Goal: Task Accomplishment & Management: Manage account settings

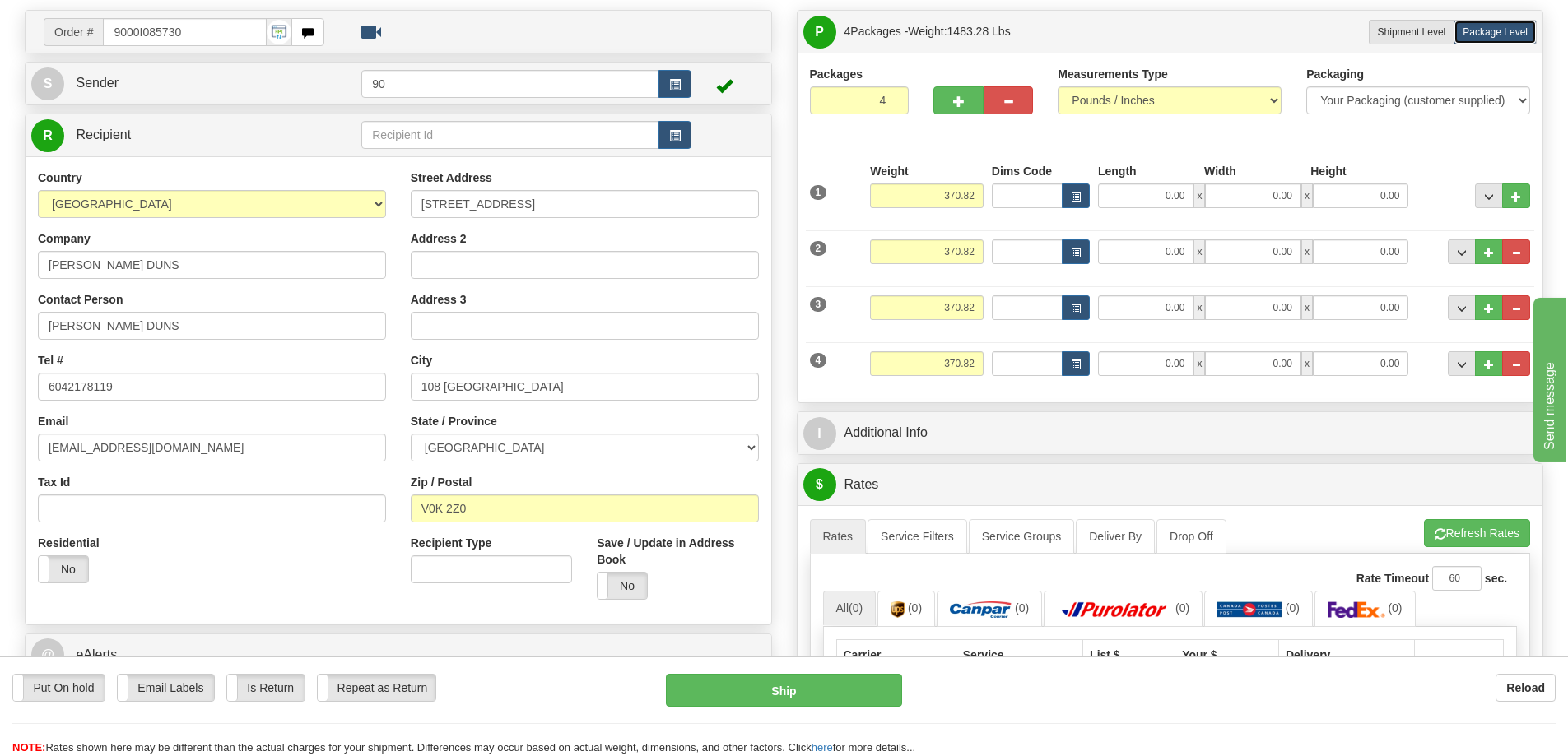
scroll to position [82, 0]
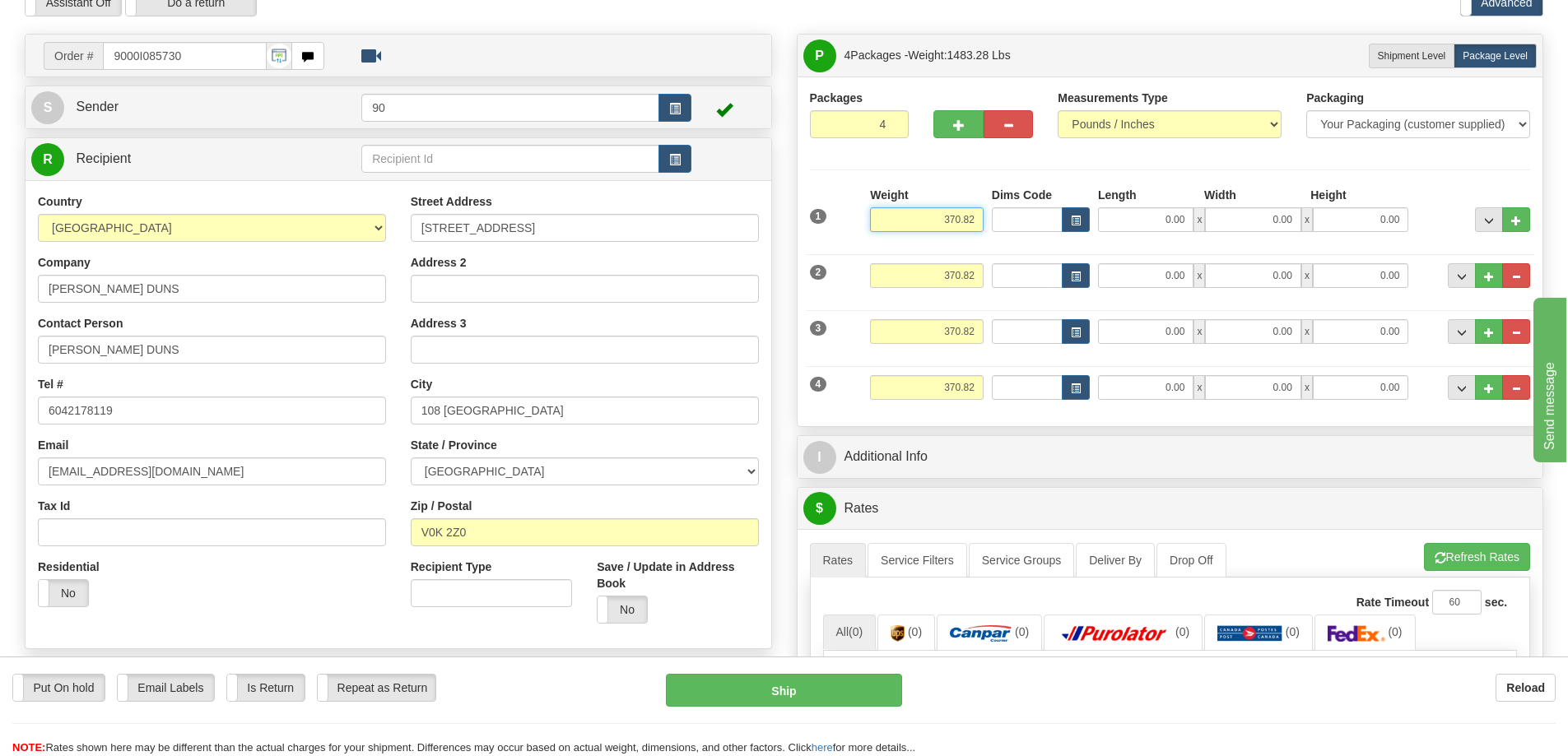
drag, startPoint x: 915, startPoint y: 223, endPoint x: 989, endPoint y: 236, distance: 75.1
click at [989, 236] on div "1 Weight 370.82 Dims Code x" at bounding box center [1169, 216] width 729 height 59
type input "88.10"
drag, startPoint x: 928, startPoint y: 282, endPoint x: 1011, endPoint y: 281, distance: 83.0
click at [1011, 281] on div "2 Weight 370.82 Dims Code Length Width 0.00" at bounding box center [1169, 273] width 729 height 55
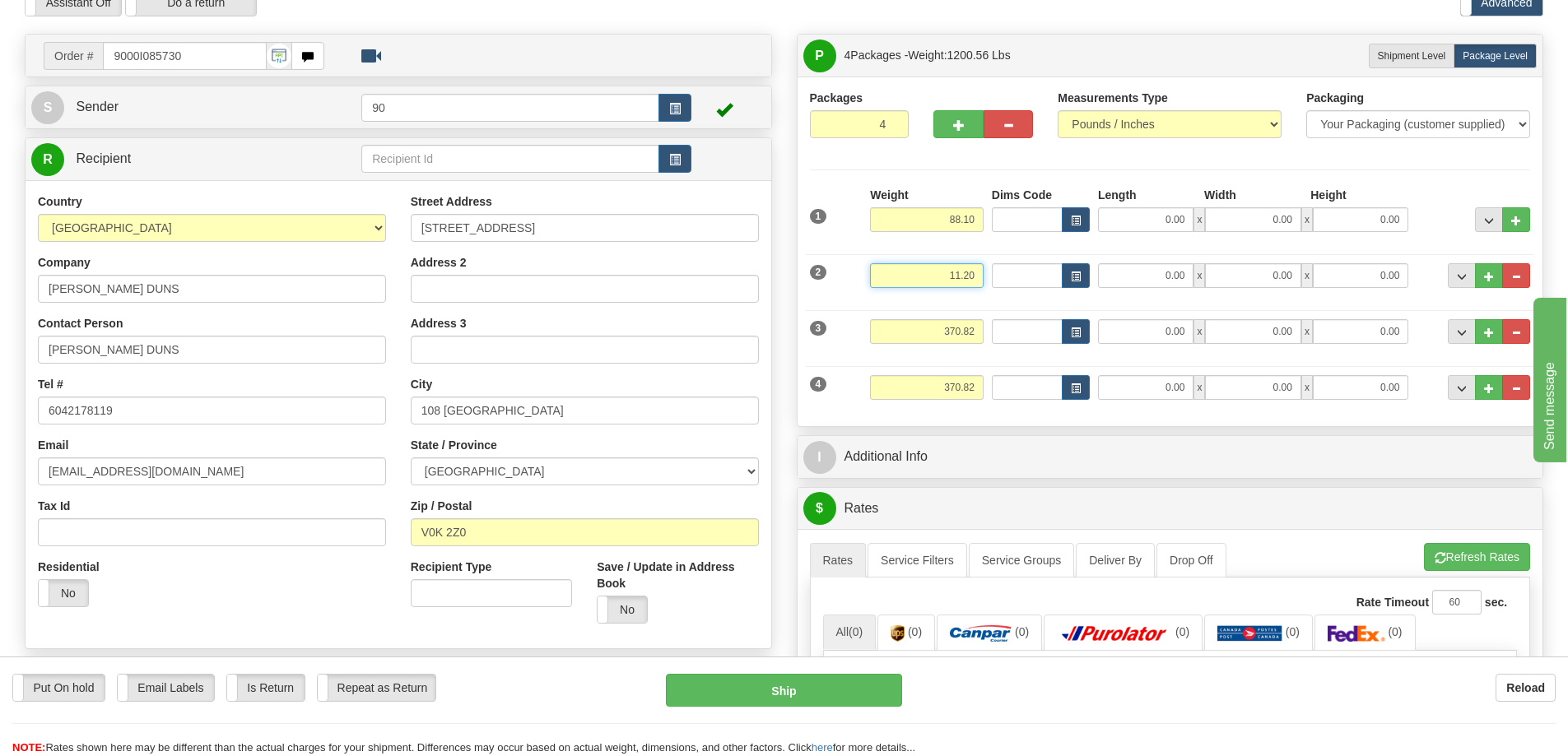
click at [949, 276] on input "11.20" at bounding box center [926, 276] width 114 height 25
type input "111.20"
drag, startPoint x: 933, startPoint y: 325, endPoint x: 1010, endPoint y: 331, distance: 77.2
click at [1010, 331] on div "3 Weight 370.82 Dims Code Length Width 0.00" at bounding box center [1169, 329] width 729 height 55
type input "80.52"
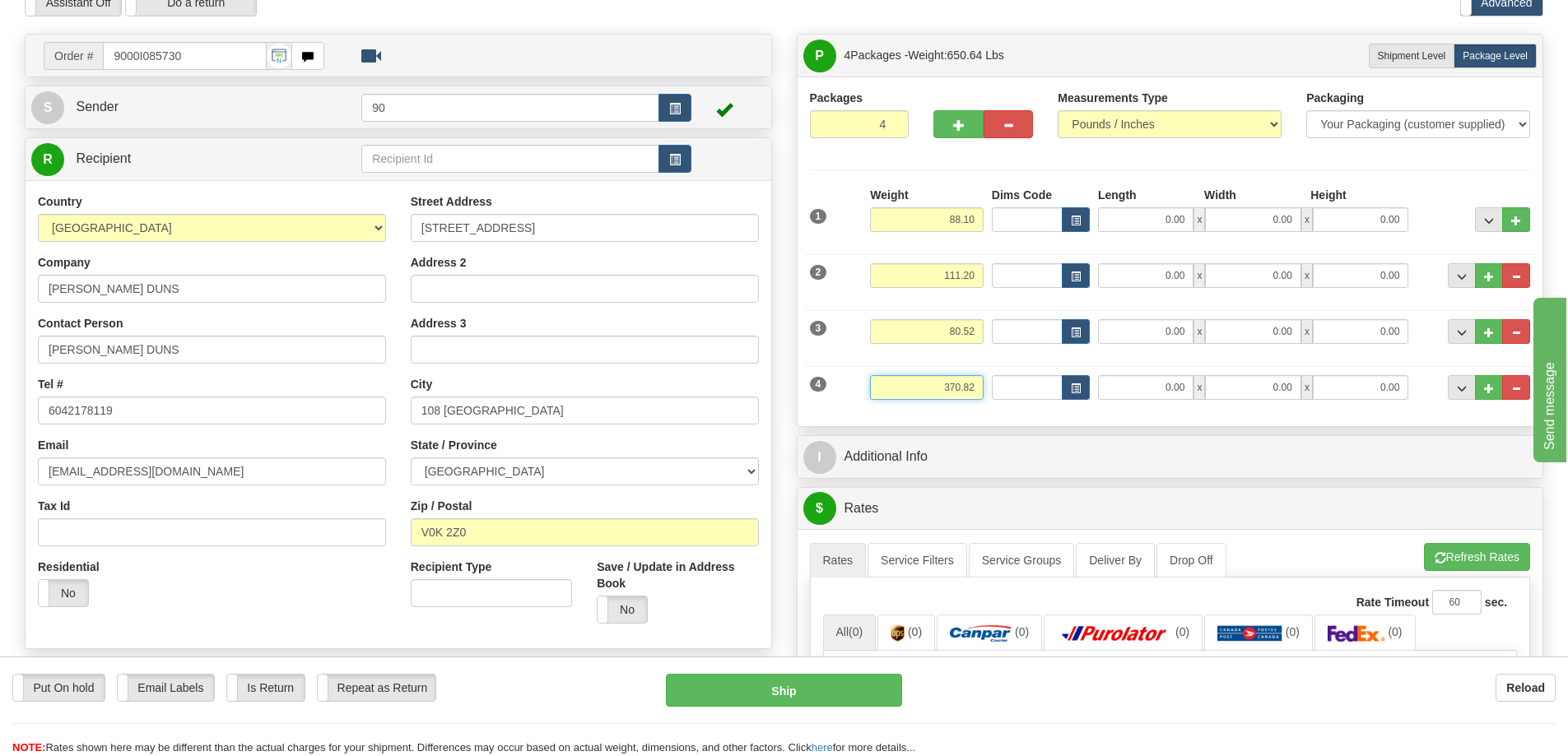
drag, startPoint x: 935, startPoint y: 389, endPoint x: 1023, endPoint y: 389, distance: 88.0
click at [1021, 393] on div "4 Weight 370.82 Dims Code Length Width 0.00" at bounding box center [1169, 385] width 729 height 55
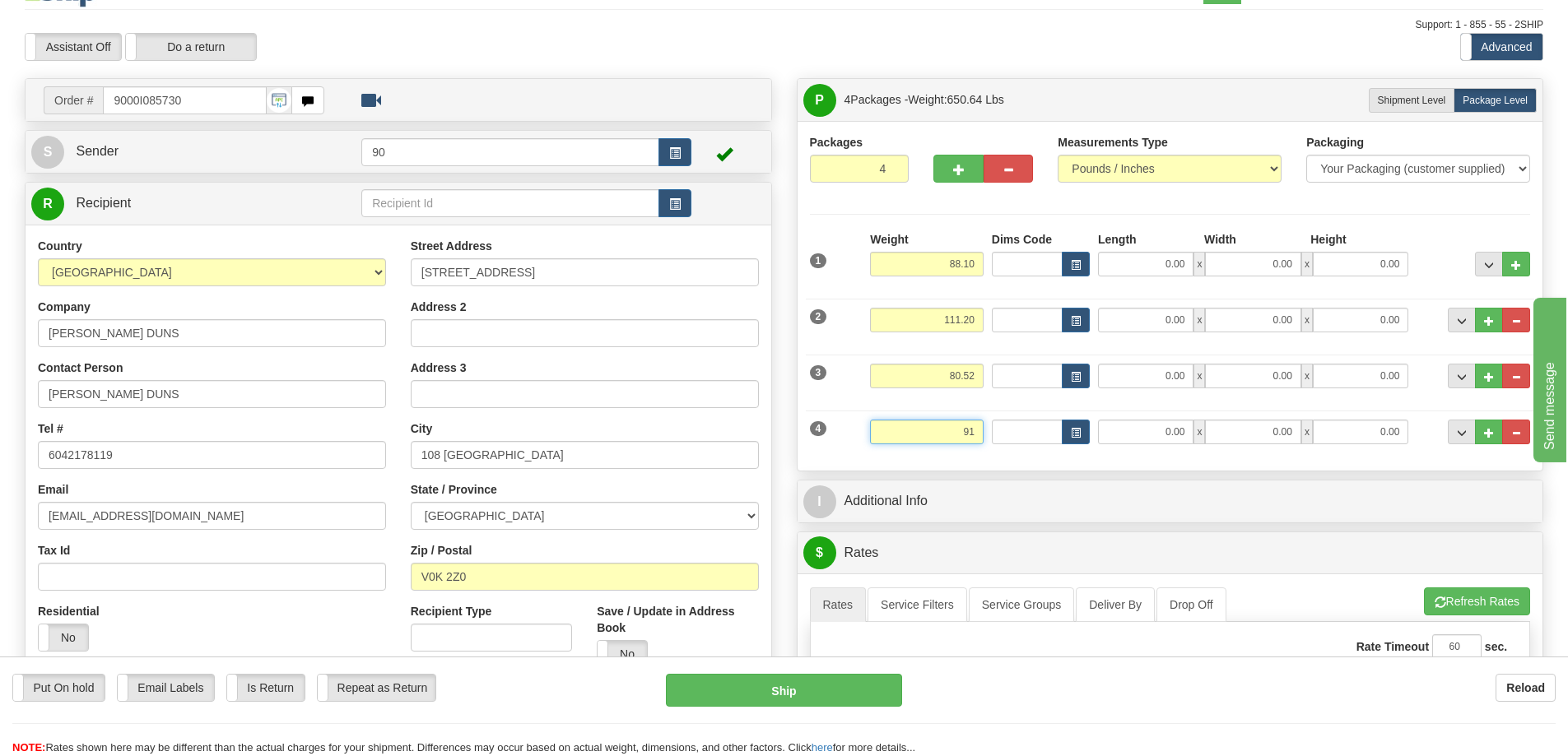
scroll to position [0, 0]
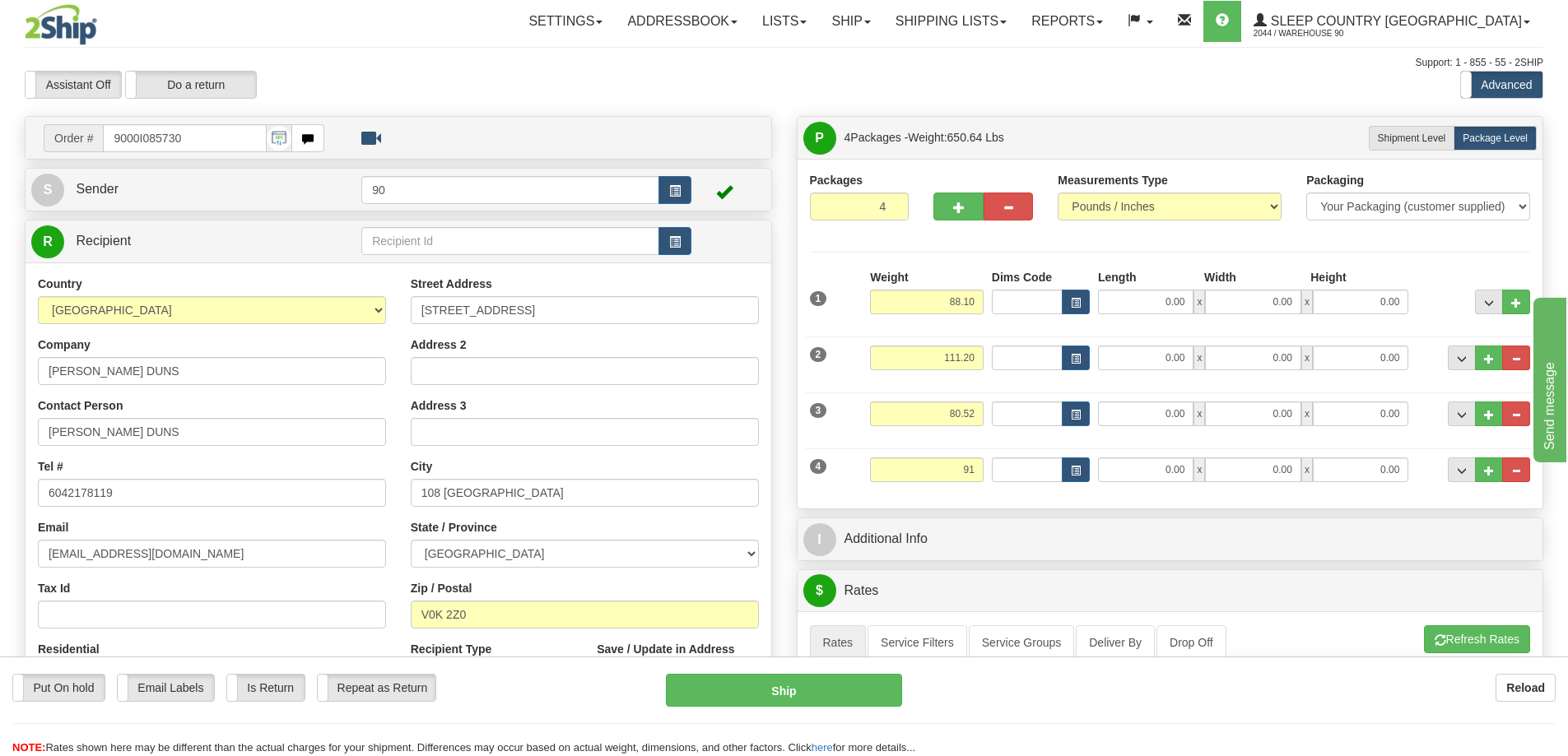
type input "91.00"
drag, startPoint x: 1160, startPoint y: 300, endPoint x: 1216, endPoint y: 305, distance: 56.2
click at [1216, 305] on div "0.00 x 0.00 x 0.00" at bounding box center [1252, 302] width 310 height 25
type input "48.00"
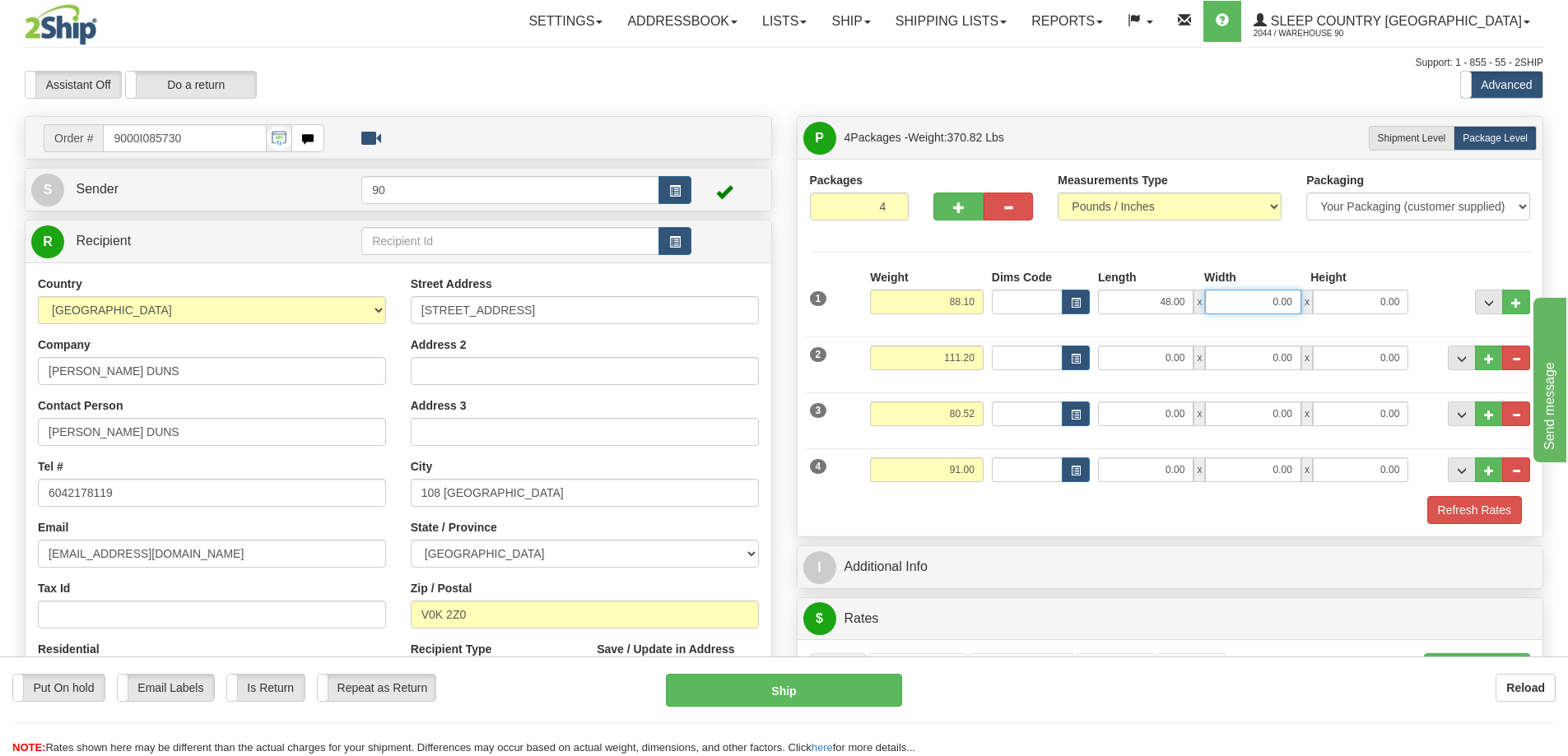
drag, startPoint x: 1250, startPoint y: 294, endPoint x: 1306, endPoint y: 304, distance: 56.9
click at [1306, 304] on div "48.00 x 0.00 x 0.00" at bounding box center [1252, 302] width 310 height 25
type input "48.00"
drag, startPoint x: 1334, startPoint y: 304, endPoint x: 1413, endPoint y: 306, distance: 79.0
click at [1413, 306] on div "1 Weight 88.10 Dims Code x x" at bounding box center [1169, 298] width 729 height 59
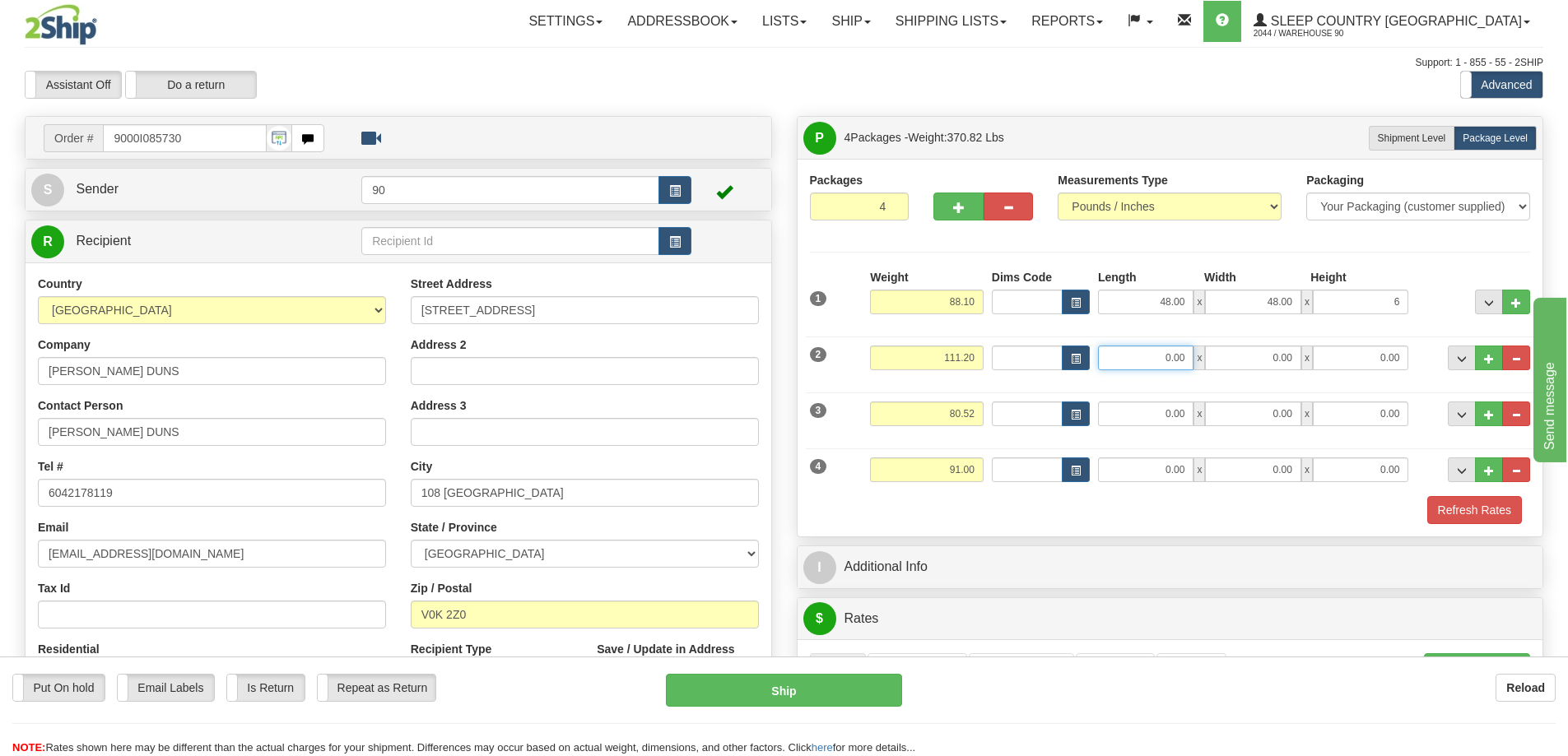
type input "6.00"
click at [1155, 357] on input "0.00" at bounding box center [1145, 358] width 96 height 25
type input "54.00"
drag, startPoint x: 1261, startPoint y: 358, endPoint x: 1305, endPoint y: 361, distance: 44.1
click at [1305, 361] on div "54.00 x 0.00 x 0.00" at bounding box center [1252, 358] width 310 height 25
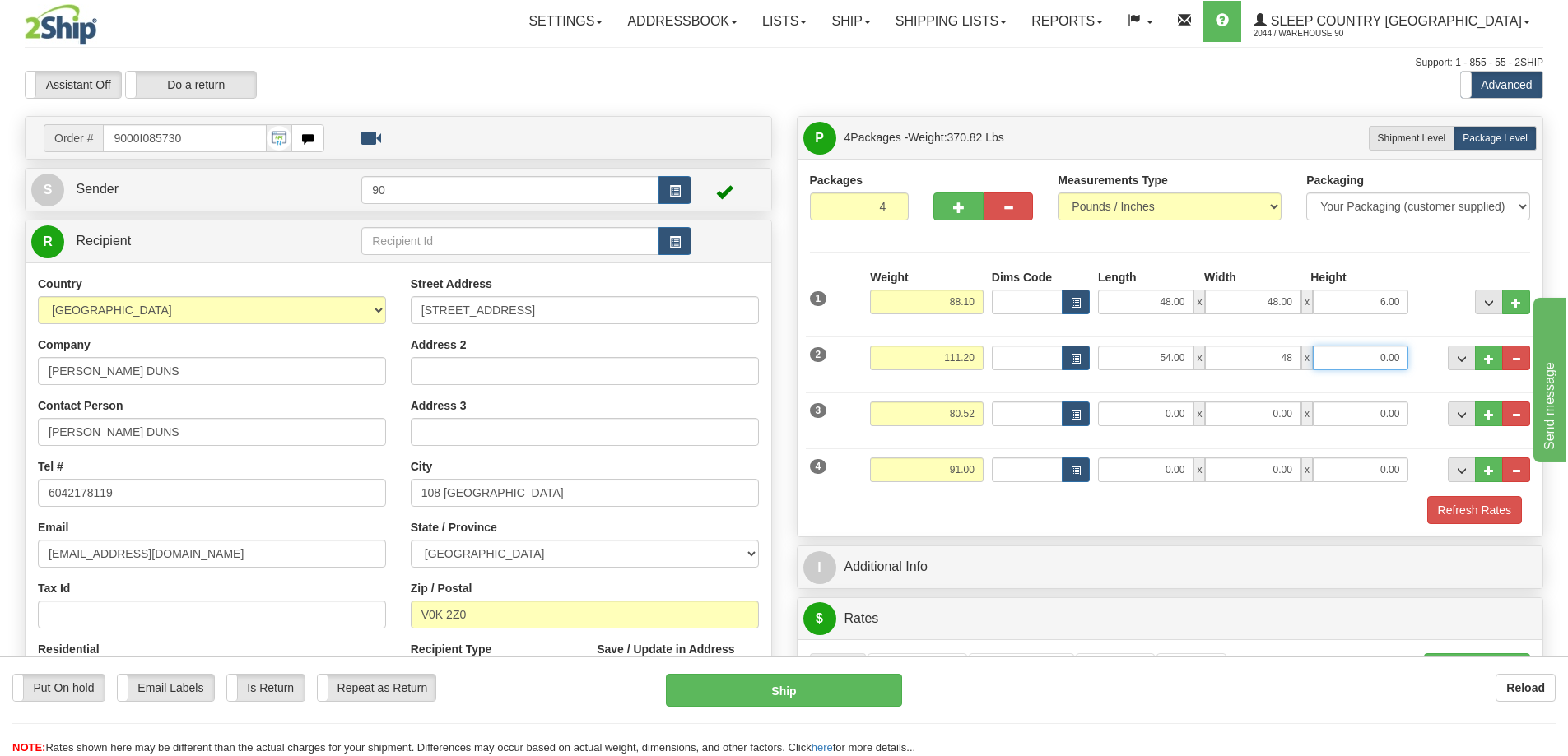
type input "48.00"
drag, startPoint x: 1355, startPoint y: 358, endPoint x: 1420, endPoint y: 362, distance: 65.1
click at [1420, 362] on div "2 Weight 111.20 Dims Code Length Width 54.00" at bounding box center [1169, 356] width 729 height 55
type input "6.00"
drag, startPoint x: 1159, startPoint y: 412, endPoint x: 1212, endPoint y: 417, distance: 53.2
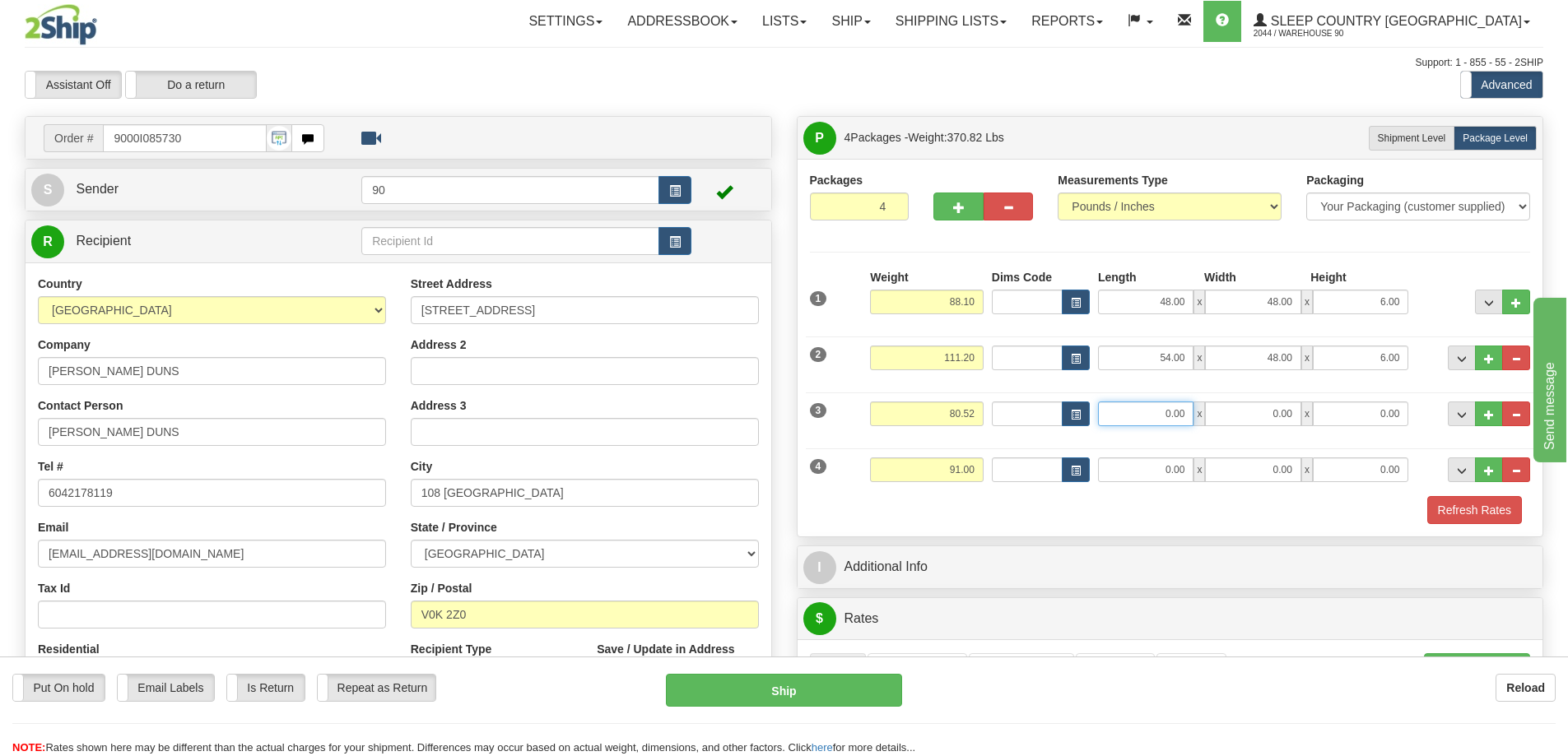
click at [1207, 418] on div "0.00 x 0.00 x 0.00" at bounding box center [1252, 413] width 310 height 25
type input "41.00"
drag, startPoint x: 1253, startPoint y: 412, endPoint x: 1309, endPoint y: 412, distance: 56.0
click at [1309, 412] on div "41.00 x 0.00 x 0.00" at bounding box center [1252, 413] width 310 height 25
type input "17.00"
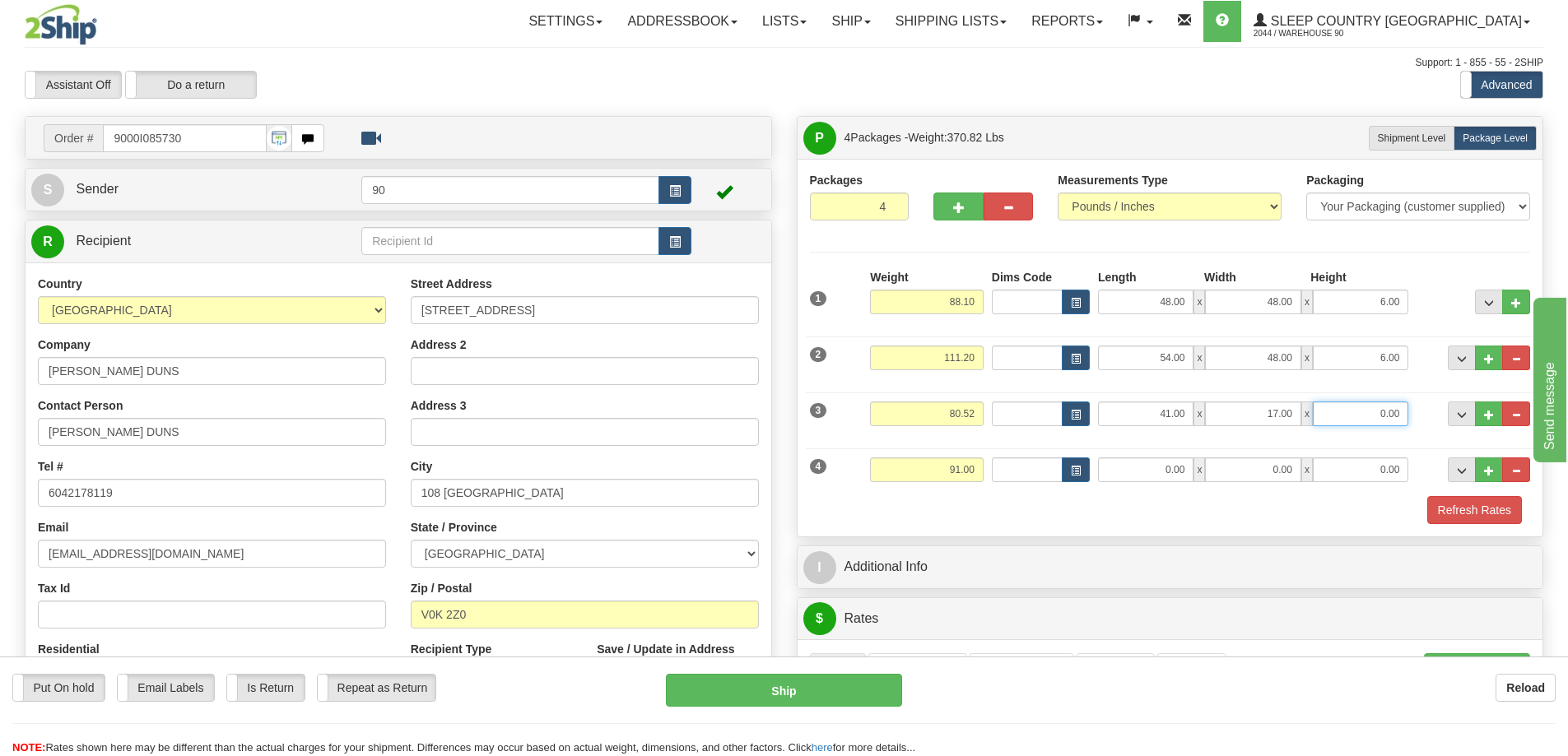
drag, startPoint x: 1402, startPoint y: 416, endPoint x: 1426, endPoint y: 413, distance: 24.2
click at [1426, 414] on div "3 Weight 80.52 Dims Code Length Width Height" at bounding box center [1169, 412] width 729 height 55
type input "17.00"
drag, startPoint x: 1149, startPoint y: 467, endPoint x: 1174, endPoint y: 468, distance: 25.0
click at [1173, 468] on input "0.00" at bounding box center [1145, 469] width 96 height 25
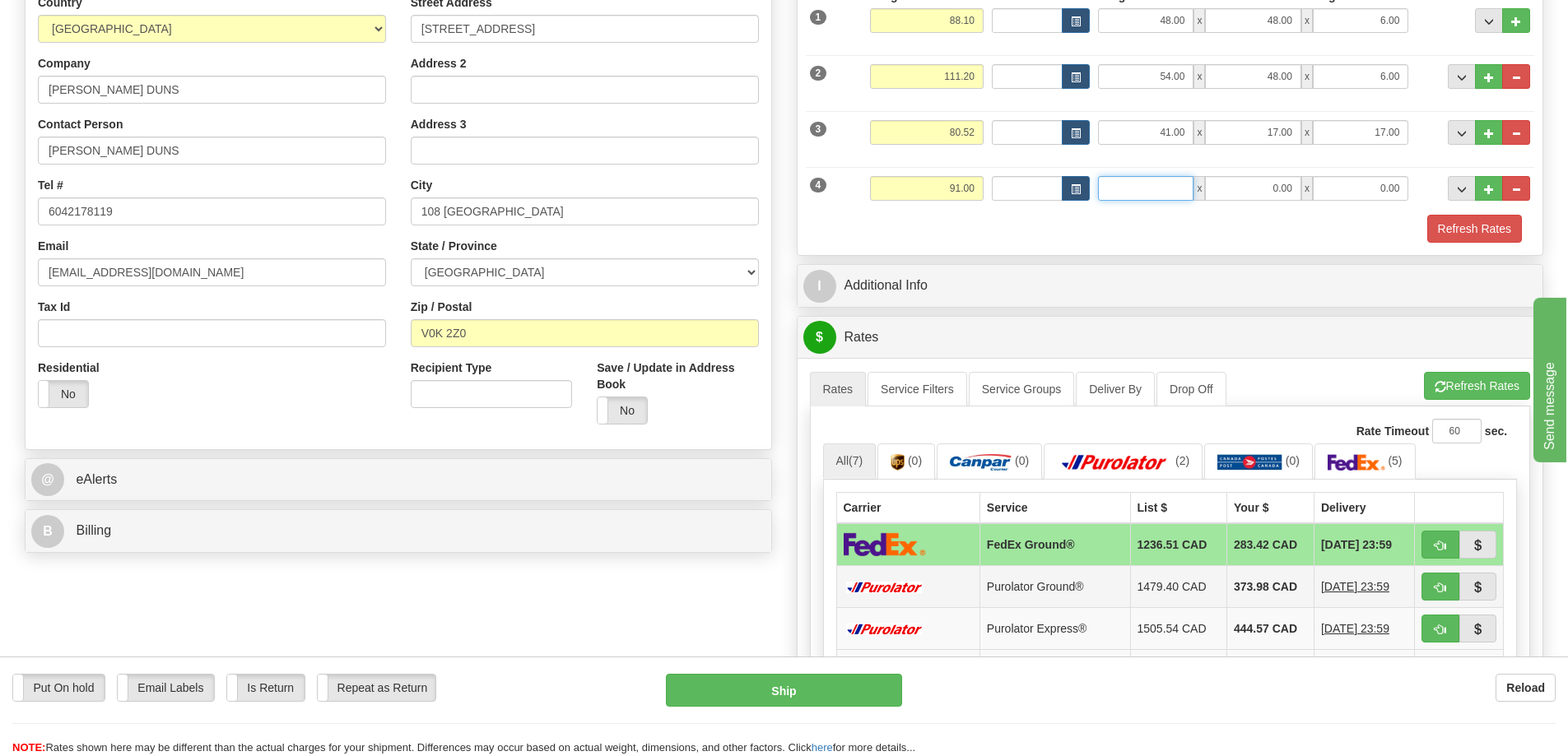
scroll to position [165, 0]
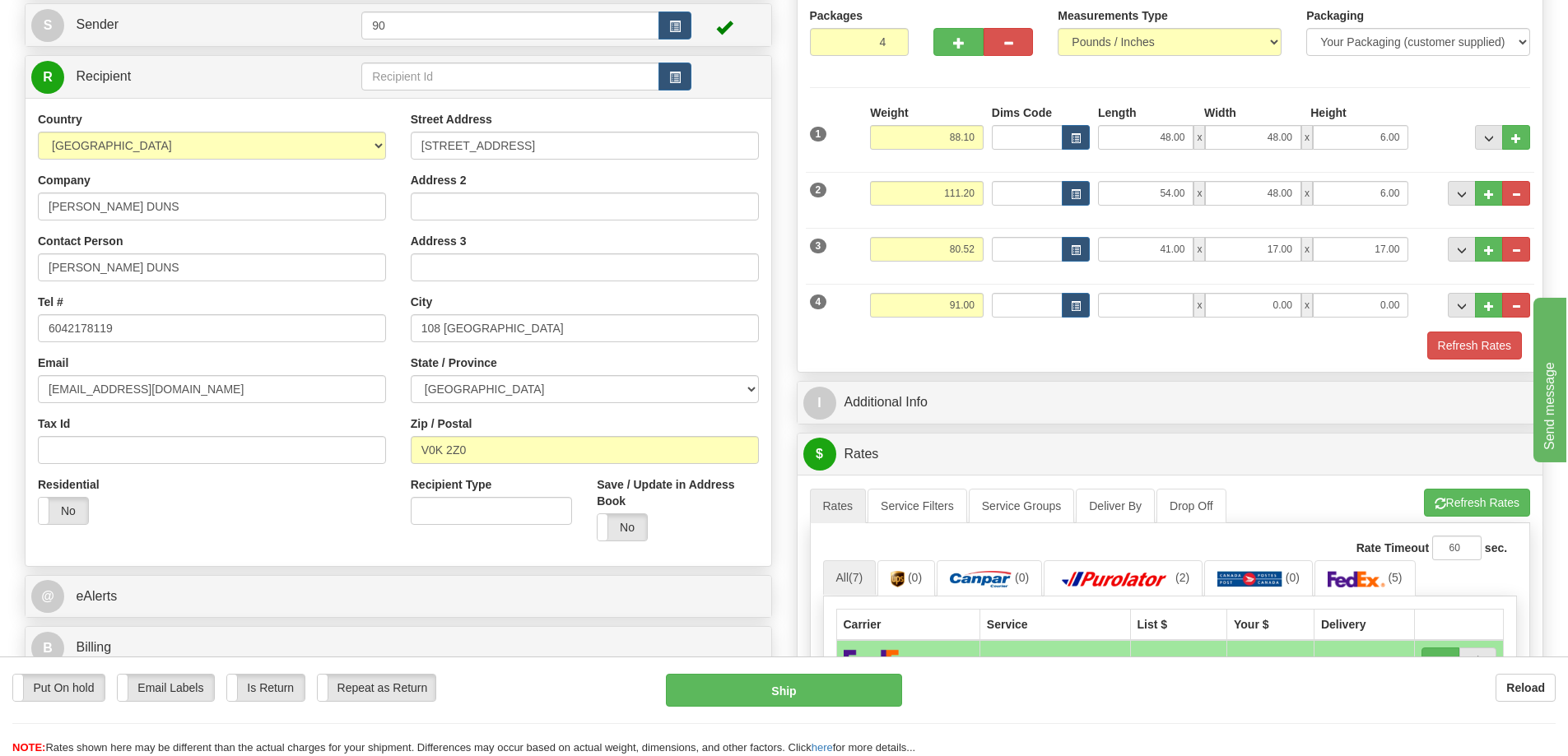
type input "0.00"
drag, startPoint x: 1156, startPoint y: 138, endPoint x: 1207, endPoint y: 139, distance: 51.0
click at [1207, 139] on div "48.00 x 48.00 x 6.00" at bounding box center [1252, 137] width 310 height 25
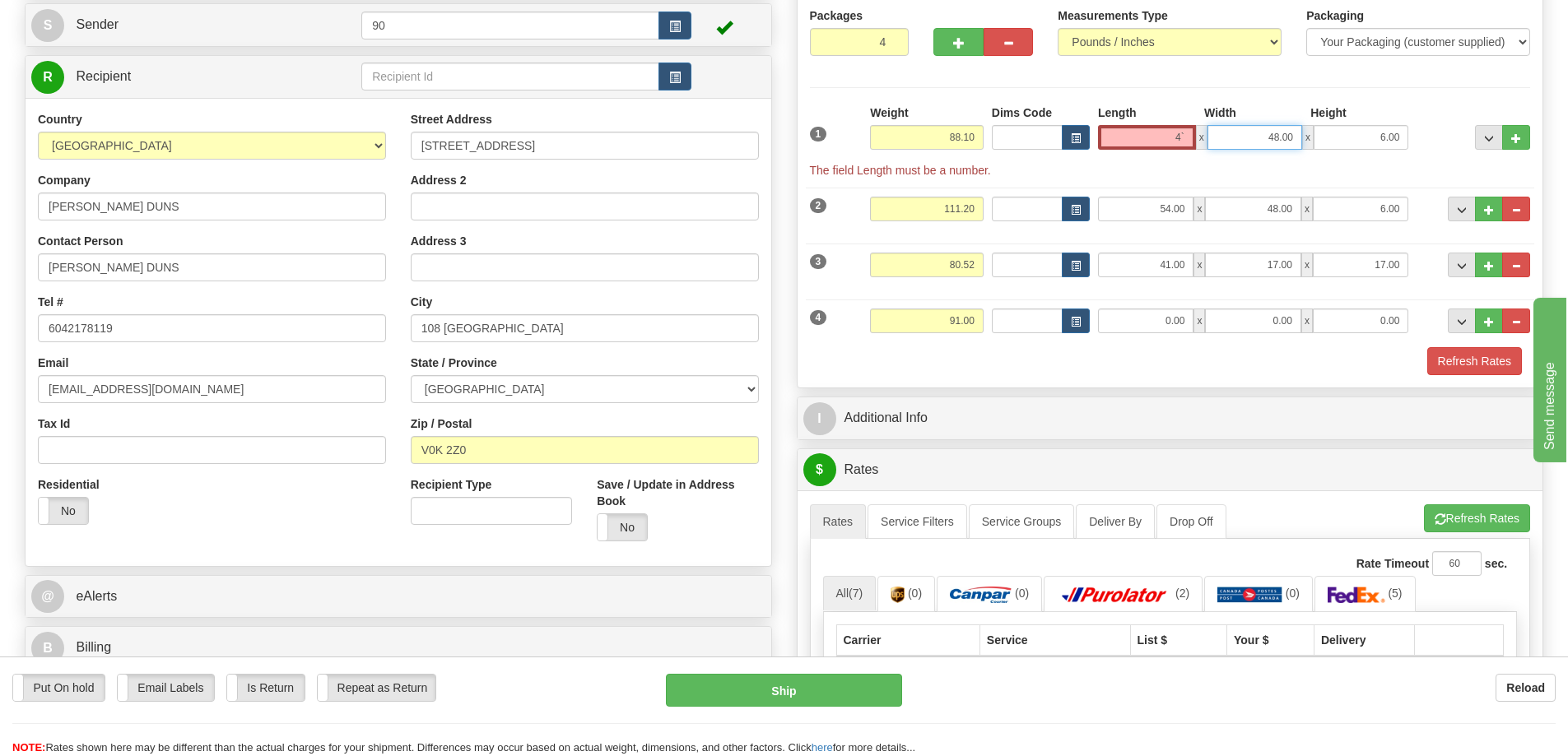
type input "0.00"
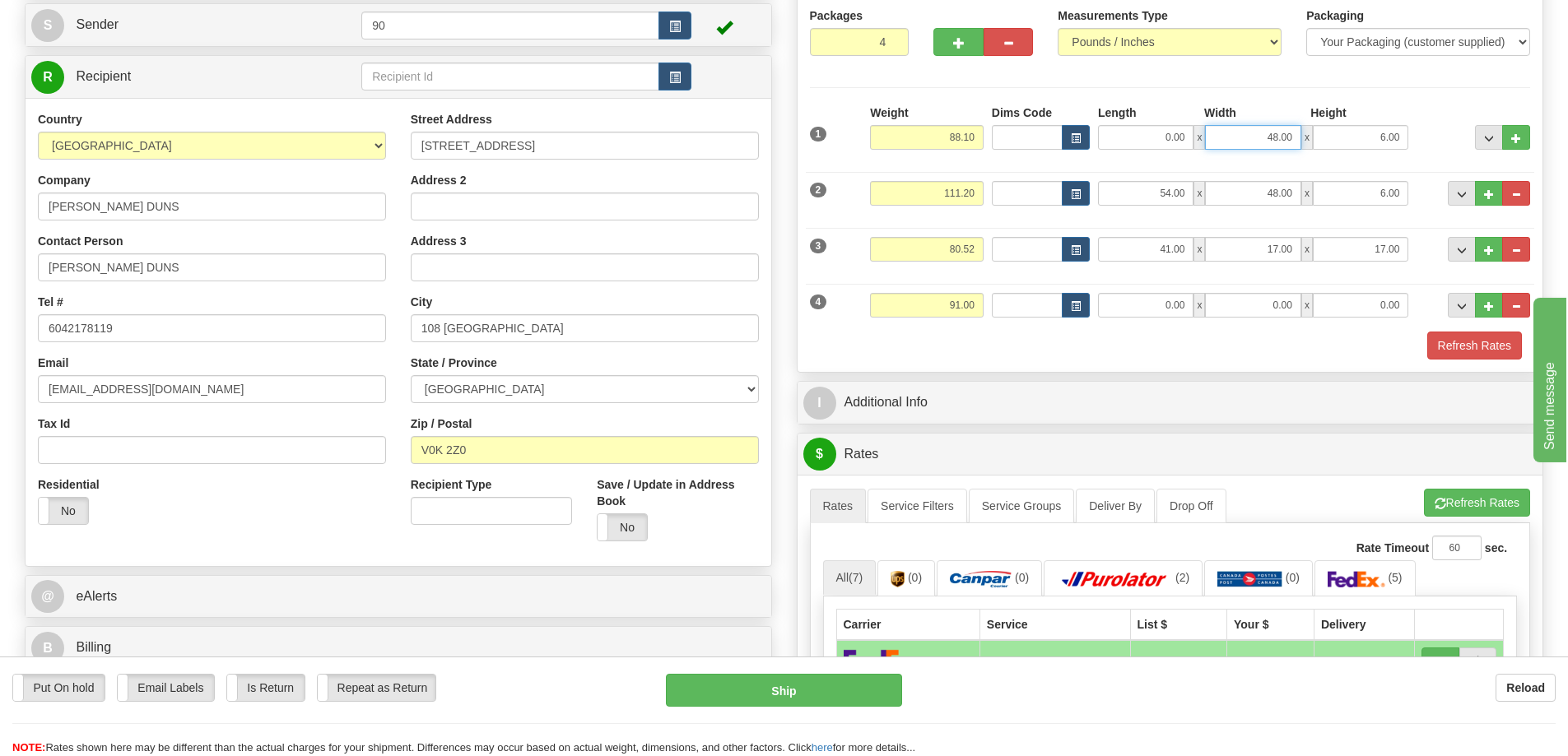
drag, startPoint x: 1254, startPoint y: 138, endPoint x: 1329, endPoint y: 138, distance: 75.0
click at [1327, 139] on div "0.00 x 48.00 x 6.00" at bounding box center [1252, 137] width 310 height 25
type input "31.00"
drag, startPoint x: 1370, startPoint y: 136, endPoint x: 1422, endPoint y: 133, distance: 52.1
click at [1418, 144] on div "1 Weight 88.10 Dims Code x x" at bounding box center [1169, 133] width 729 height 59
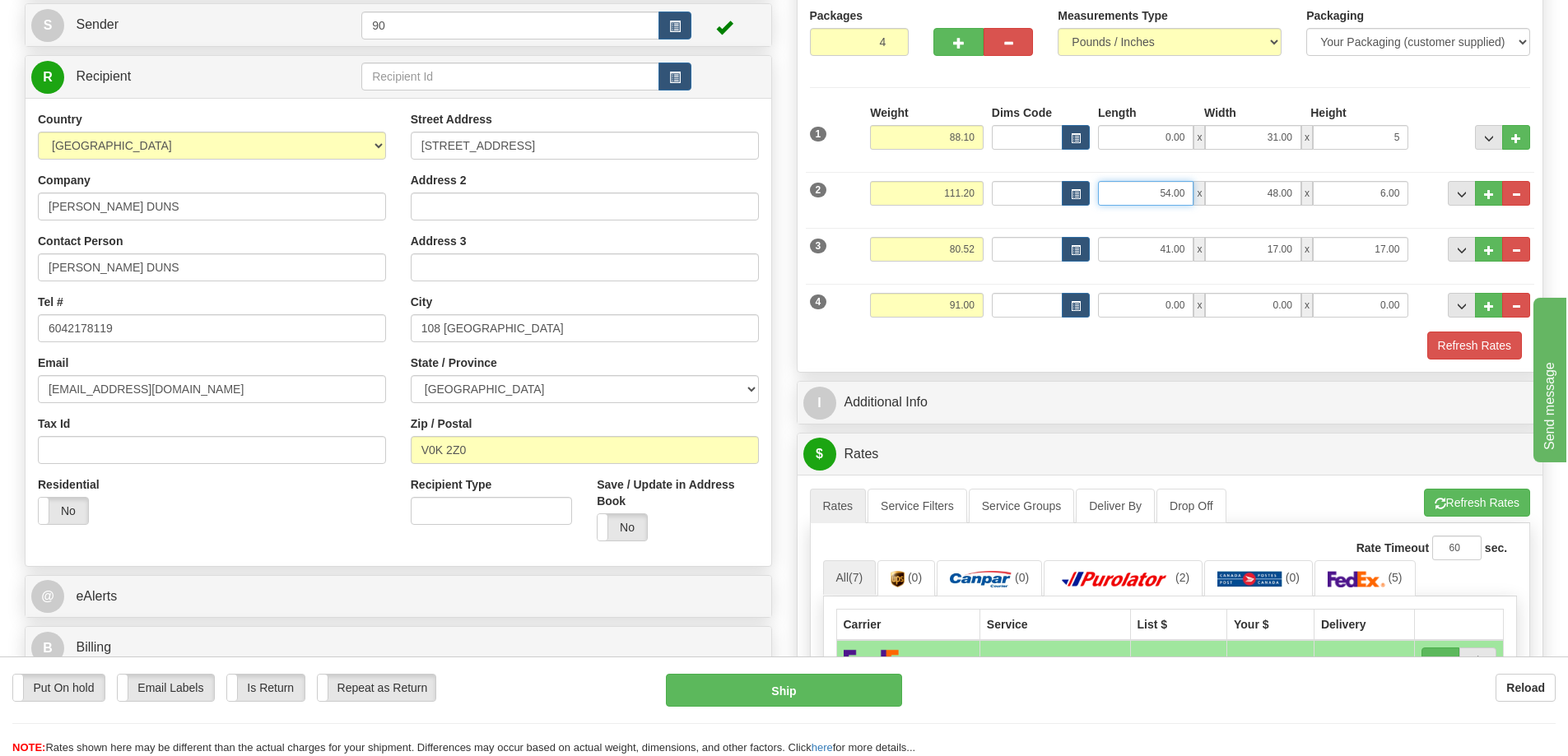
type input "5.00"
drag, startPoint x: 1155, startPoint y: 197, endPoint x: 1200, endPoint y: 199, distance: 45.0
click at [1200, 199] on div "54.00 x 48.00 x 6.00" at bounding box center [1252, 193] width 310 height 25
type input "55.00"
drag, startPoint x: 1255, startPoint y: 190, endPoint x: 1303, endPoint y: 197, distance: 48.5
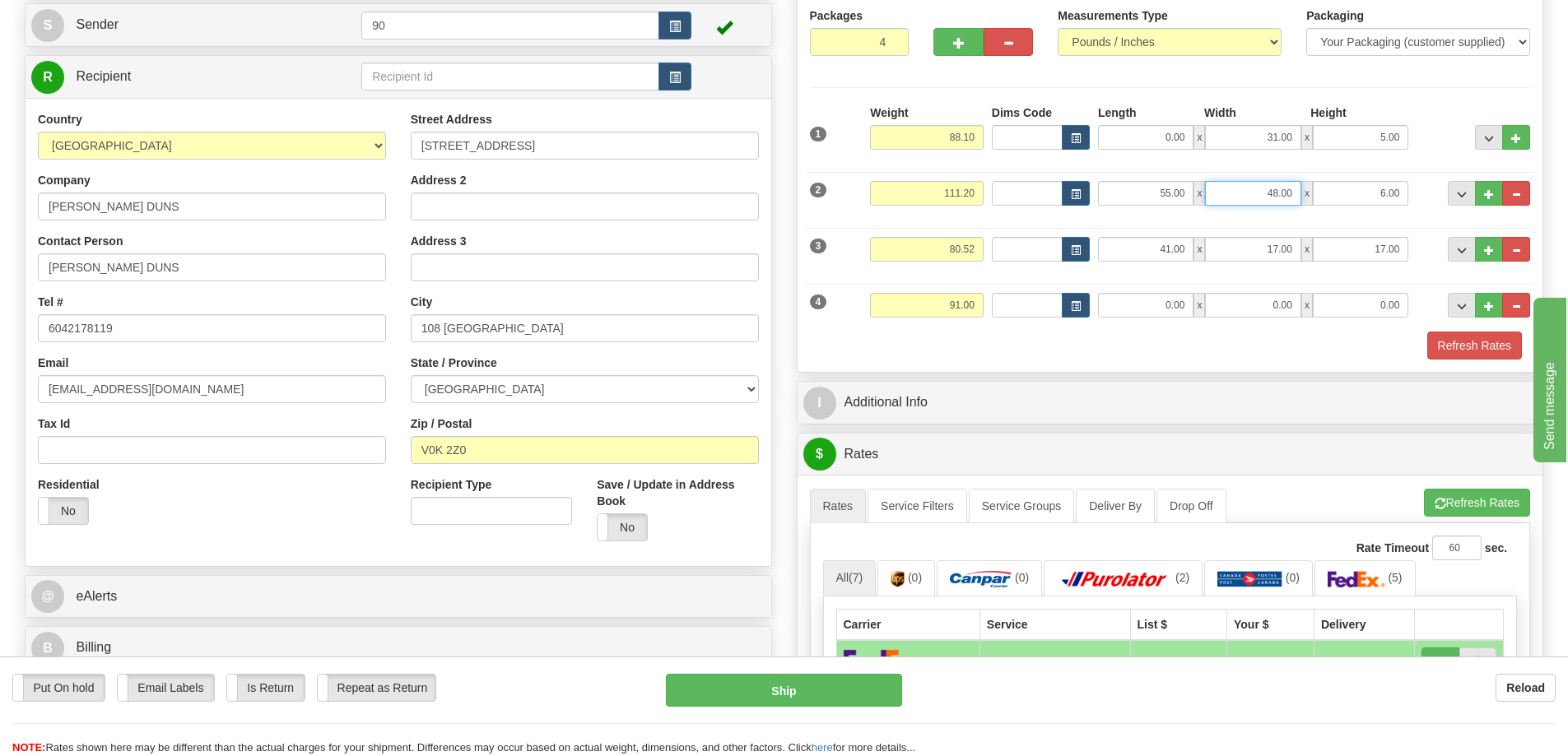
click at [1303, 197] on div "55.00 x 48.00 x 6.00" at bounding box center [1252, 193] width 310 height 25
type input "40.00"
drag, startPoint x: 1372, startPoint y: 195, endPoint x: 1415, endPoint y: 195, distance: 43.0
click at [1415, 195] on div "2 Weight 111.20 Dims Code Length Width 55.00" at bounding box center [1169, 191] width 729 height 55
type input "5.00"
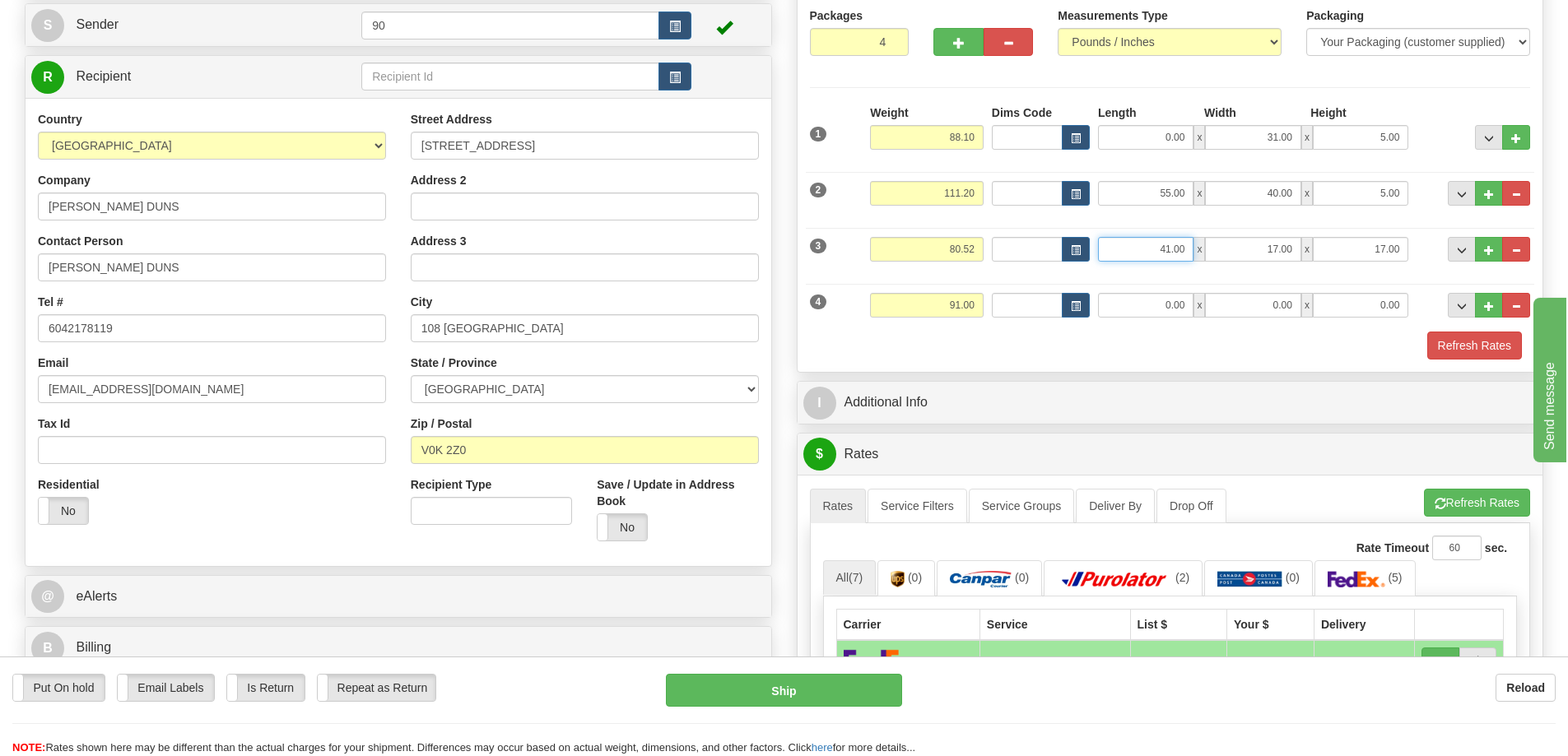
drag, startPoint x: 1156, startPoint y: 253, endPoint x: 1216, endPoint y: 241, distance: 61.2
click at [1214, 244] on div "41.00 x 17.00 x 17.00" at bounding box center [1252, 250] width 310 height 25
type input "41.00"
drag, startPoint x: 1249, startPoint y: 247, endPoint x: 1293, endPoint y: 243, distance: 44.2
click at [1293, 243] on input "17.00" at bounding box center [1252, 250] width 96 height 25
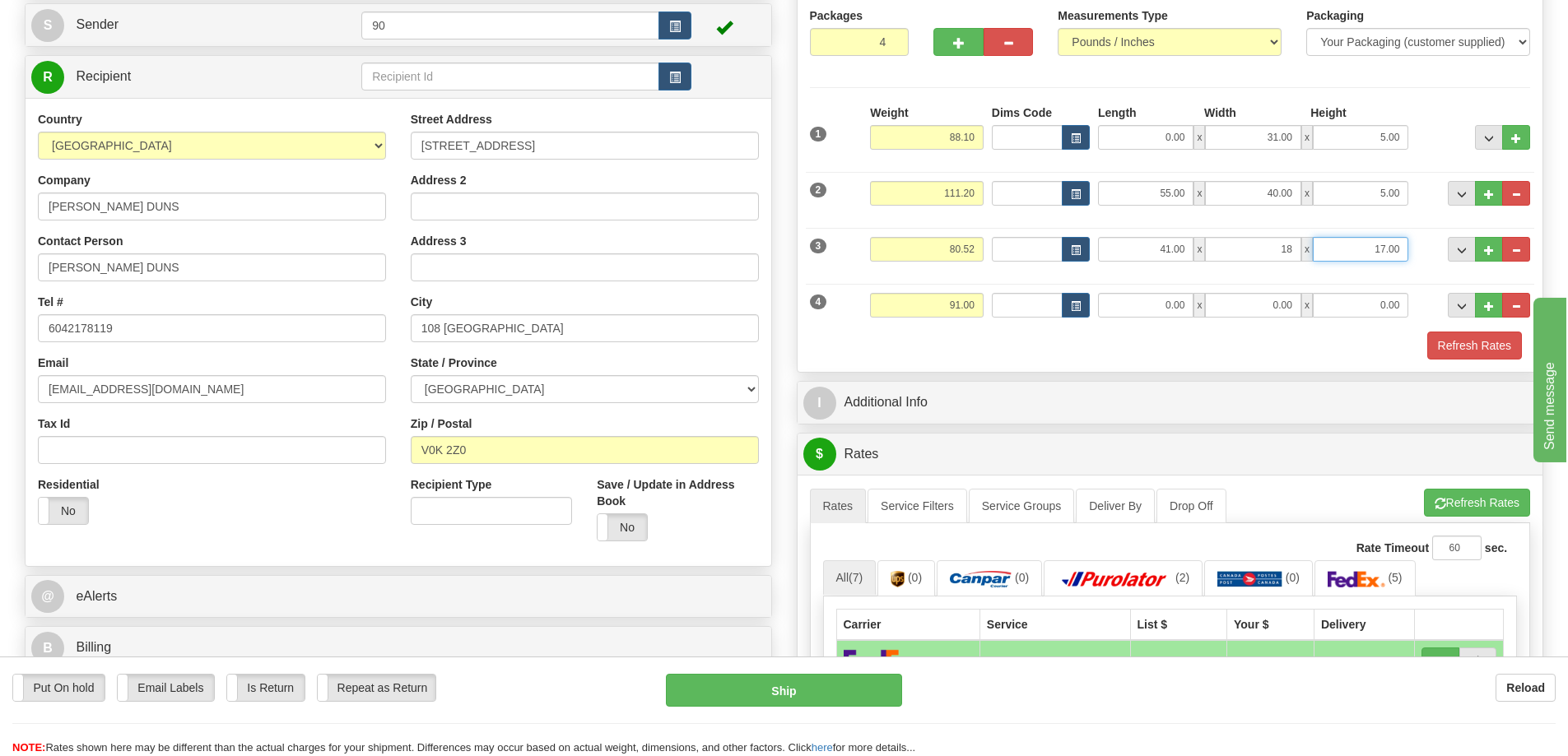
type input "18.00"
drag, startPoint x: 1358, startPoint y: 244, endPoint x: 1422, endPoint y: 243, distance: 64.0
click at [1422, 243] on div "3 Weight 80.52 Dims Code Length Width Height" at bounding box center [1169, 247] width 729 height 55
type input "18.00"
drag, startPoint x: 1150, startPoint y: 305, endPoint x: 1213, endPoint y: 304, distance: 63.0
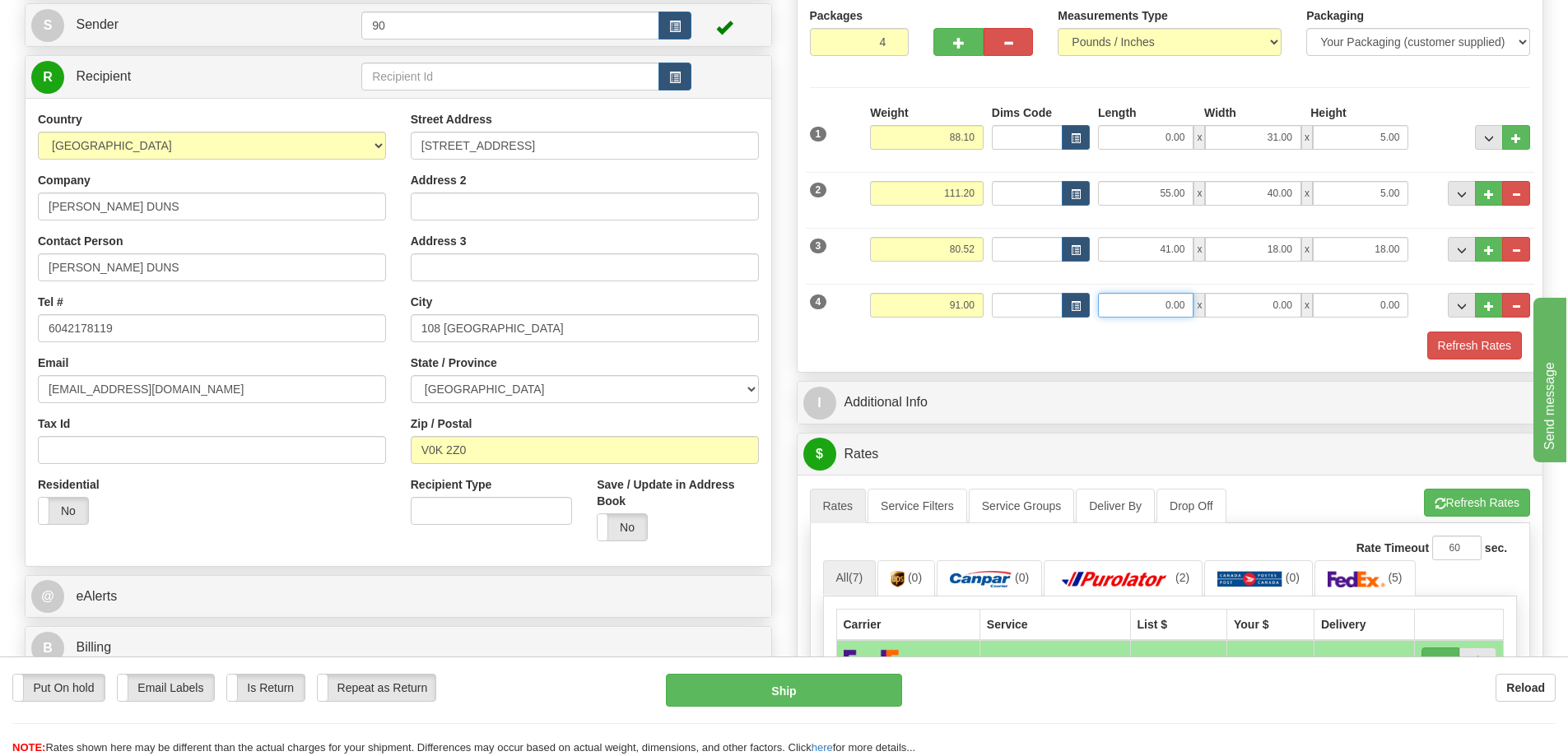
click at [1211, 305] on div "0.00 x 0.00 x 0.00" at bounding box center [1252, 305] width 310 height 25
type input "44.00"
drag, startPoint x: 1260, startPoint y: 298, endPoint x: 1316, endPoint y: 298, distance: 56.0
click at [1316, 298] on div "44.00 x 0.00 x 0.00" at bounding box center [1252, 305] width 310 height 25
type input "17.00"
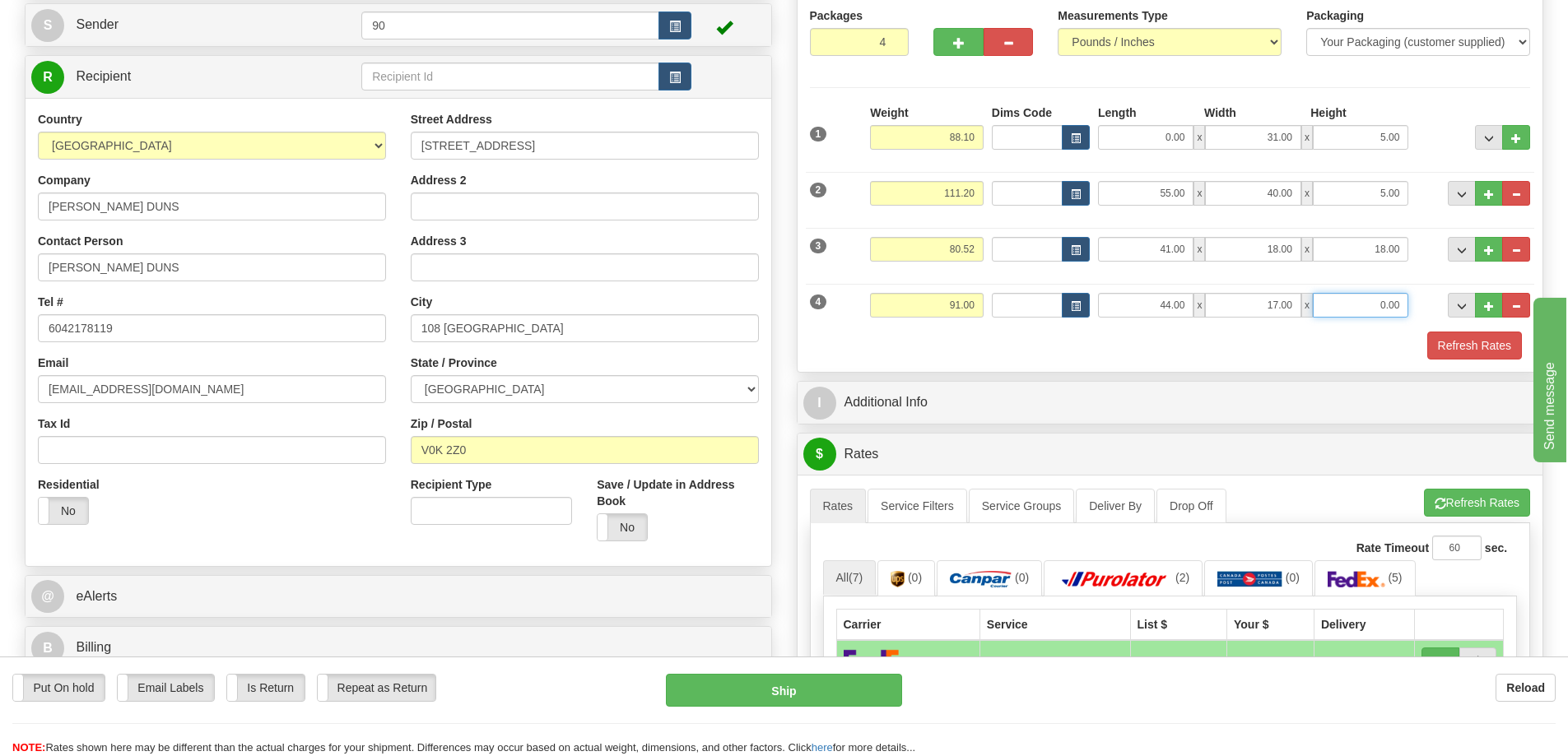
drag, startPoint x: 1344, startPoint y: 301, endPoint x: 1401, endPoint y: 301, distance: 57.0
click at [1400, 302] on input "0.00" at bounding box center [1360, 305] width 96 height 25
type input "17.00"
click at [1443, 348] on button "Refresh Rates" at bounding box center [1475, 345] width 95 height 28
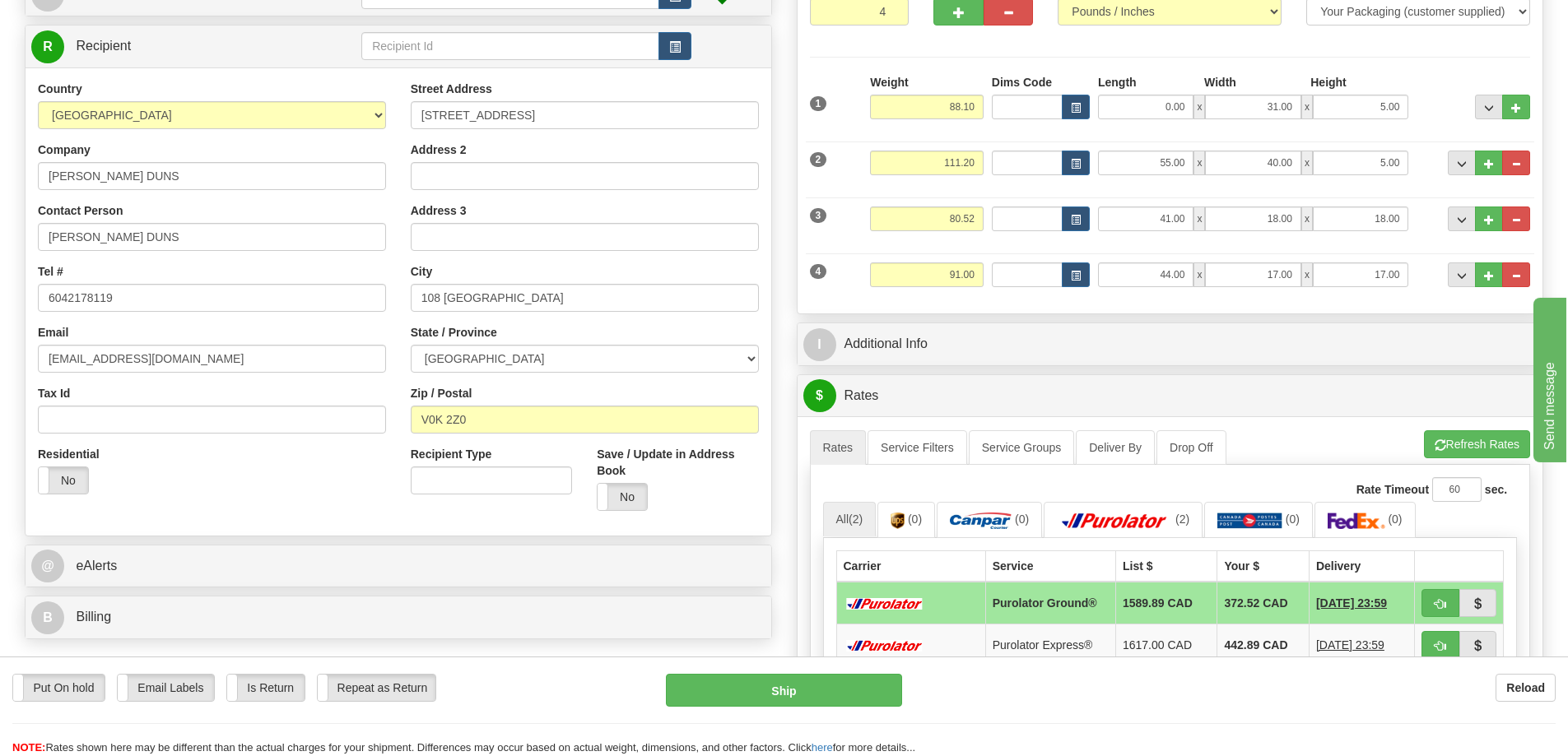
scroll to position [0, 0]
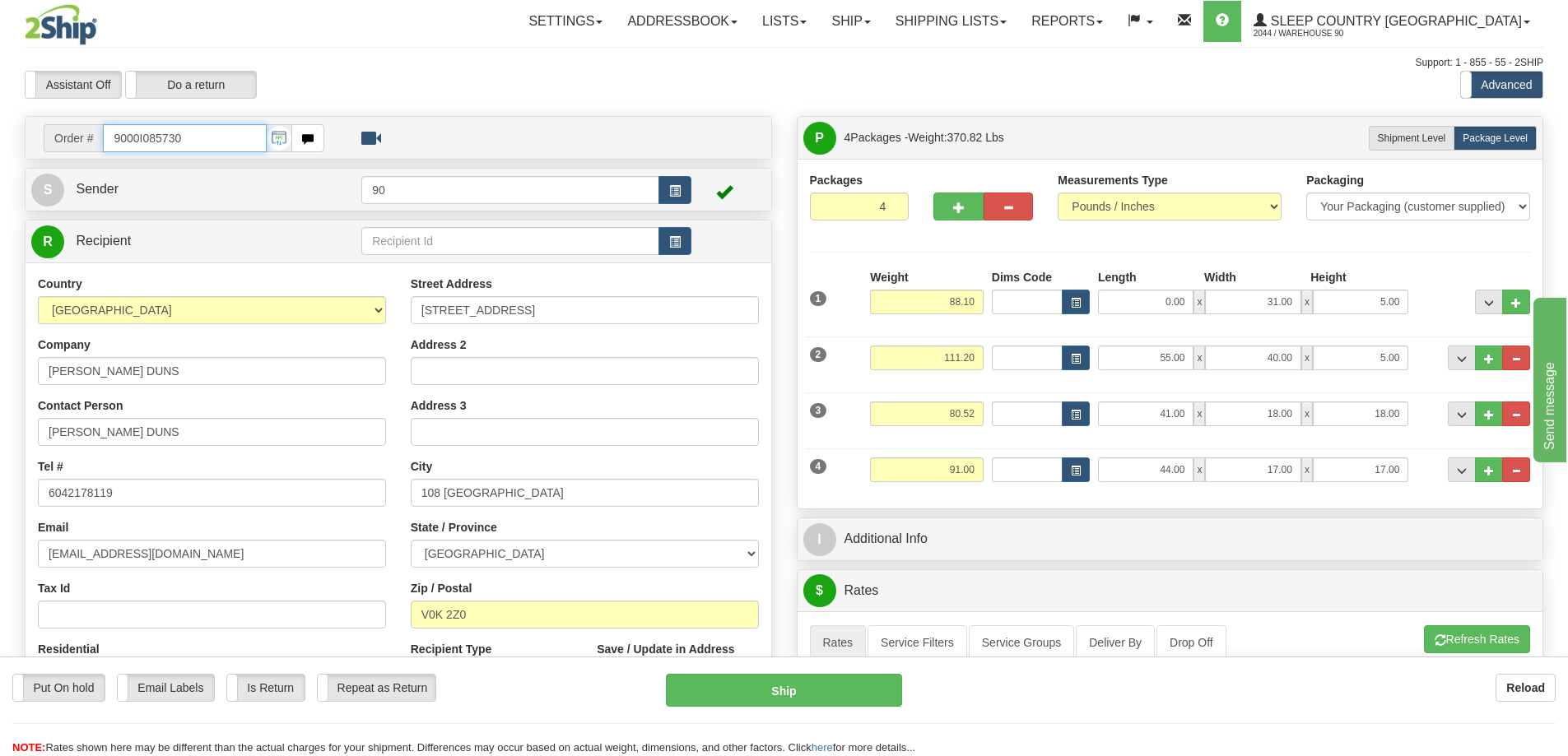
drag, startPoint x: 202, startPoint y: 138, endPoint x: 35, endPoint y: 142, distance: 167.0
click at [36, 142] on div "Order # 9000I085730" at bounding box center [184, 138] width 305 height 28
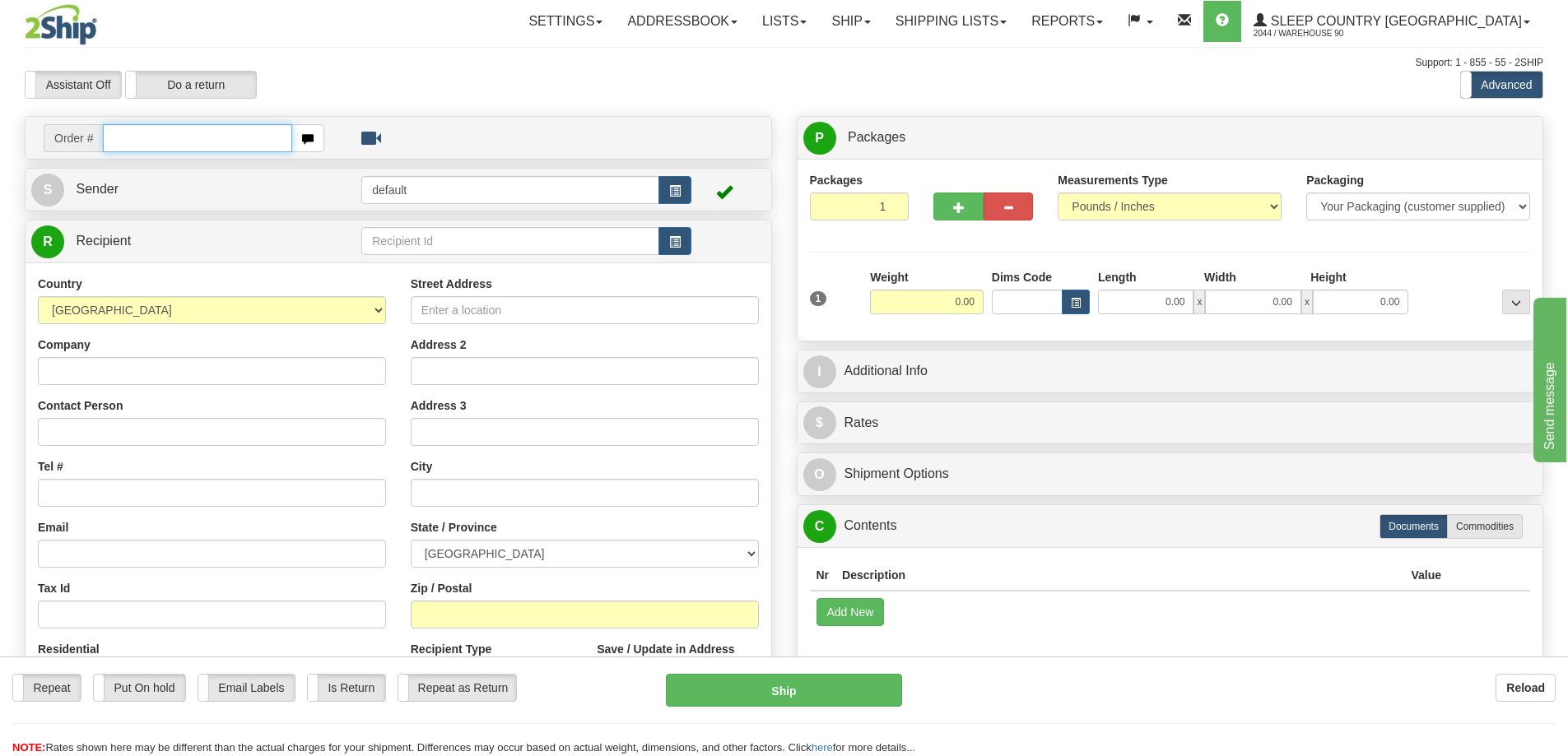
click at [163, 131] on input "text" at bounding box center [196, 138] width 189 height 28
type input "9000I085683"
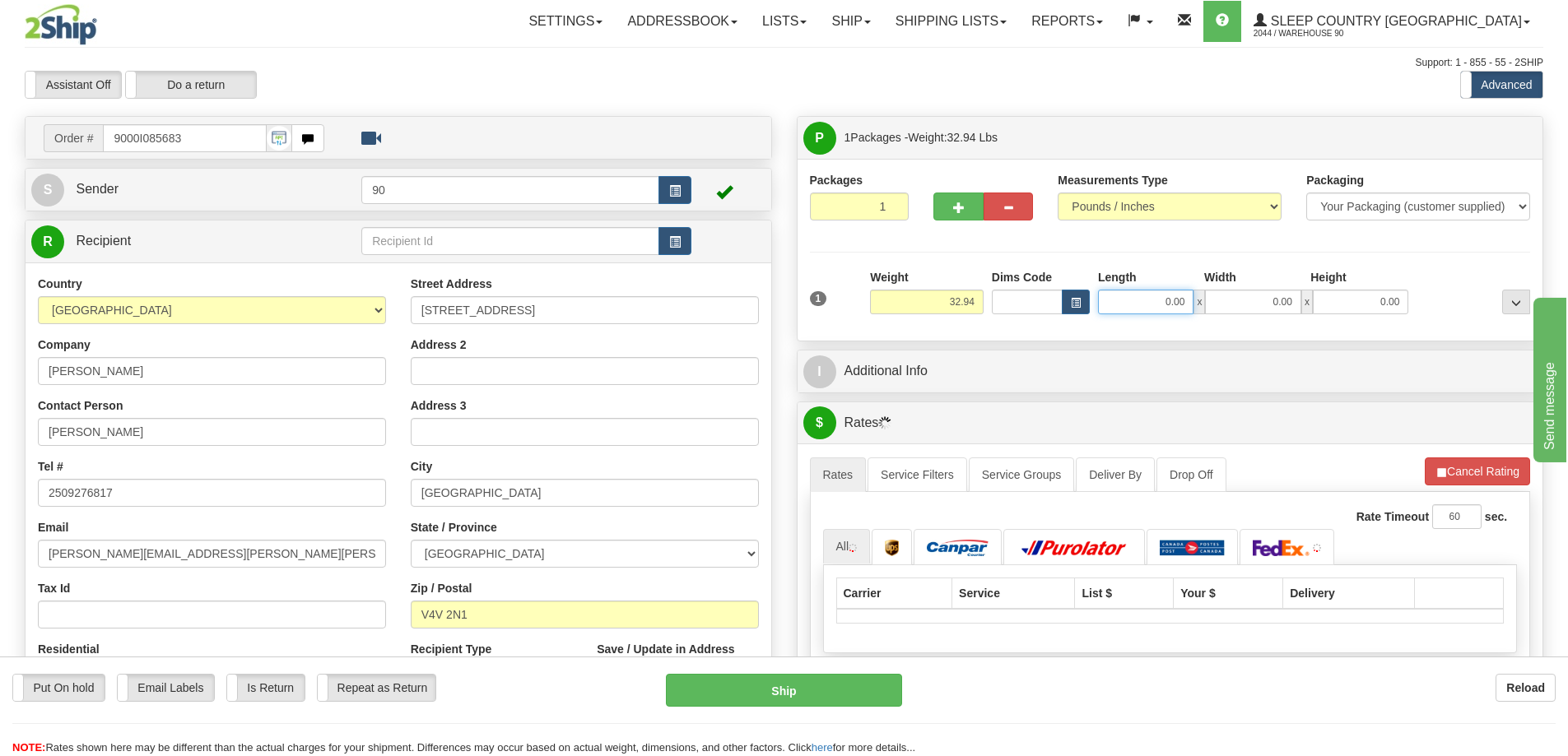
drag, startPoint x: 1153, startPoint y: 304, endPoint x: 1266, endPoint y: 292, distance: 113.6
click at [1266, 293] on div "0.00 x 0.00 x 0.00" at bounding box center [1252, 302] width 310 height 25
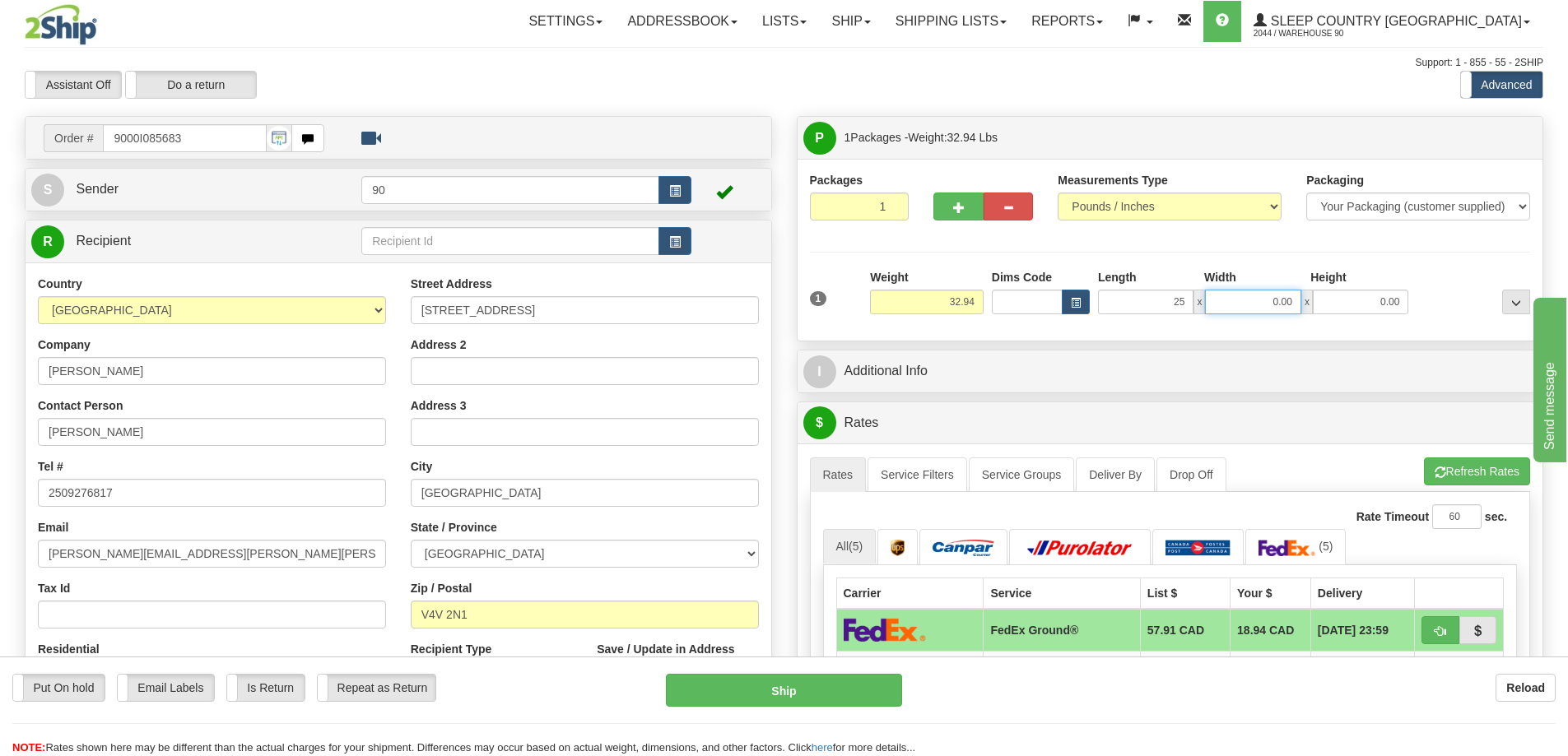
type input "25.00"
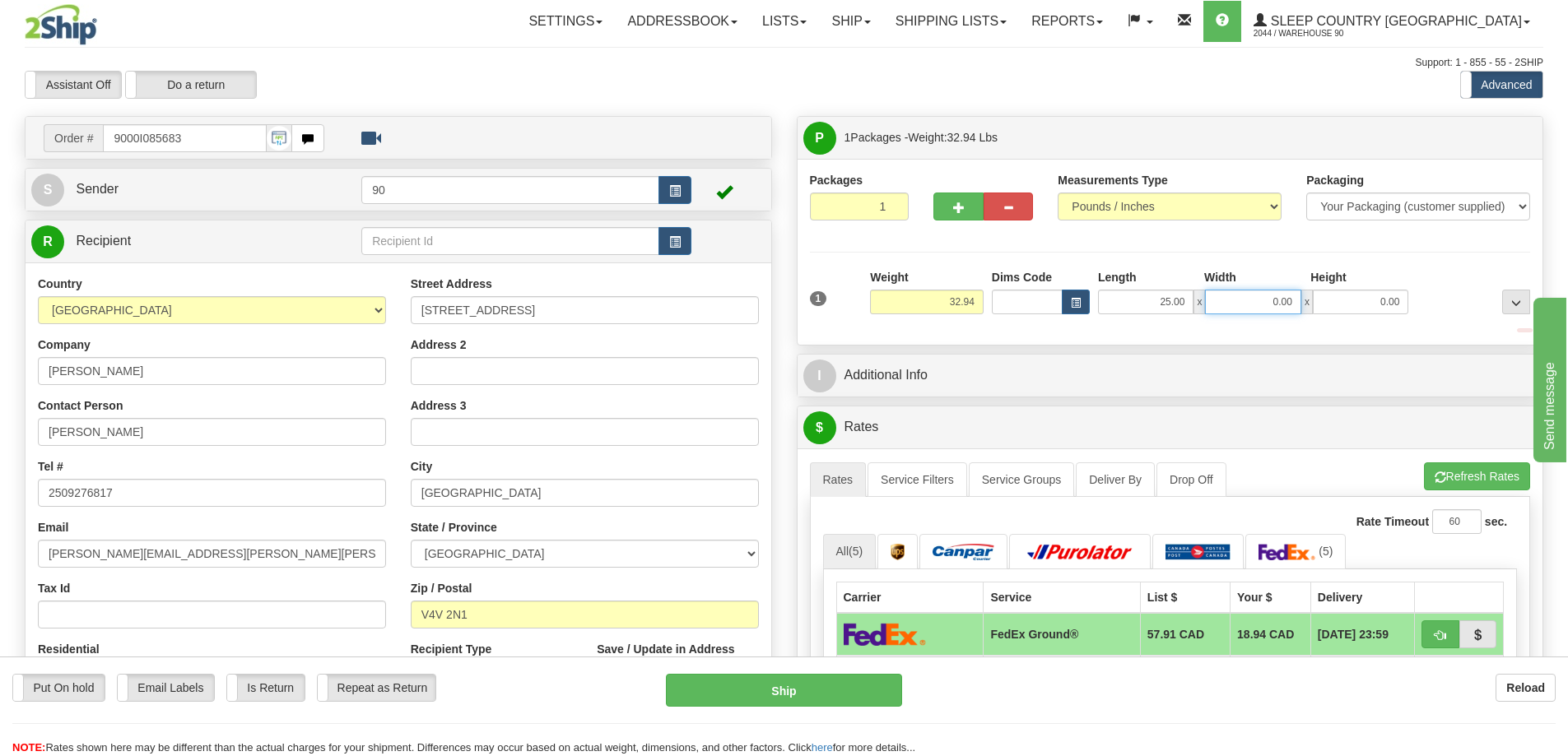
drag, startPoint x: 1258, startPoint y: 304, endPoint x: 1328, endPoint y: 300, distance: 70.1
click at [1326, 301] on div "25.00 x 0.00 x 0.00" at bounding box center [1252, 302] width 310 height 25
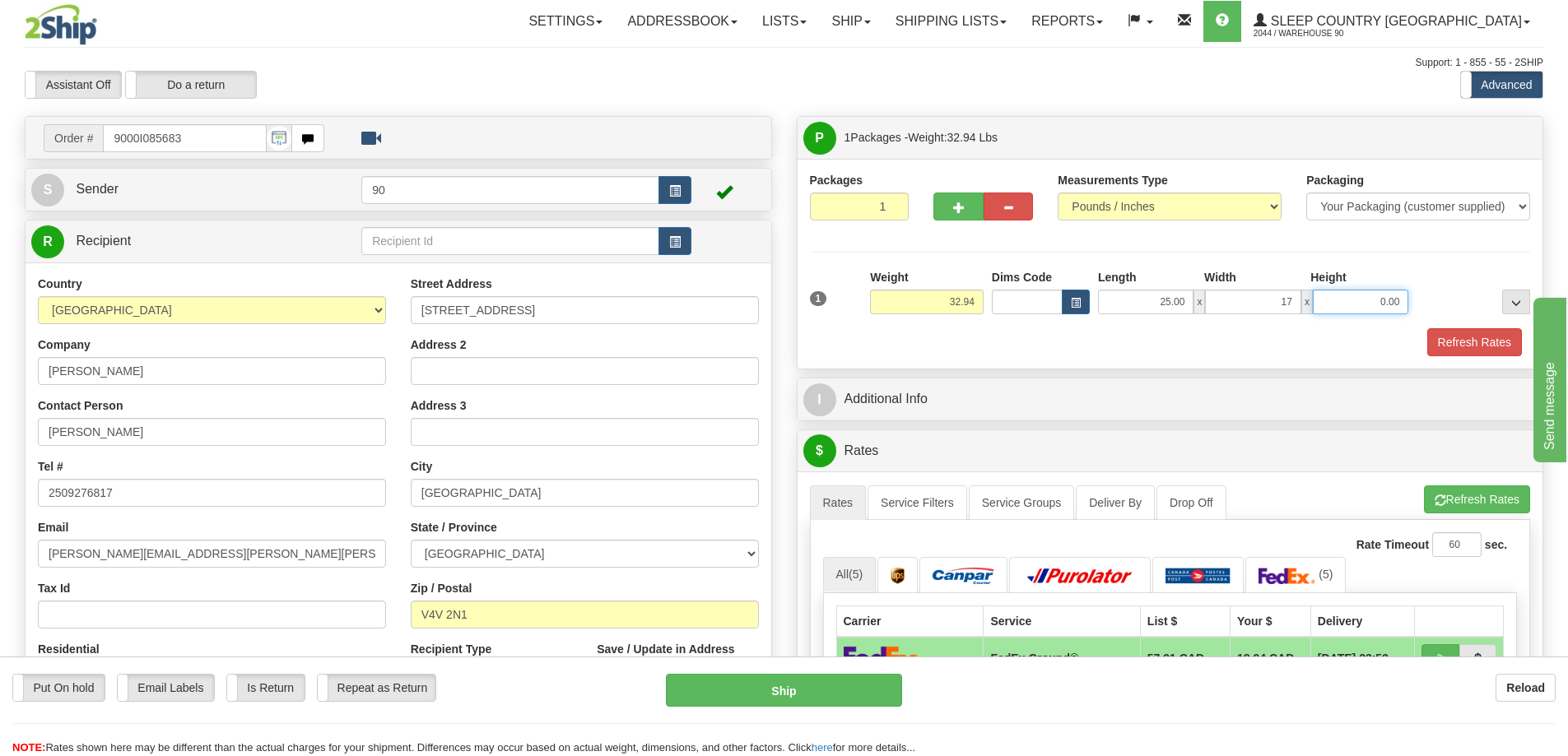
type input "17.00"
drag, startPoint x: 1355, startPoint y: 299, endPoint x: 1446, endPoint y: 295, distance: 91.1
click at [1446, 295] on div "1 Weight 32.94 Dims Code x x" at bounding box center [1169, 298] width 729 height 59
type input "17.00"
click at [1453, 342] on button "Refresh Rates" at bounding box center [1475, 343] width 95 height 28
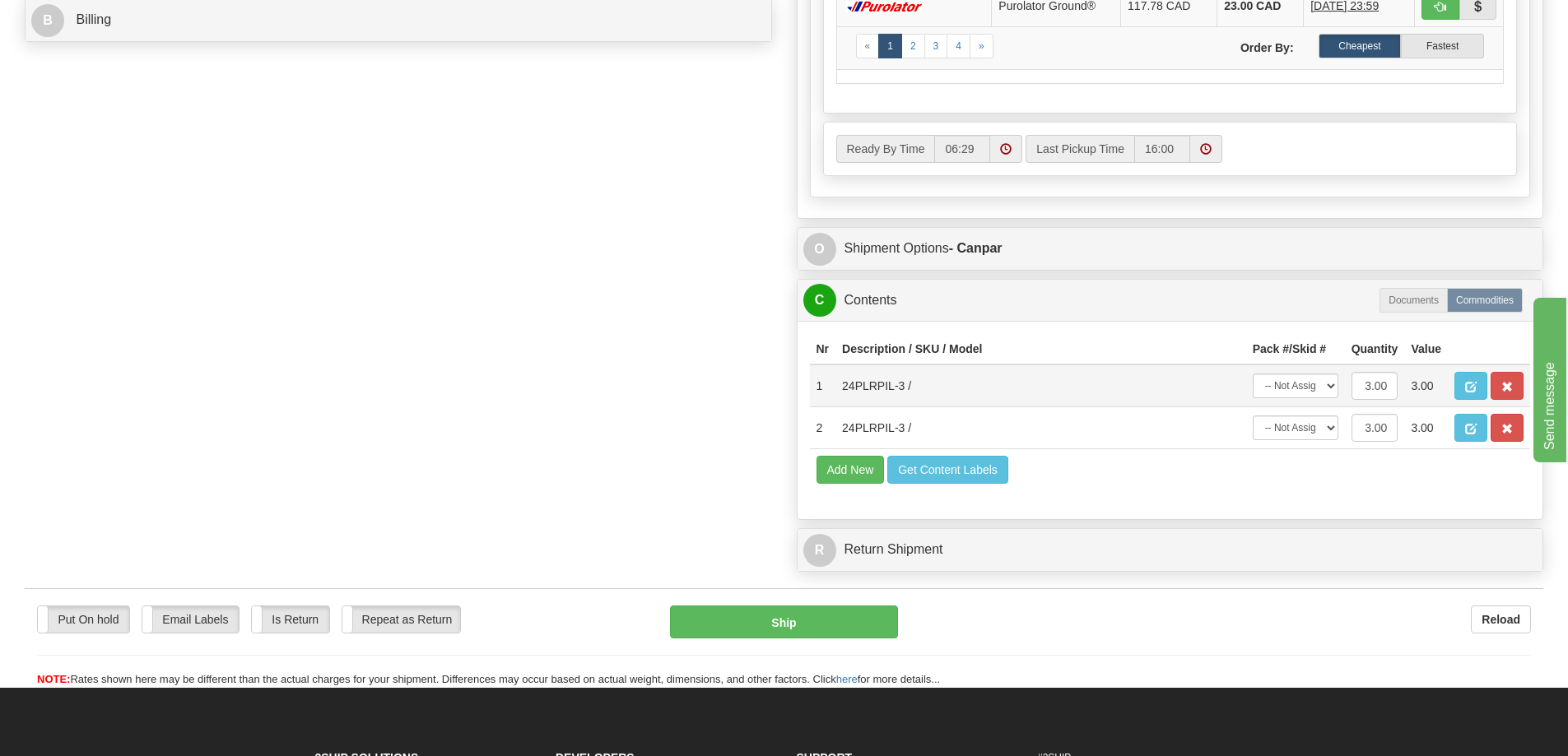
scroll to position [823, 0]
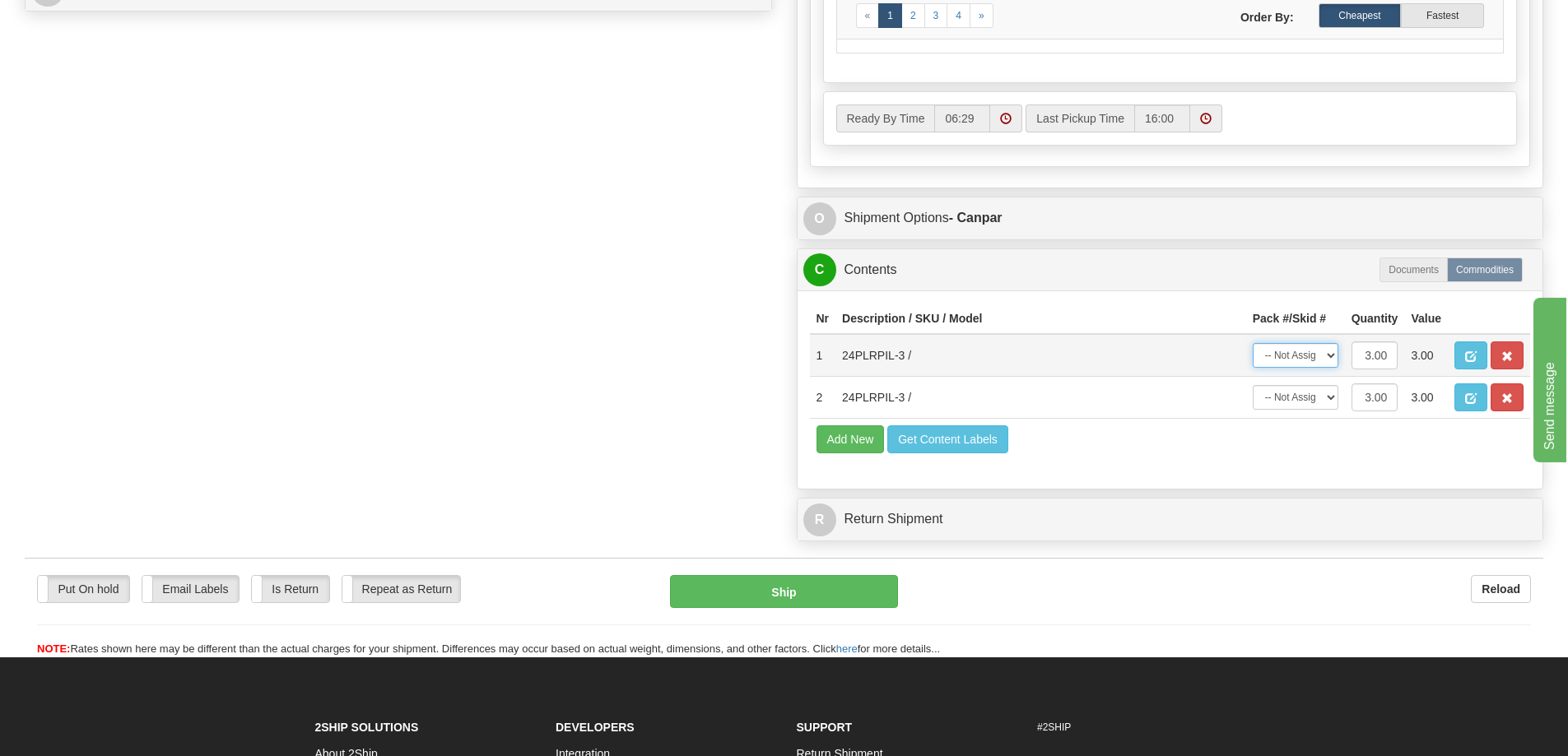
click at [1313, 362] on select "-- Not Assigned -- Package 1" at bounding box center [1295, 356] width 86 height 25
select select "0"
click at [1252, 344] on select "-- Not Assigned -- Package 1" at bounding box center [1295, 356] width 86 height 25
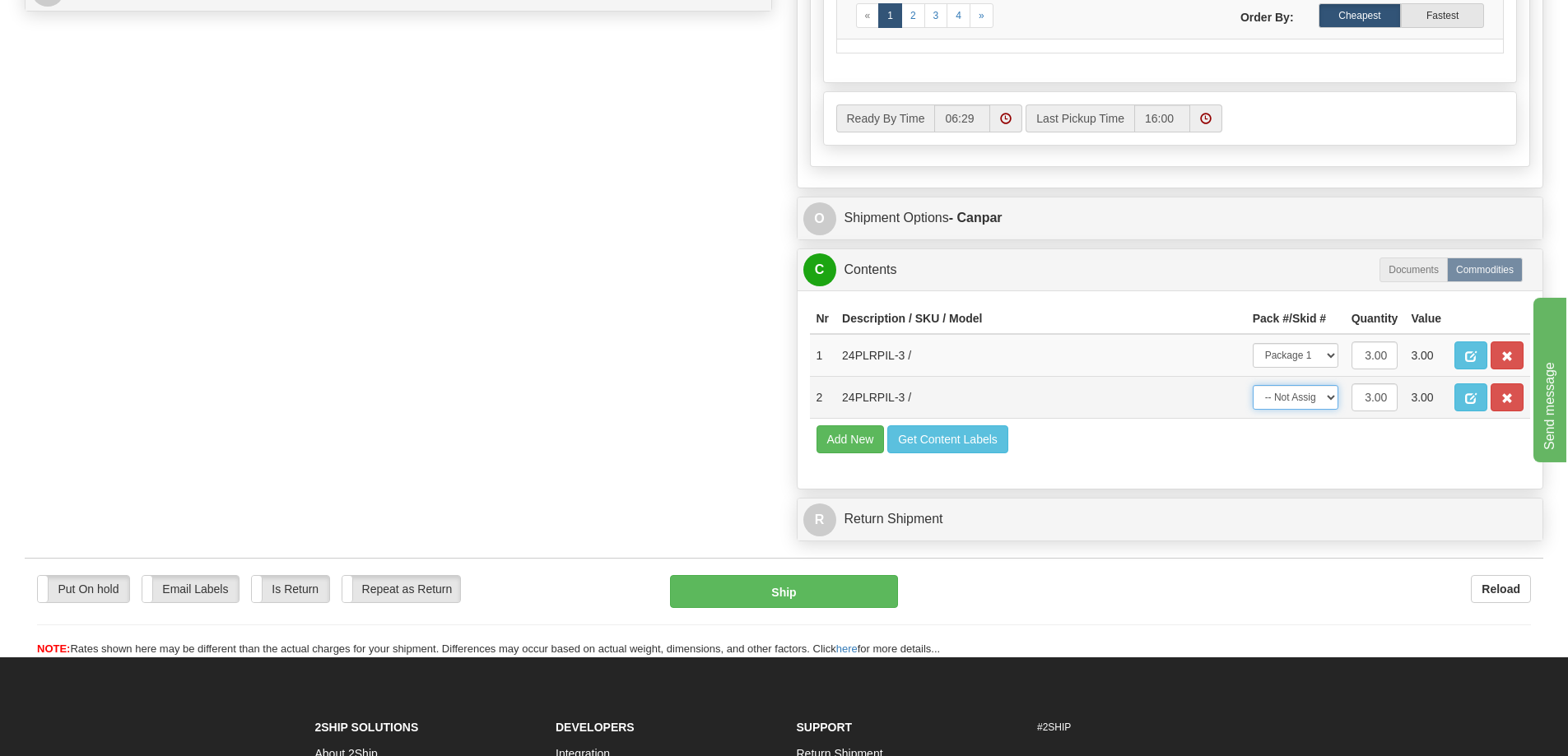
click at [1317, 389] on select "-- Not Assigned -- Package 1" at bounding box center [1295, 398] width 86 height 25
select select "0"
click at [1252, 385] on select "-- Not Assigned -- Package 1" at bounding box center [1295, 398] width 86 height 25
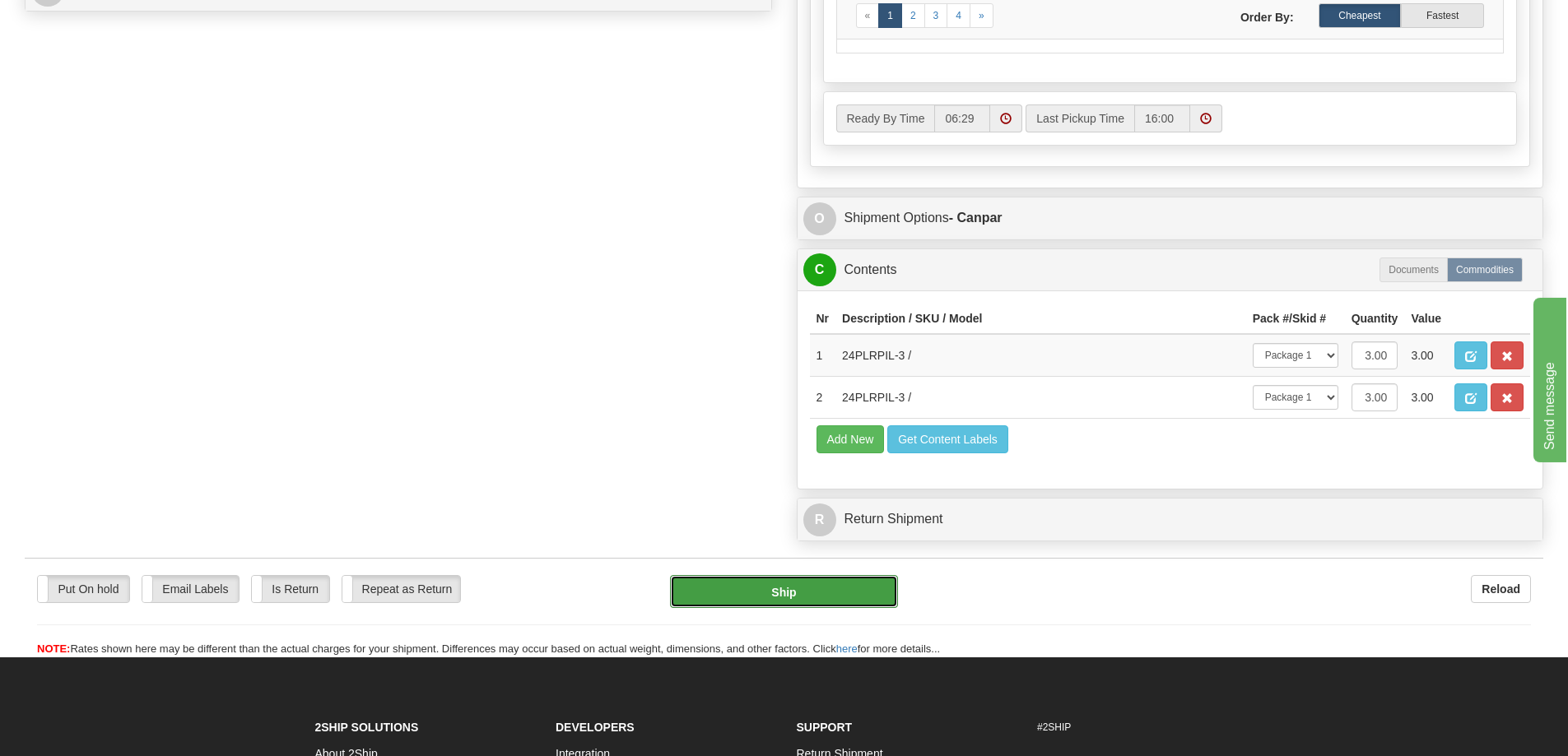
click at [775, 591] on button "Ship" at bounding box center [784, 591] width 228 height 33
type input "1"
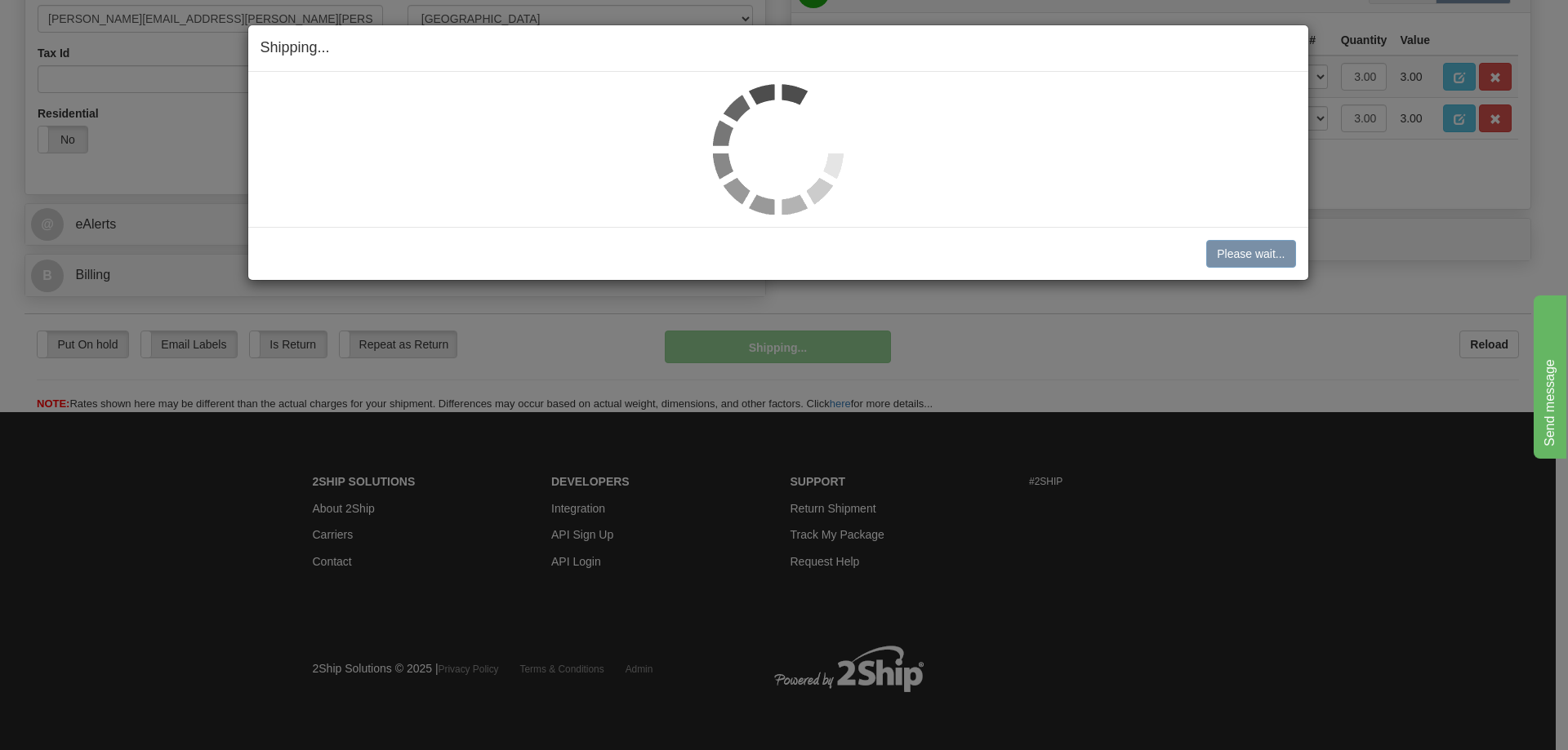
scroll to position [531, 0]
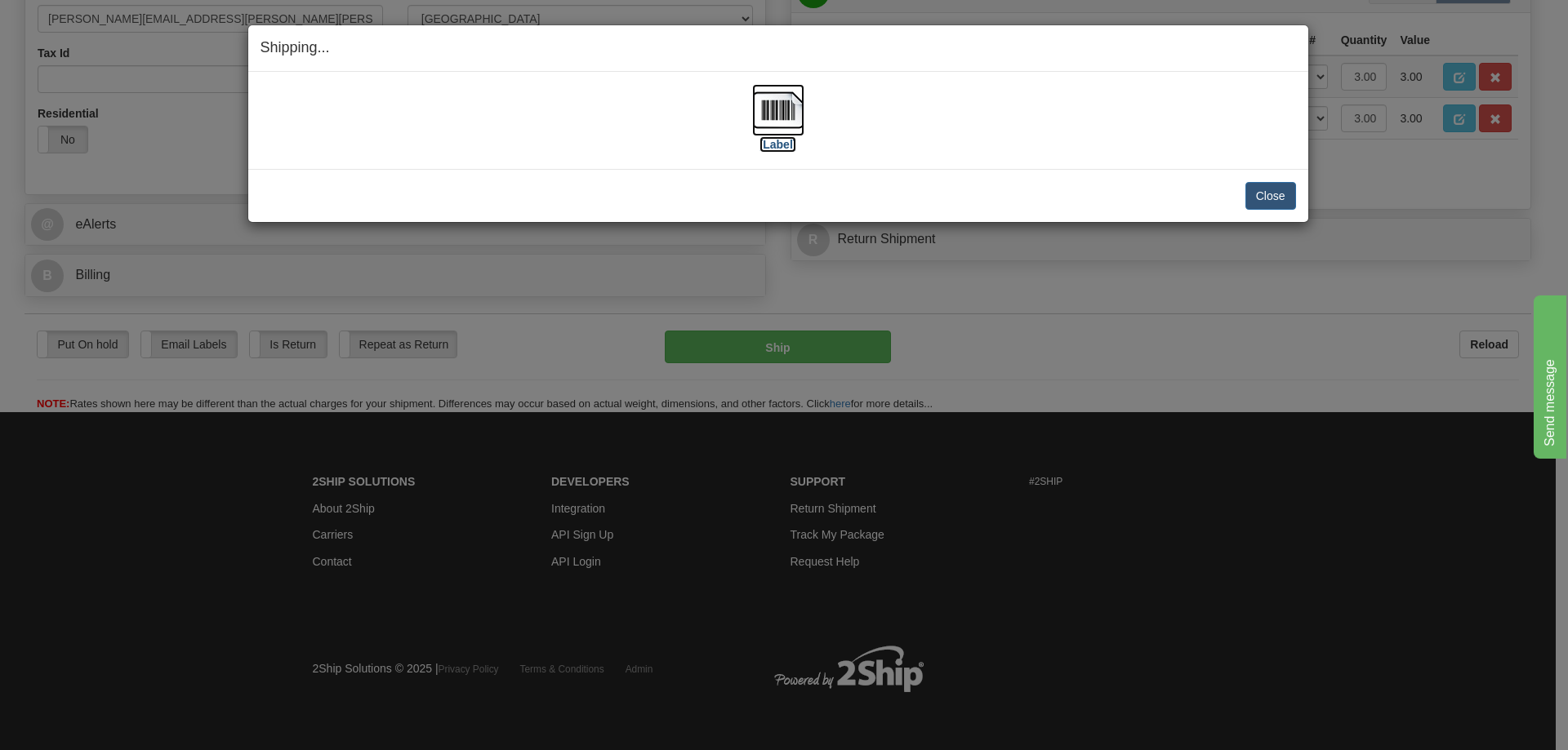
click at [771, 140] on label "[Label]" at bounding box center [778, 145] width 38 height 17
click at [1278, 196] on button "Close" at bounding box center [1270, 196] width 51 height 28
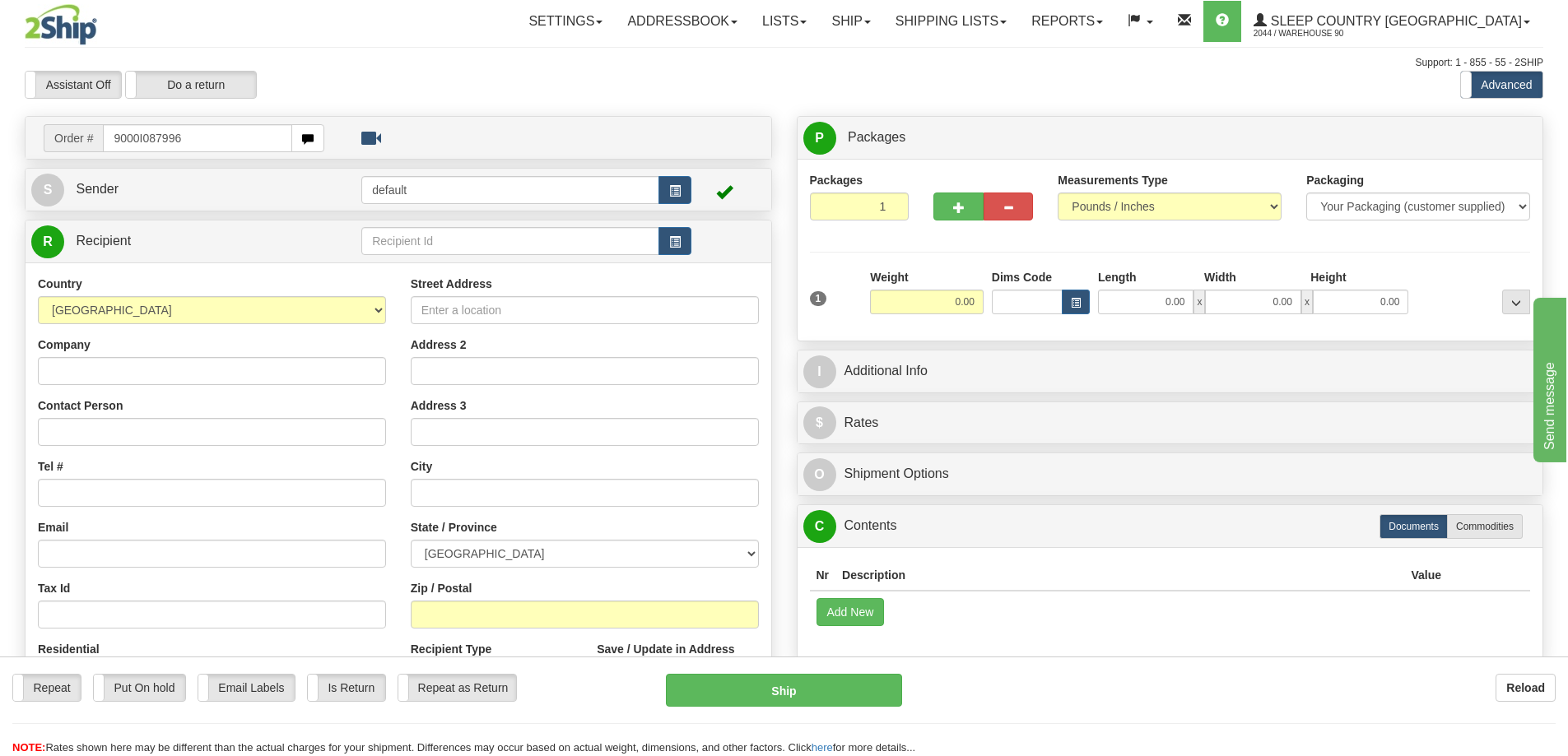
type input "9000I087996"
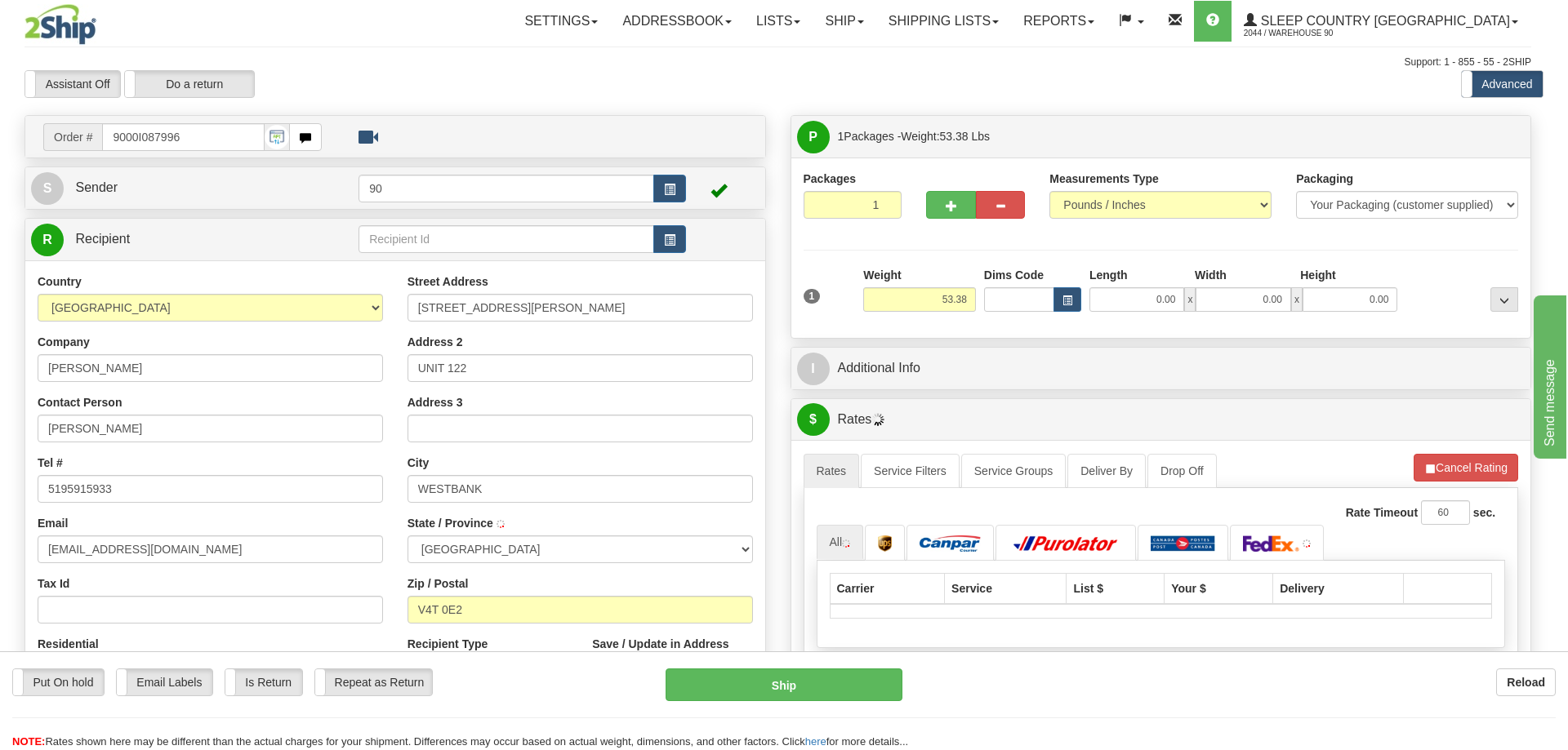
type input "WEST KELOWNA"
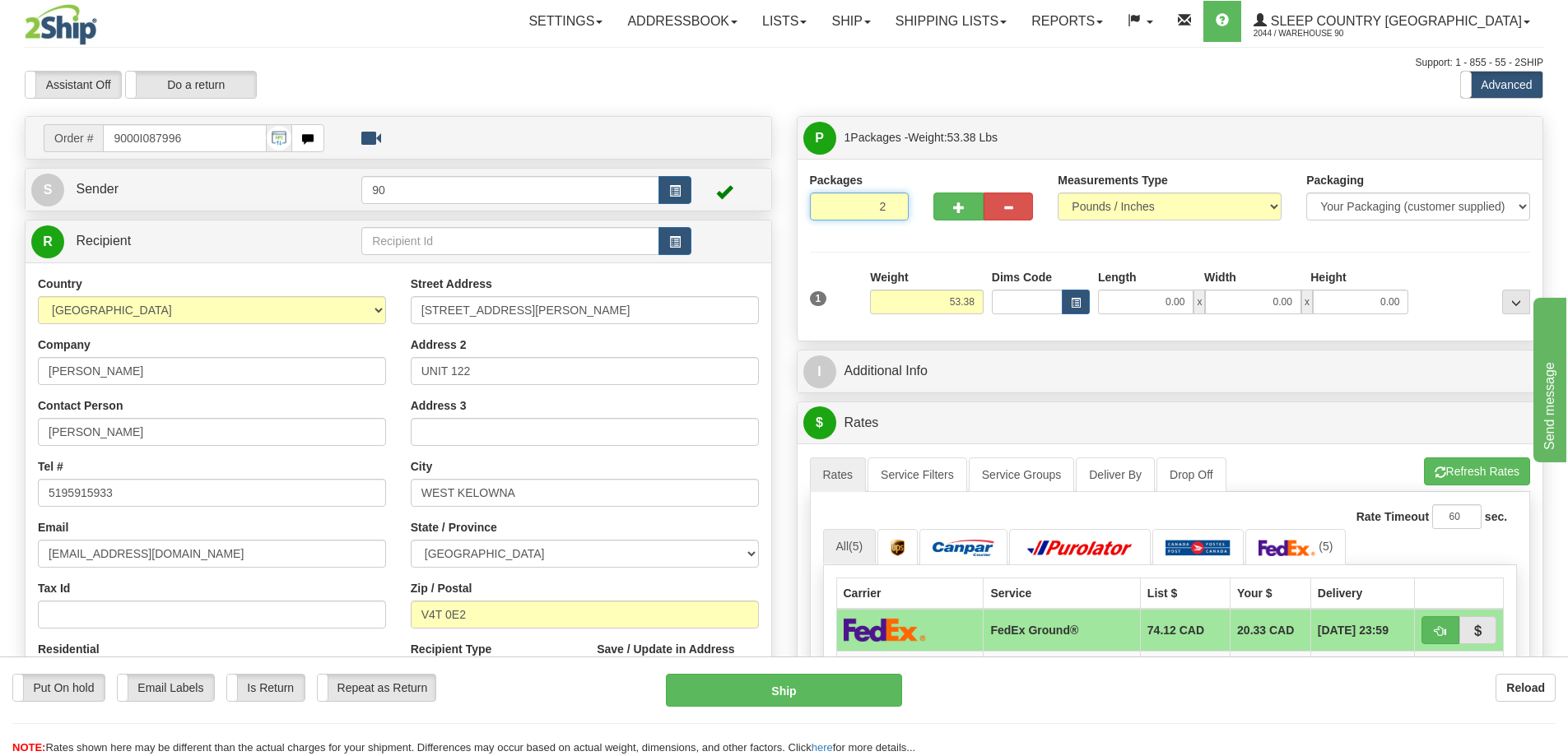
type input "2"
click at [893, 202] on input "2" at bounding box center [859, 207] width 100 height 28
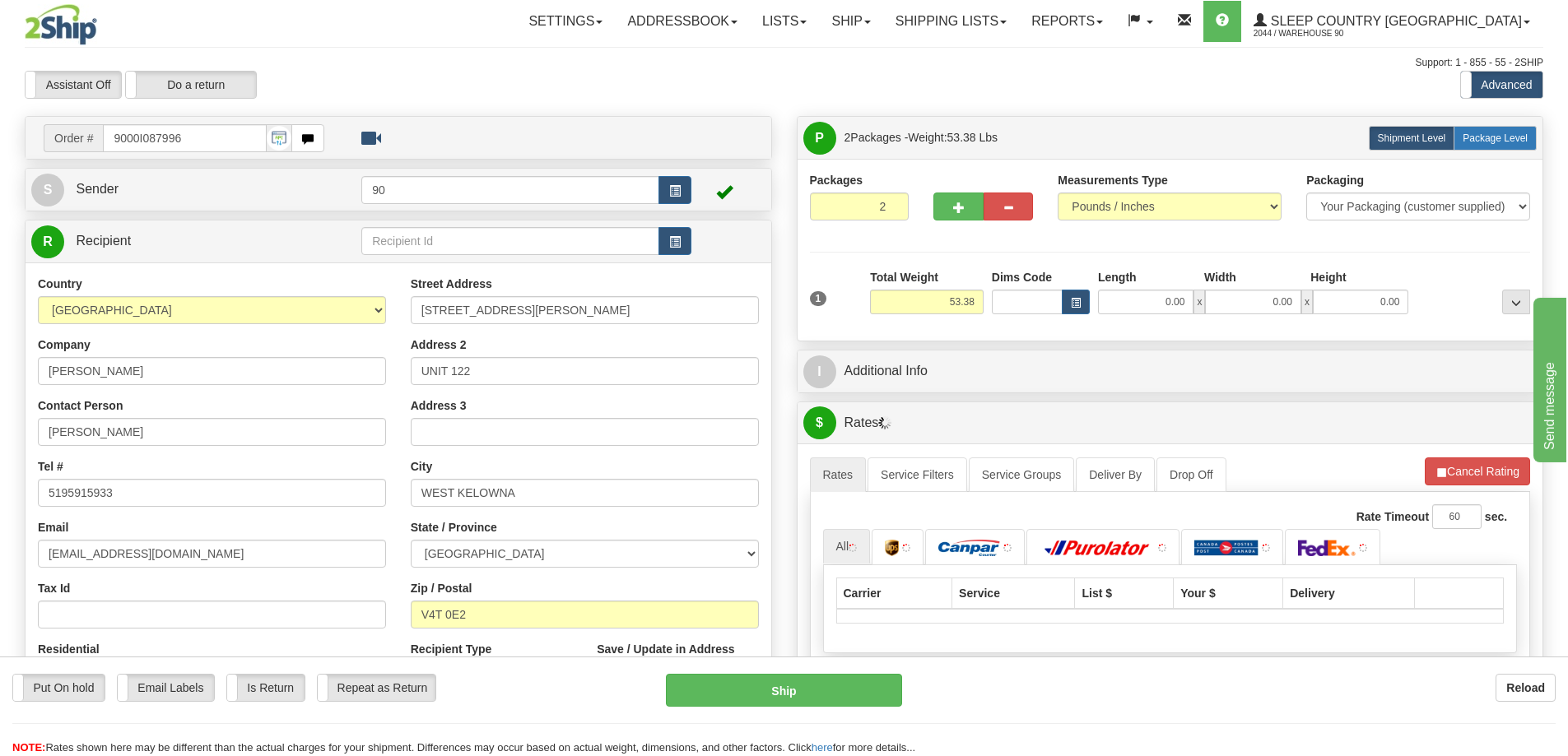
click at [1486, 132] on span "Package Level" at bounding box center [1495, 138] width 65 height 11
radio input "true"
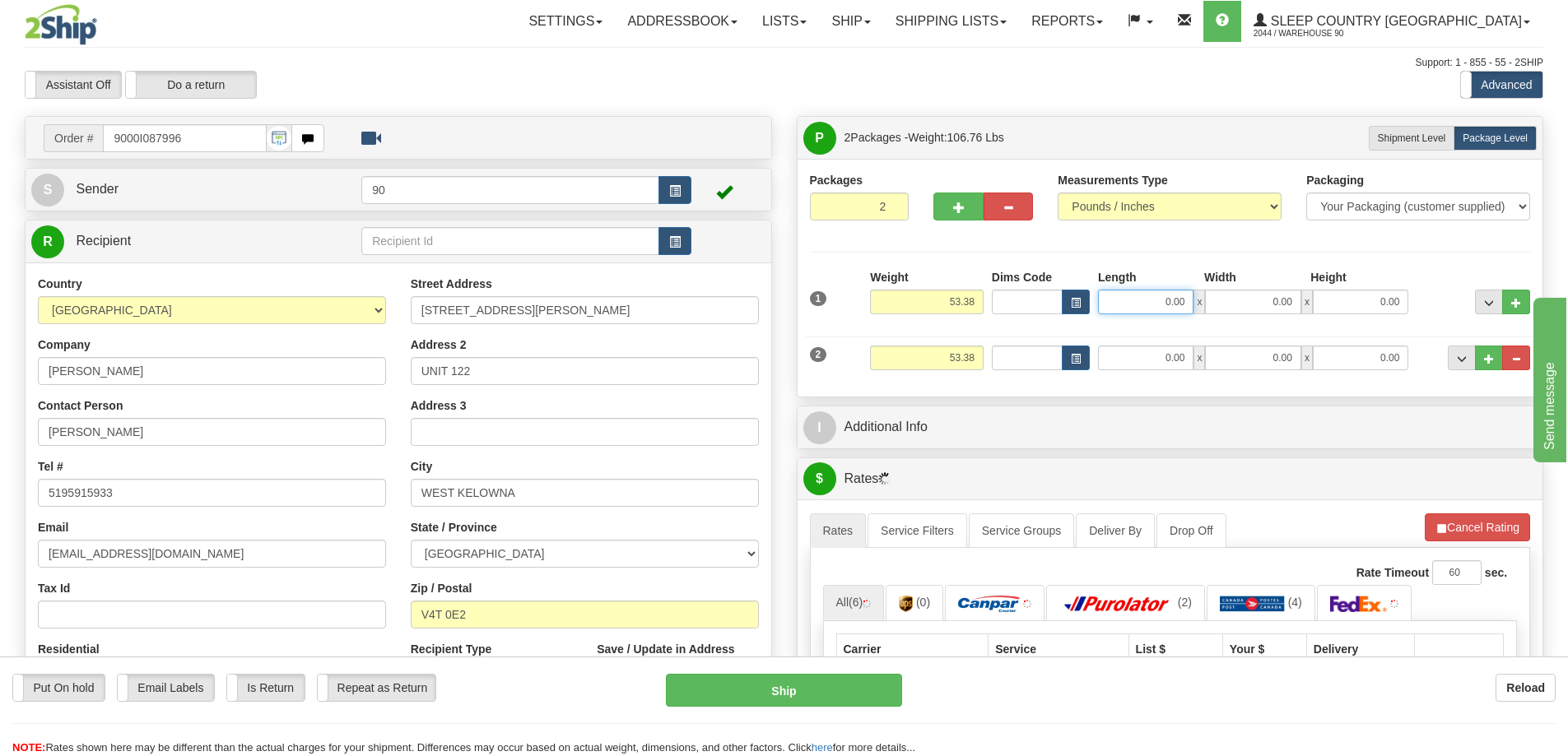
drag, startPoint x: 1147, startPoint y: 304, endPoint x: 1239, endPoint y: 304, distance: 92.0
click at [1239, 304] on div "0.00 x 0.00 x 0.00" at bounding box center [1252, 302] width 310 height 25
type input "40.00"
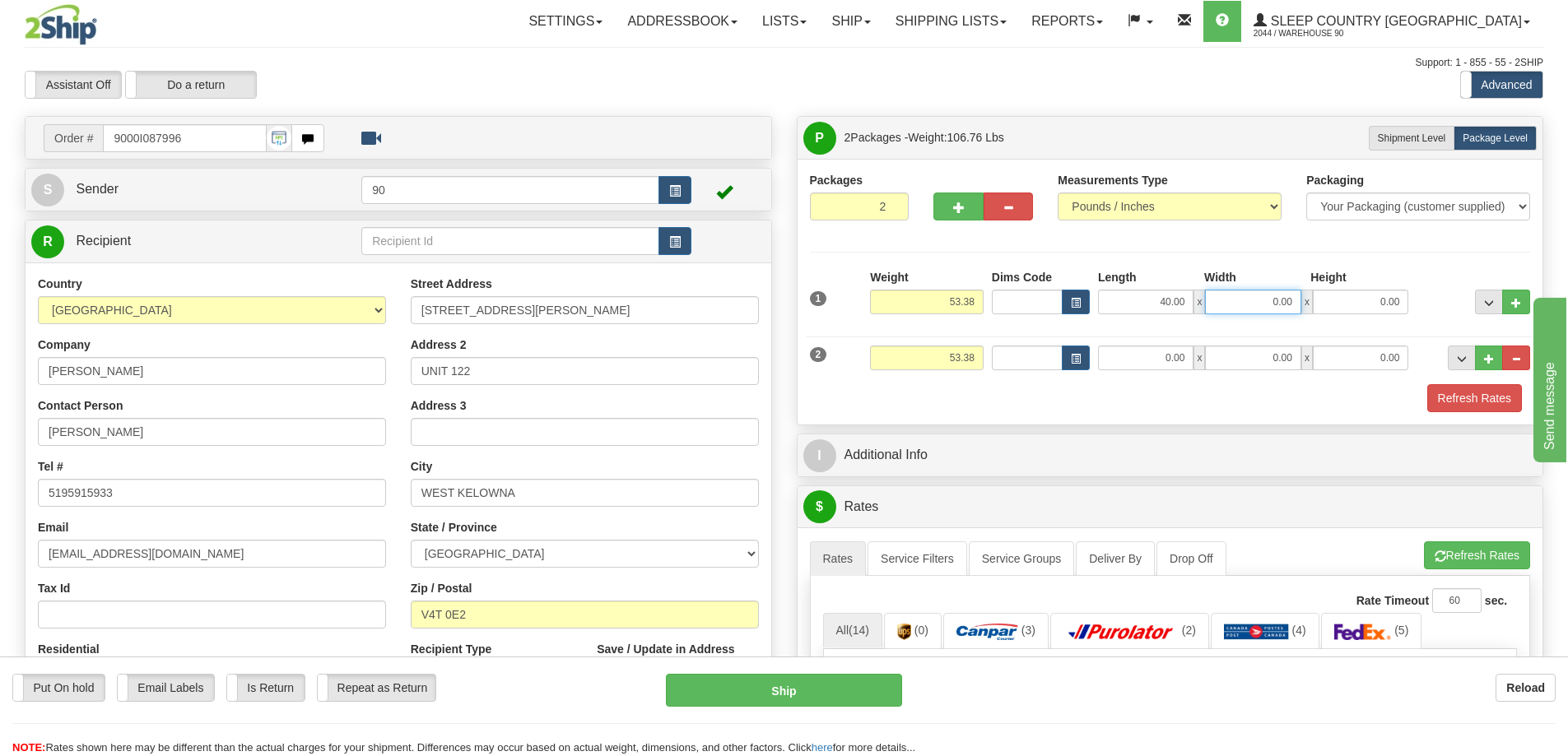
drag, startPoint x: 1253, startPoint y: 298, endPoint x: 1306, endPoint y: 300, distance: 53.0
click at [1306, 300] on div "40.00 x 0.00 x 0.00" at bounding box center [1252, 302] width 310 height 25
type input "13.00"
drag, startPoint x: 1410, startPoint y: 303, endPoint x: 1438, endPoint y: 300, distance: 28.2
click at [1438, 300] on div "1 Weight 53.38 Dims Code x x" at bounding box center [1169, 298] width 729 height 59
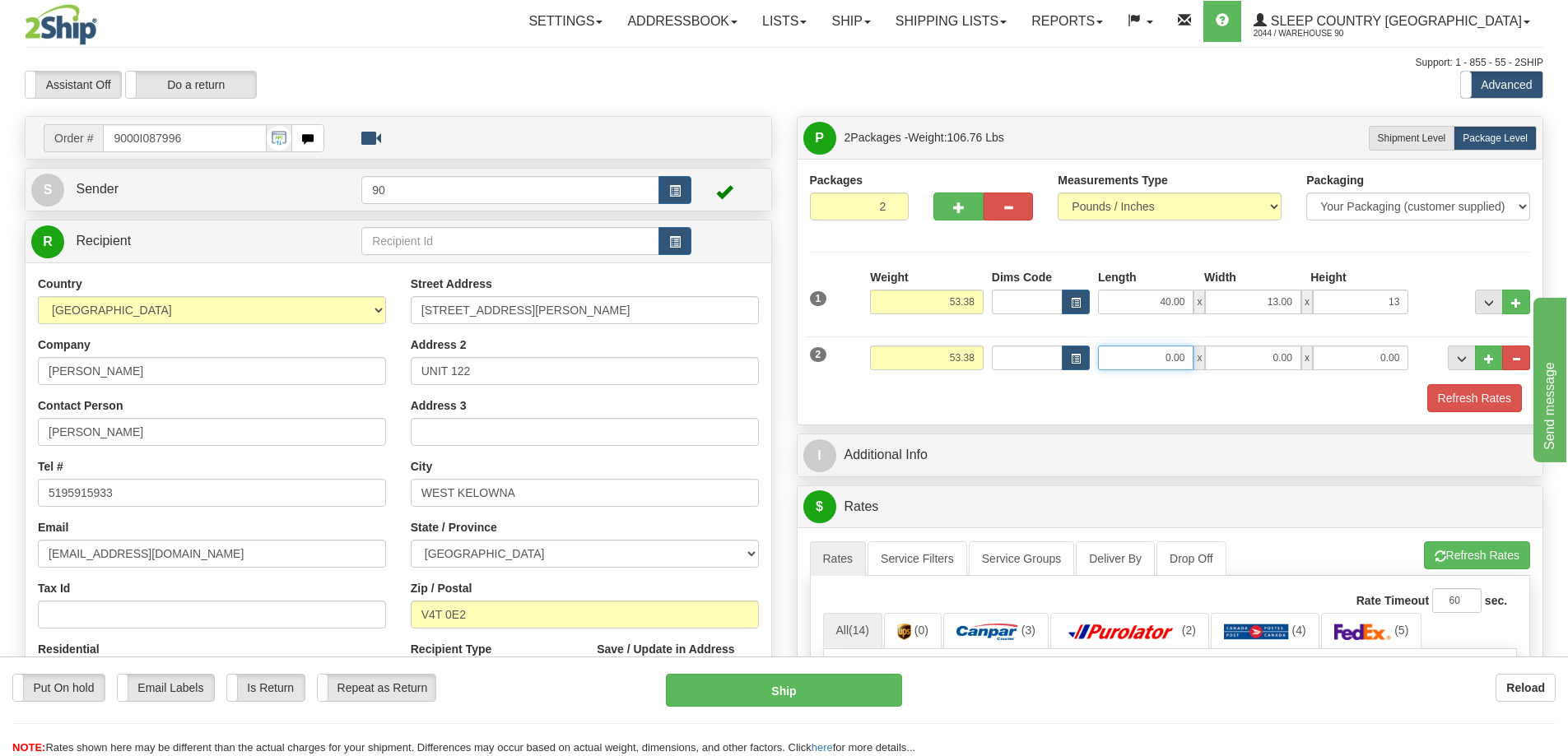
type input "13.00"
drag, startPoint x: 1159, startPoint y: 359, endPoint x: 1269, endPoint y: 363, distance: 110.1
click at [1267, 362] on div "0.00 x 0.00 x 0.00" at bounding box center [1252, 358] width 310 height 25
type input "14.00"
drag, startPoint x: 1266, startPoint y: 364, endPoint x: 1351, endPoint y: 358, distance: 85.2
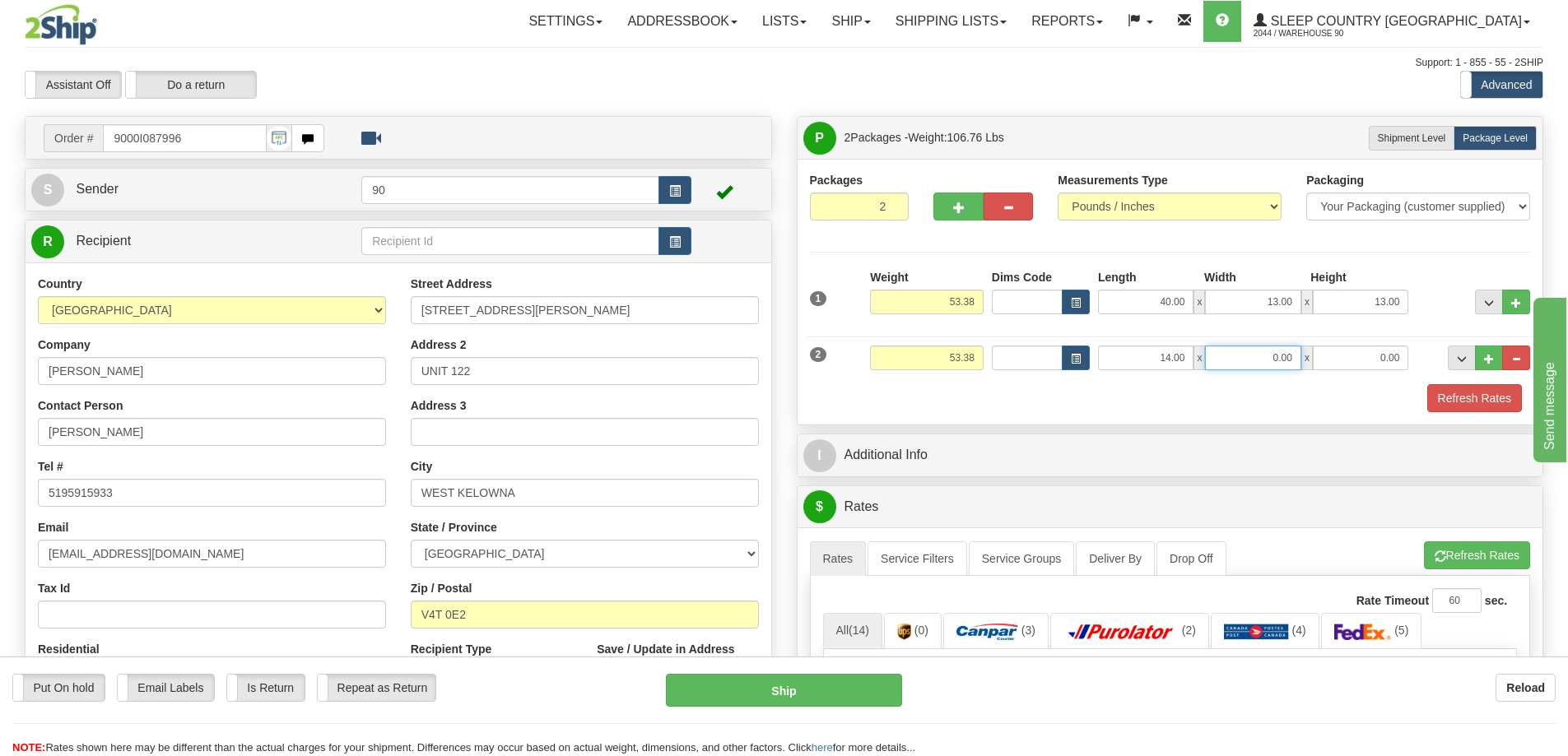
click at [1351, 358] on div "14.00 x 0.00 x 0.00" at bounding box center [1252, 358] width 310 height 25
type input "7.00"
drag, startPoint x: 1367, startPoint y: 355, endPoint x: 1410, endPoint y: 358, distance: 43.1
click at [1409, 358] on div "14.00 x 7.00 x 0.00" at bounding box center [1253, 358] width 318 height 25
type input "7.00"
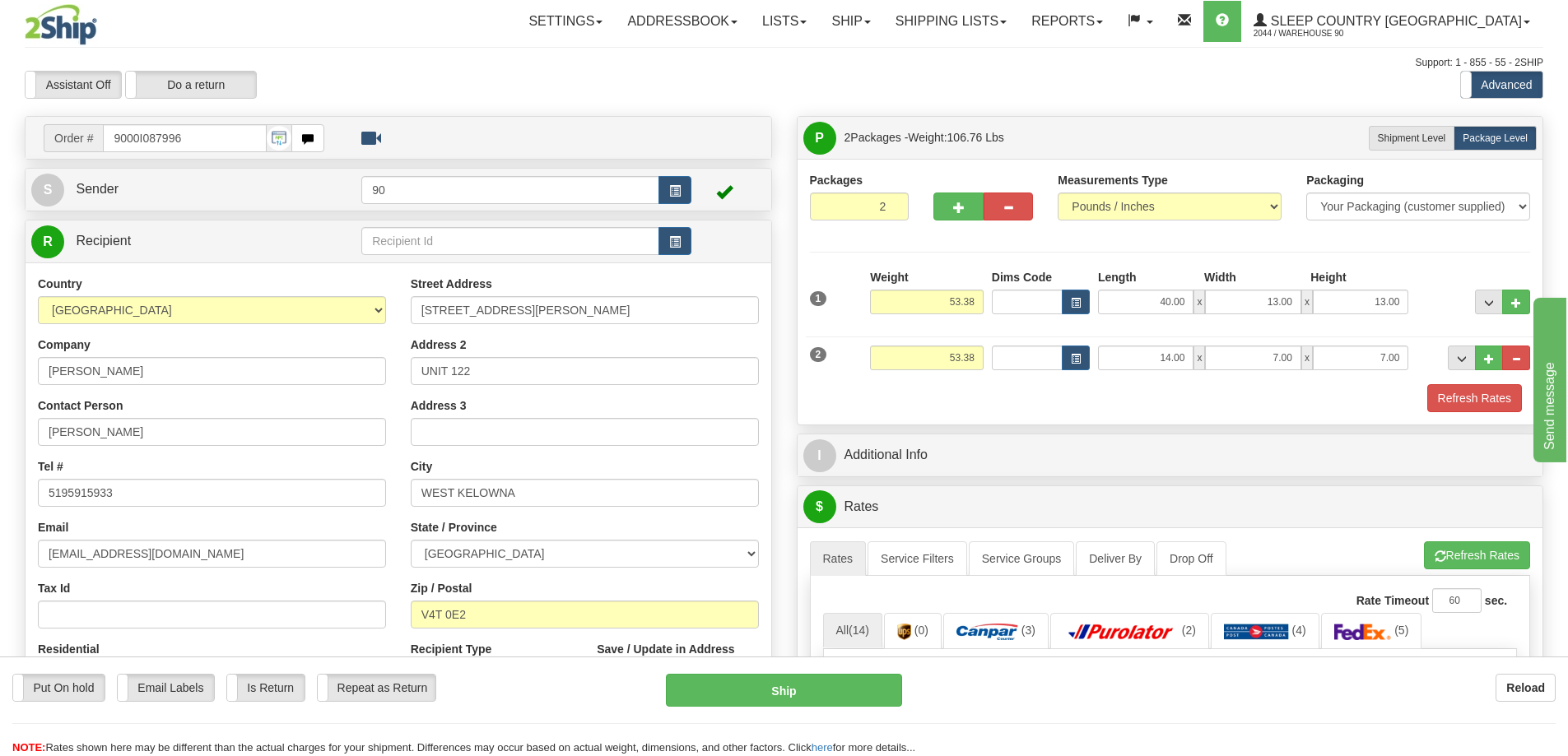
click at [1420, 324] on div "1 Weight 53.38 Dims Code x x" at bounding box center [1169, 298] width 729 height 59
drag, startPoint x: 944, startPoint y: 301, endPoint x: 1032, endPoint y: 307, distance: 88.2
click at [1032, 307] on div "1 Weight 53.38 Dims Code x x" at bounding box center [1169, 298] width 729 height 59
type input "50.68"
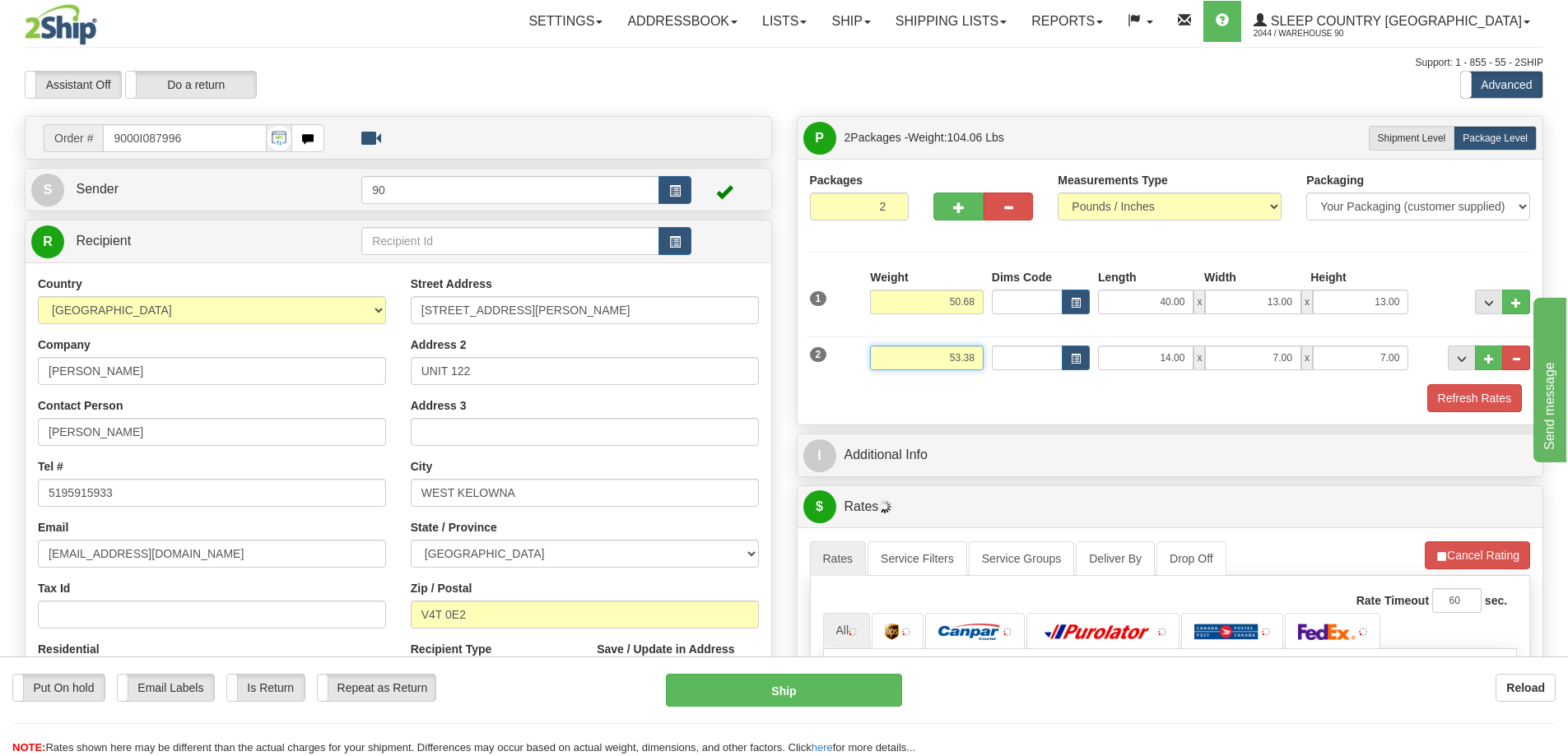
drag, startPoint x: 938, startPoint y: 358, endPoint x: 1007, endPoint y: 355, distance: 69.1
click at [1002, 356] on div "2 Weight 53.38 Dims Code Length Width Height" at bounding box center [1169, 356] width 729 height 55
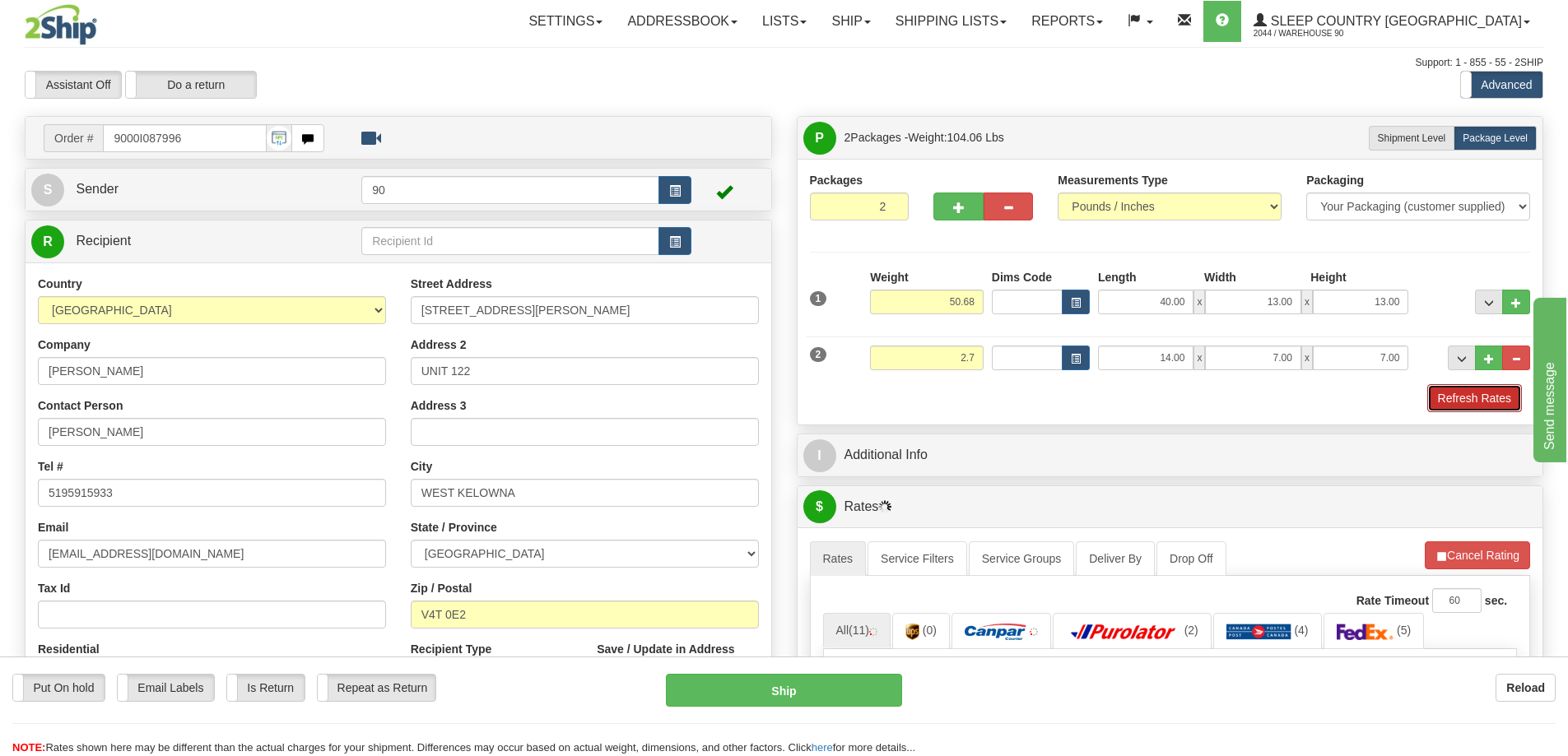
type input "2.70"
click at [1456, 394] on button "Refresh Rates" at bounding box center [1475, 398] width 95 height 28
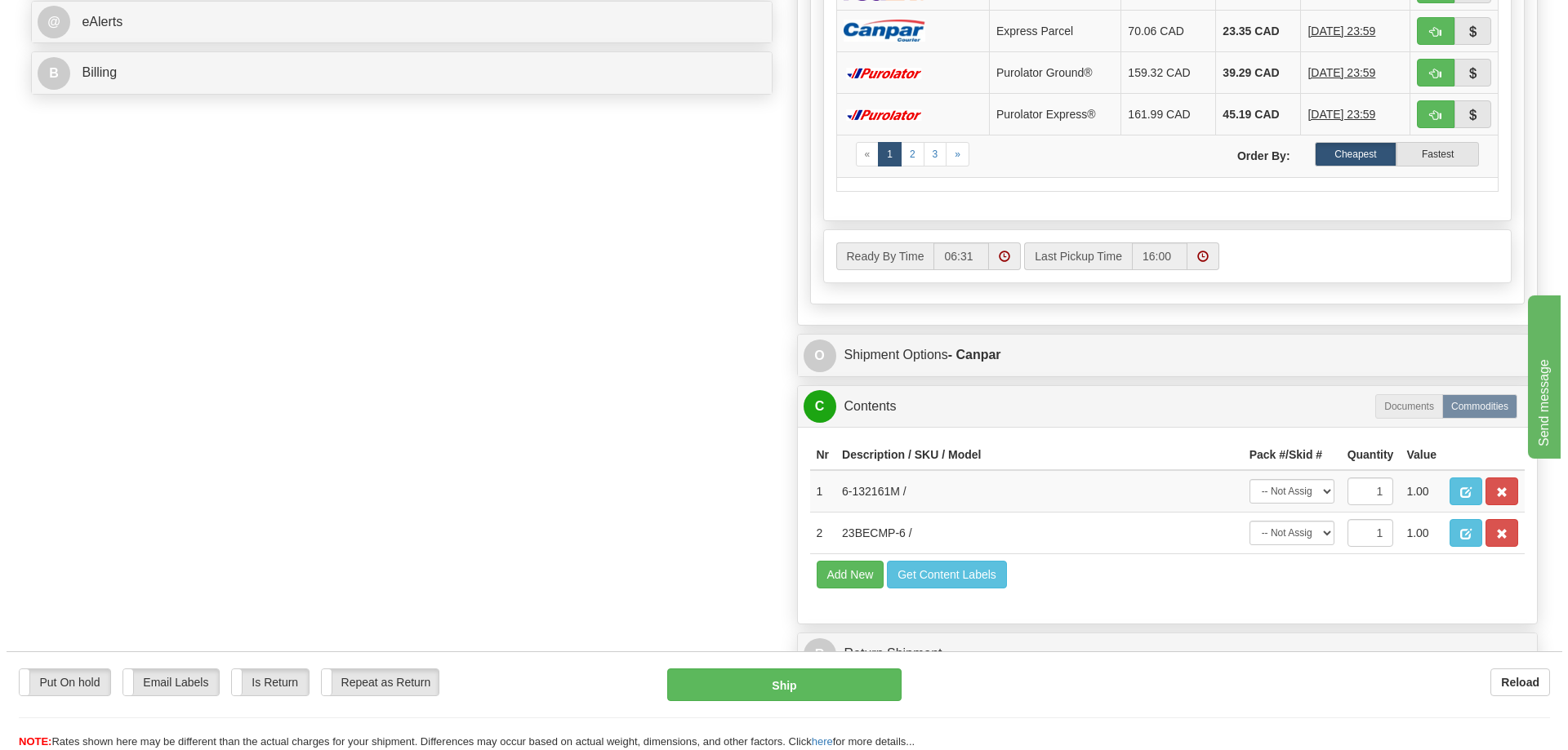
scroll to position [735, 0]
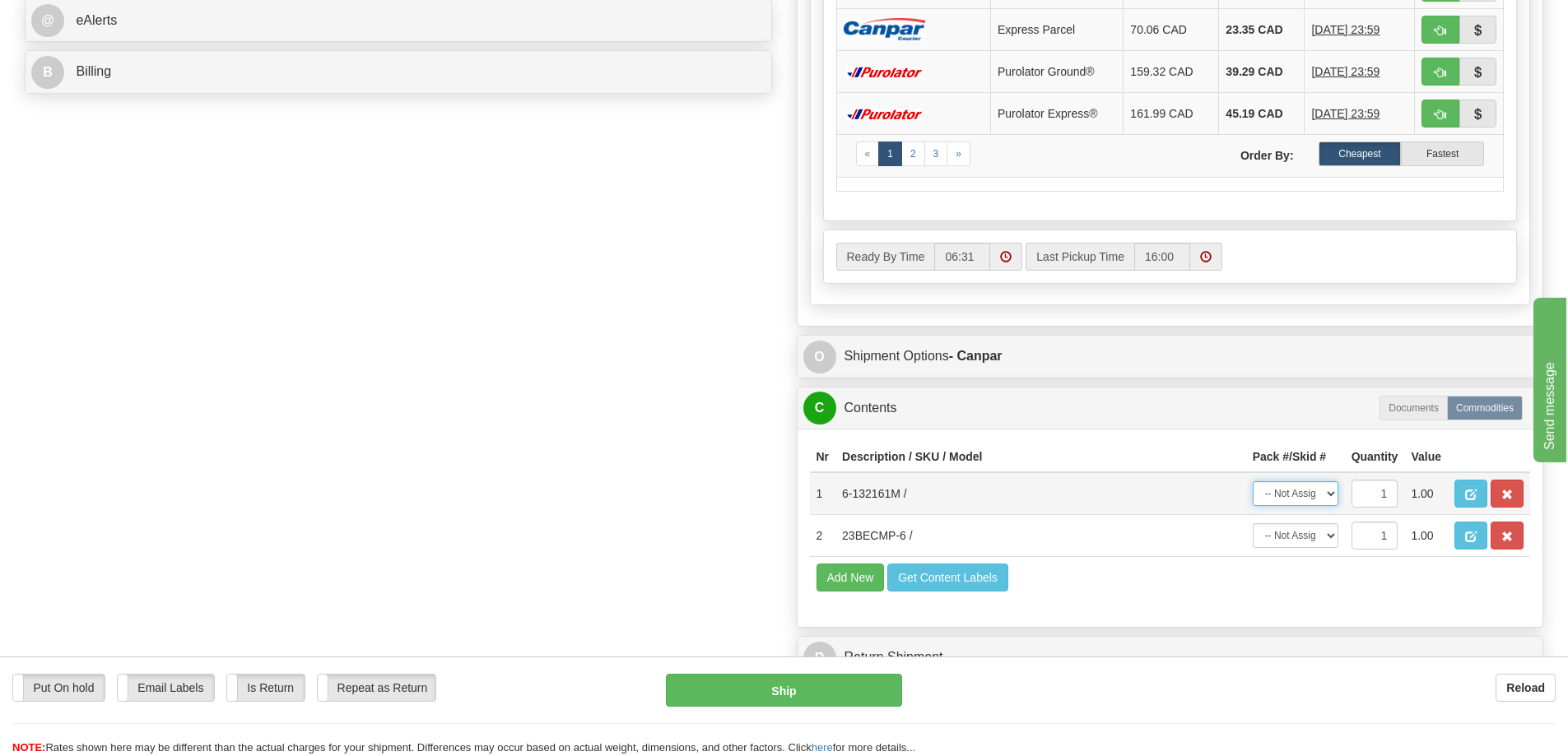
click at [1314, 500] on select "-- Not Assigned -- Package 1 Package 2" at bounding box center [1295, 493] width 86 height 25
select select "0"
click at [1252, 481] on select "-- Not Assigned -- Package 1 Package 2" at bounding box center [1295, 493] width 86 height 25
click at [1304, 544] on select "-- Not Assigned -- Package 1 Package 2" at bounding box center [1295, 535] width 86 height 25
select select "1"
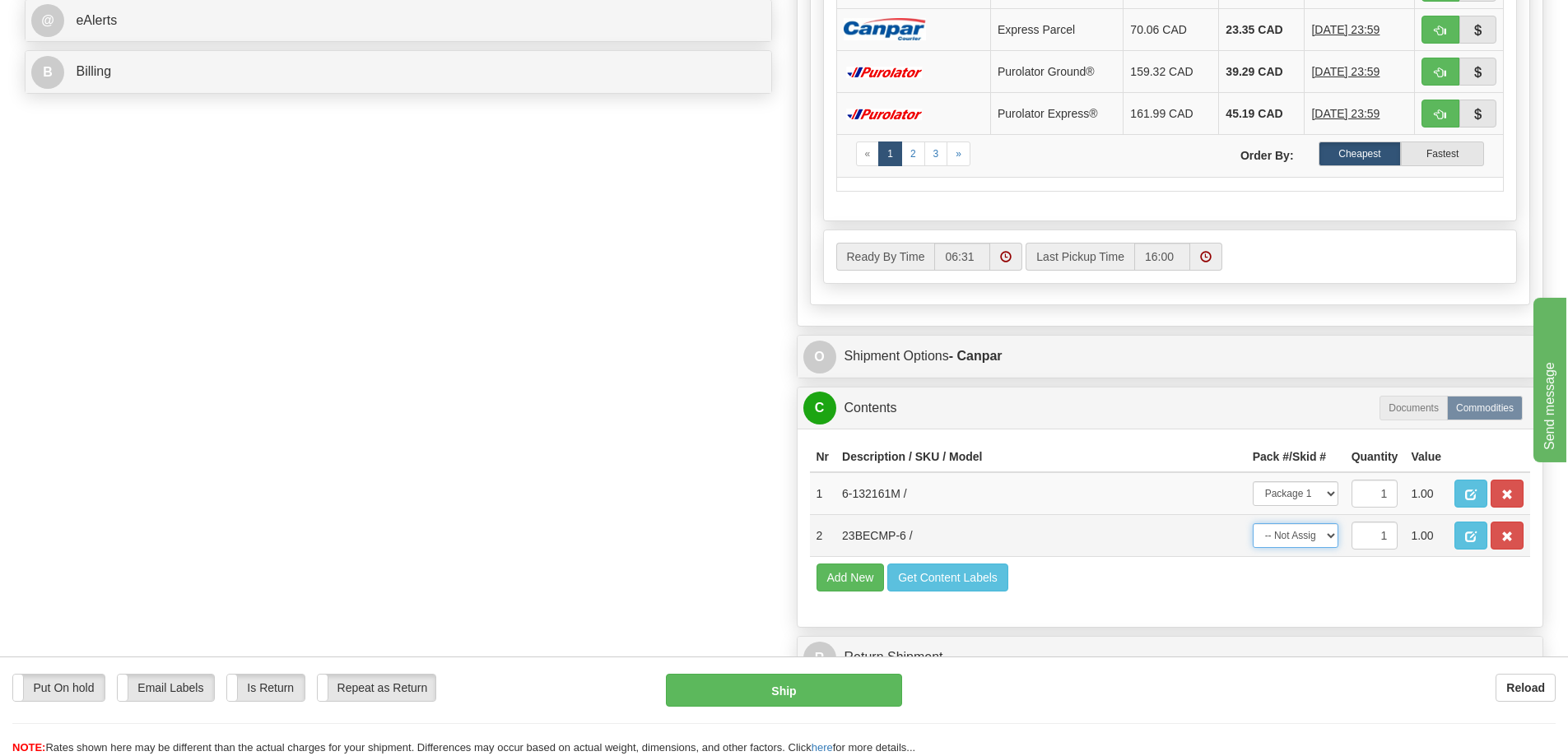
click at [1252, 523] on select "-- Not Assigned -- Package 1 Package 2" at bounding box center [1295, 535] width 86 height 25
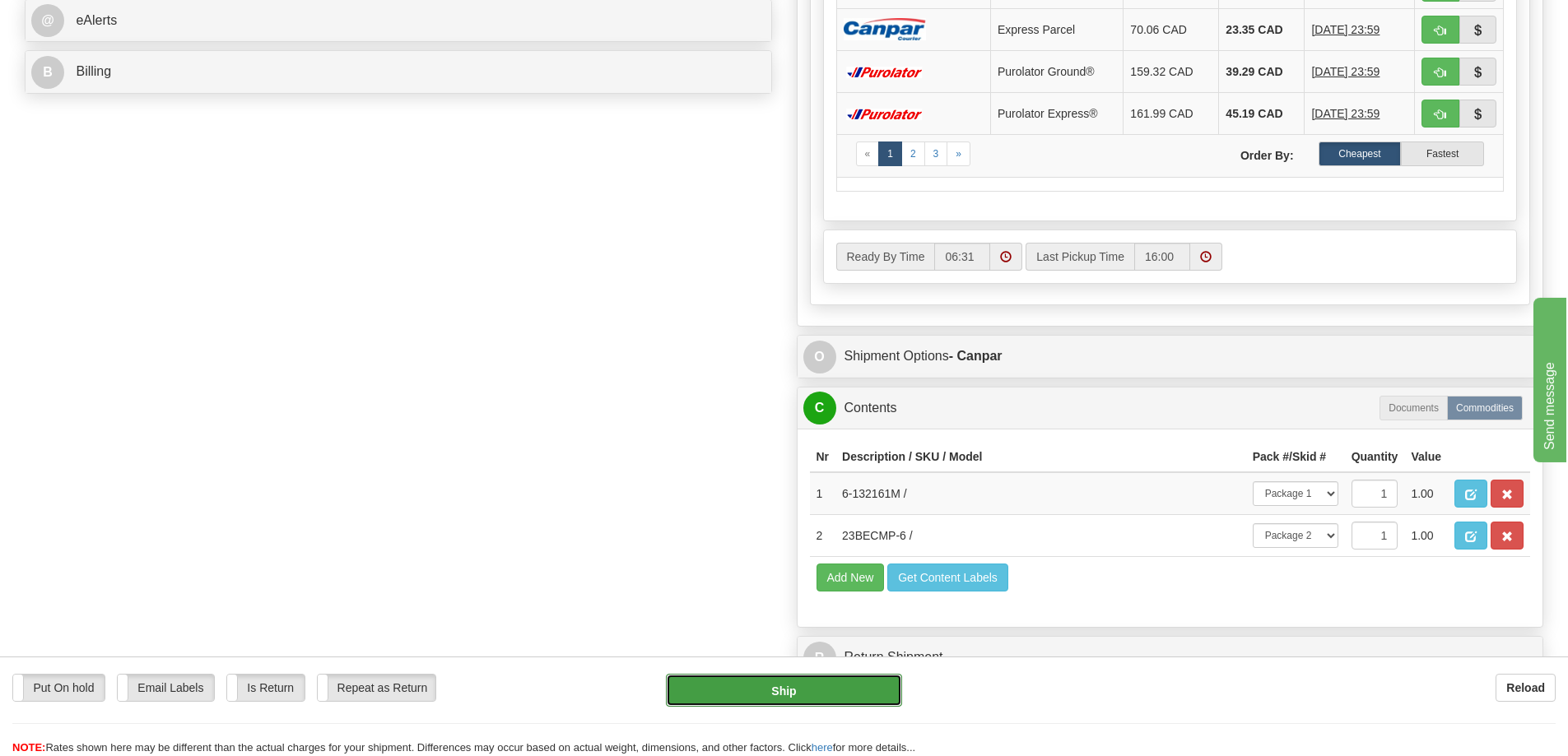
click at [847, 691] on button "Ship" at bounding box center [784, 690] width 237 height 33
type input "1"
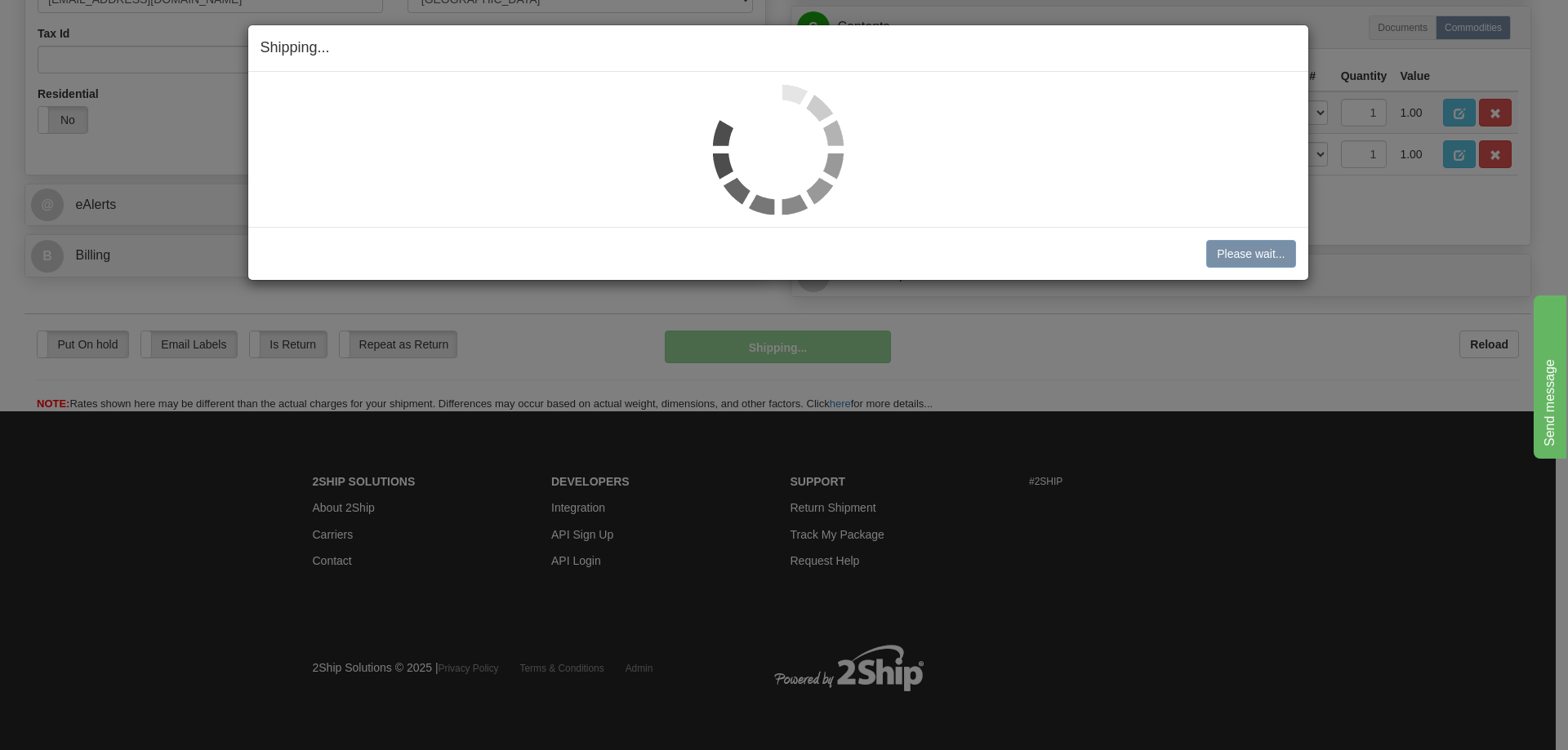
scroll to position [550, 0]
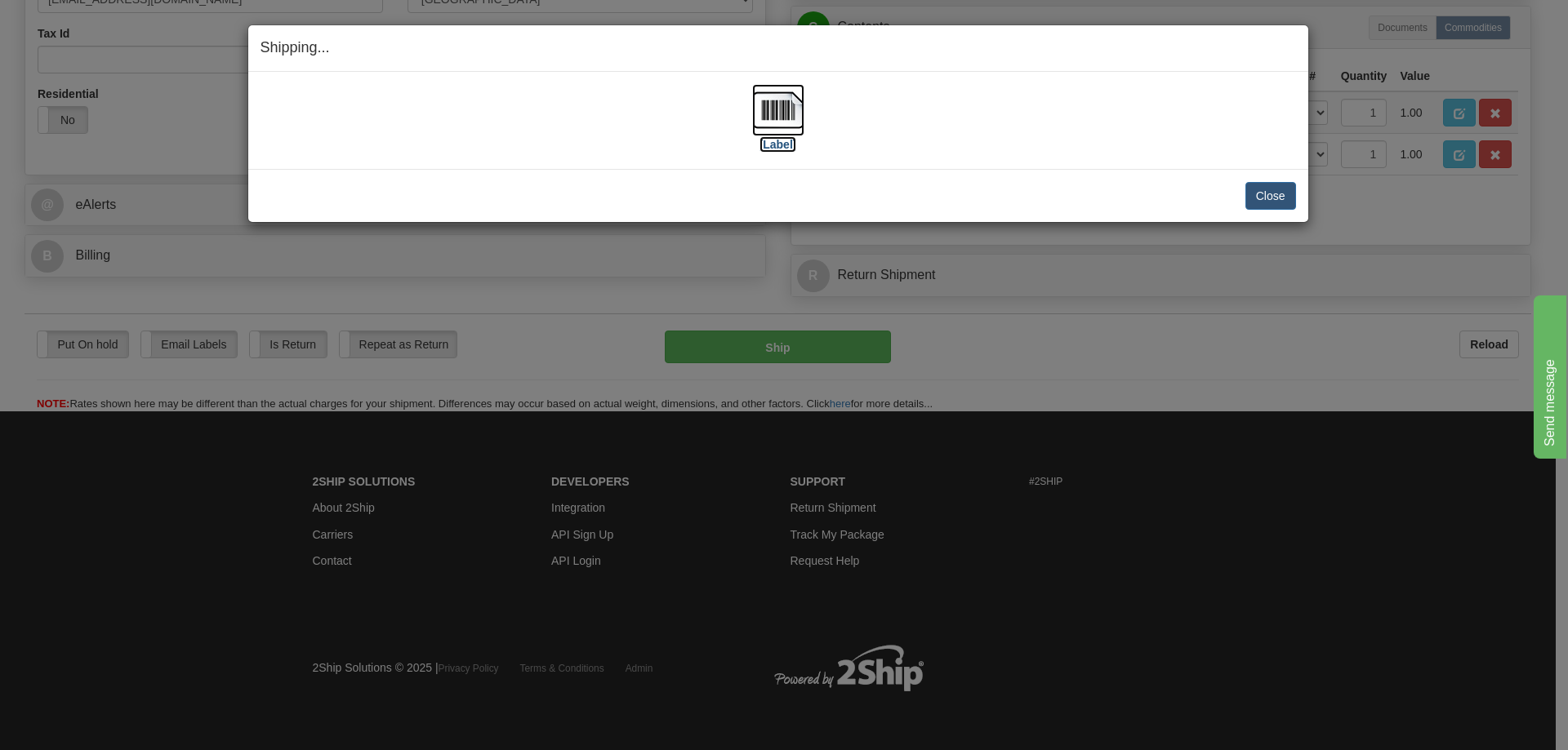
click at [763, 144] on label "[Label]" at bounding box center [778, 145] width 38 height 17
click at [1258, 198] on button "Close" at bounding box center [1270, 196] width 51 height 28
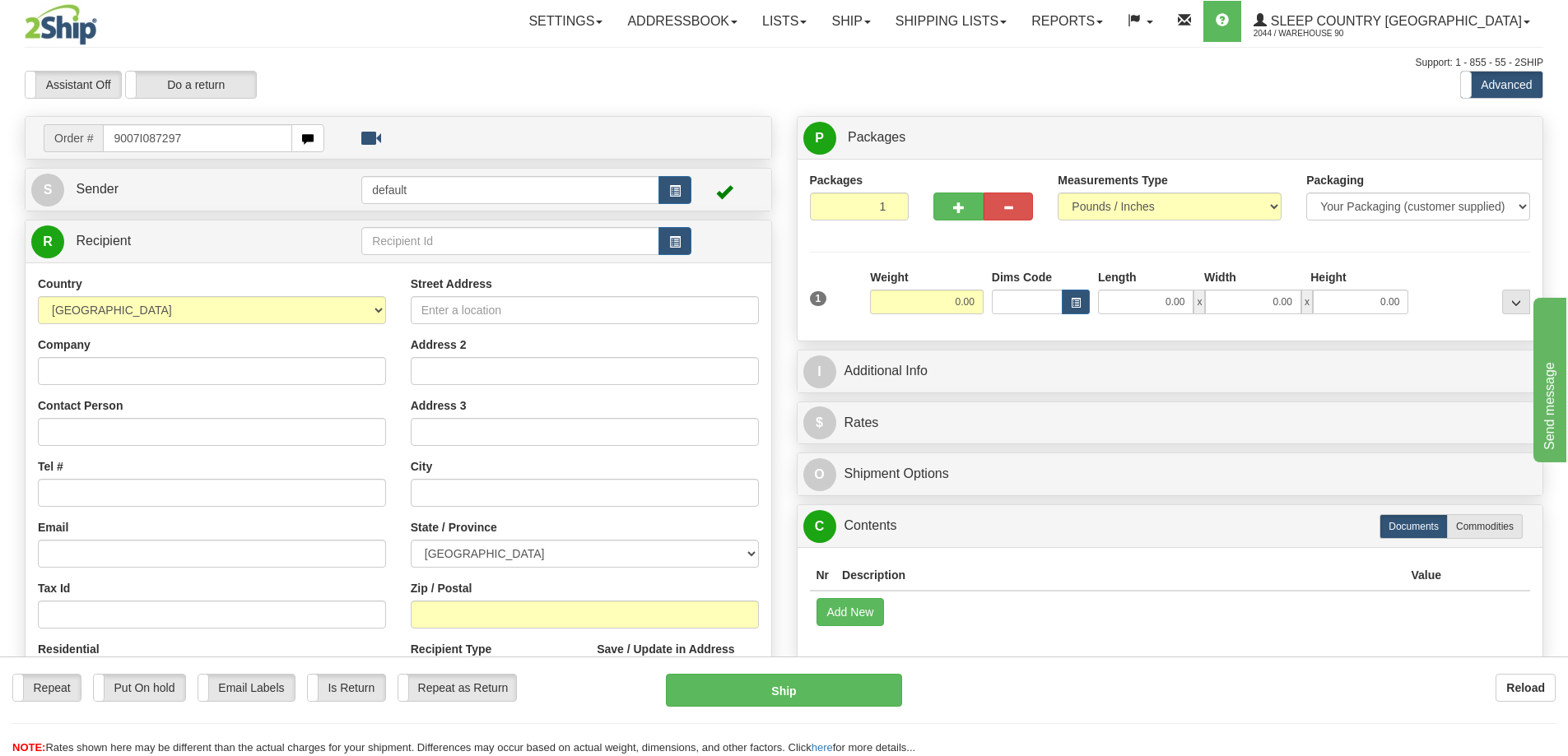
type input "9007I087297"
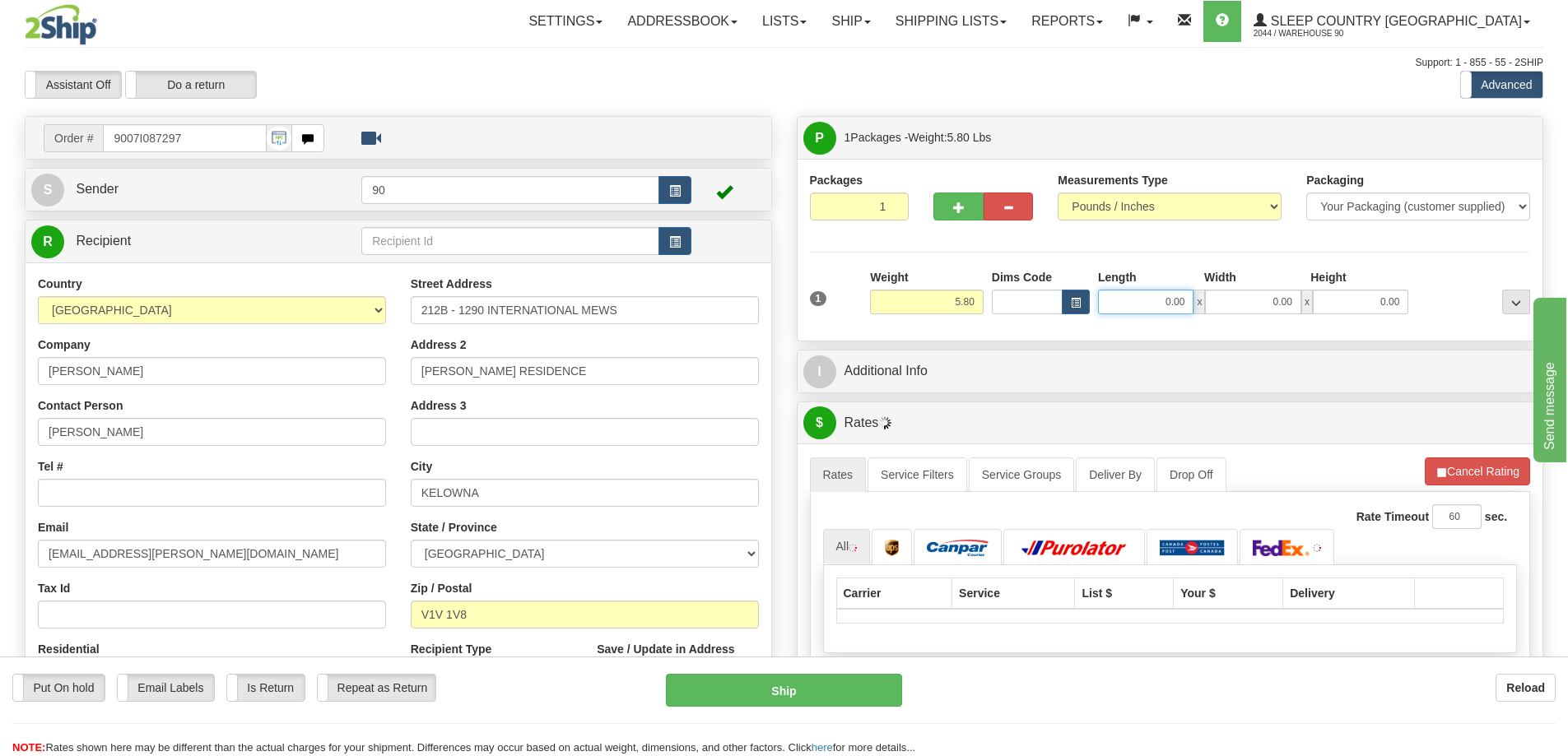
drag, startPoint x: 1161, startPoint y: 301, endPoint x: 1251, endPoint y: 294, distance: 90.3
click at [1237, 294] on div "0.00 x 0.00 x 0.00" at bounding box center [1252, 302] width 310 height 25
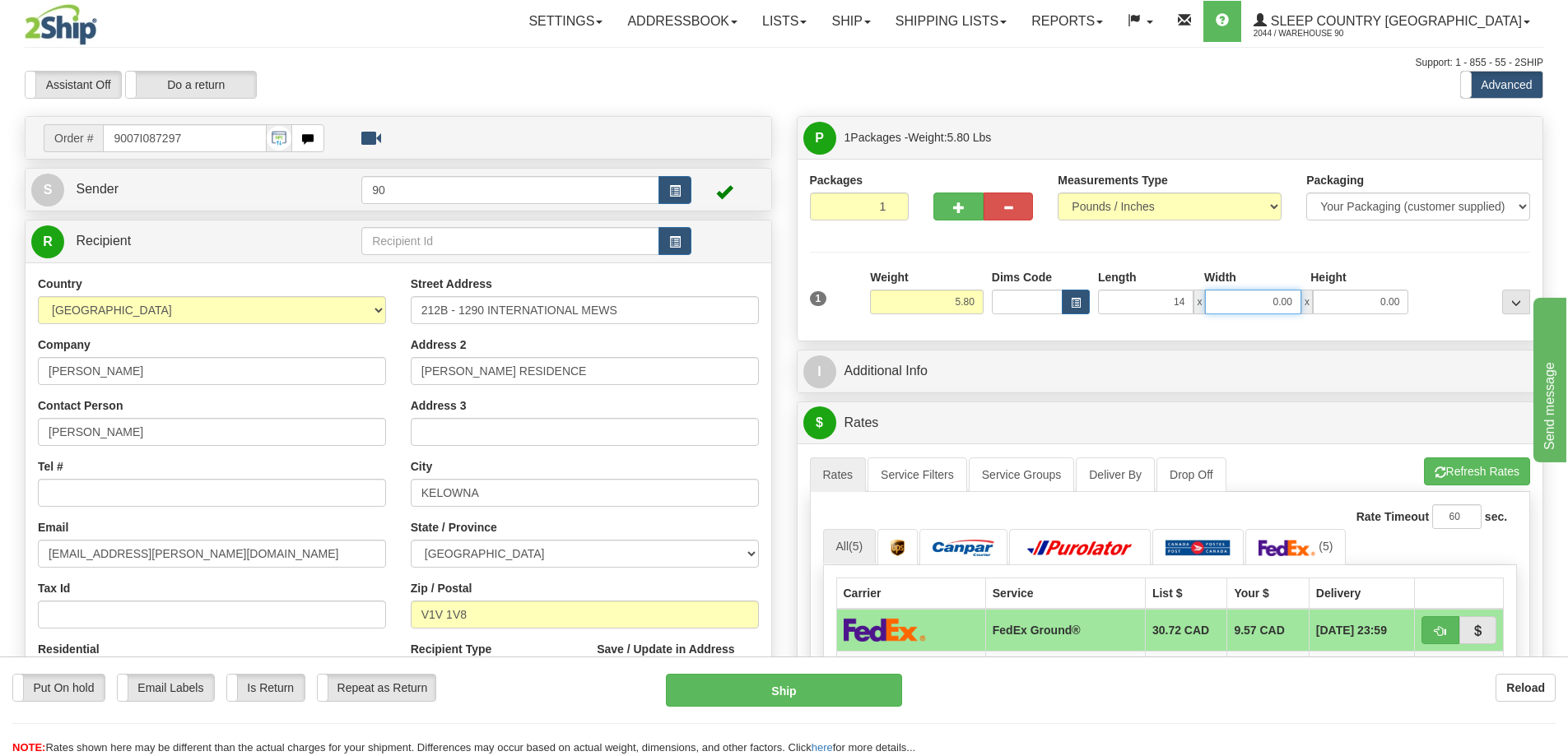
type input "14.00"
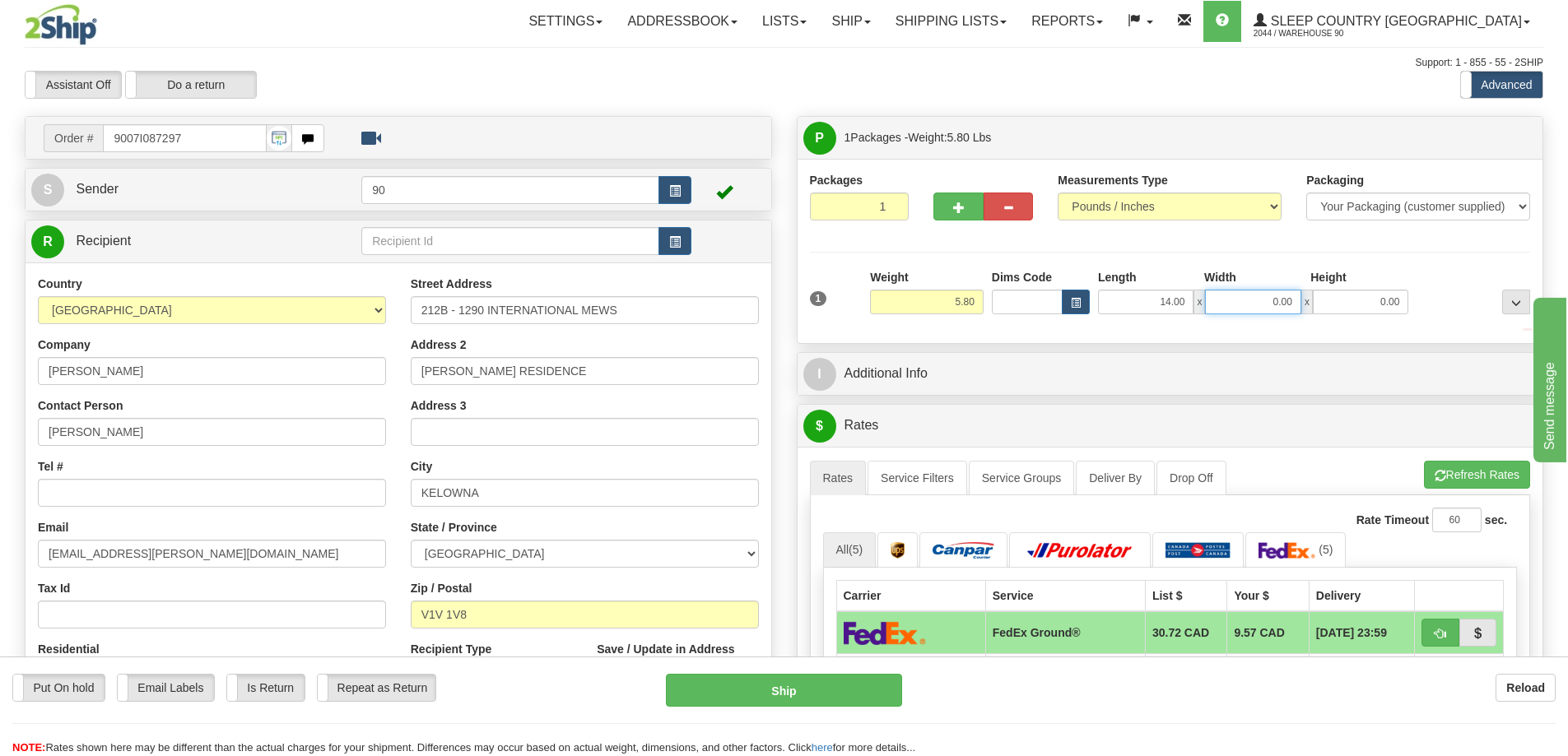
drag, startPoint x: 1264, startPoint y: 301, endPoint x: 1316, endPoint y: 294, distance: 52.5
click at [1316, 294] on div "14.00 x 0.00 x 0.00" at bounding box center [1252, 302] width 310 height 25
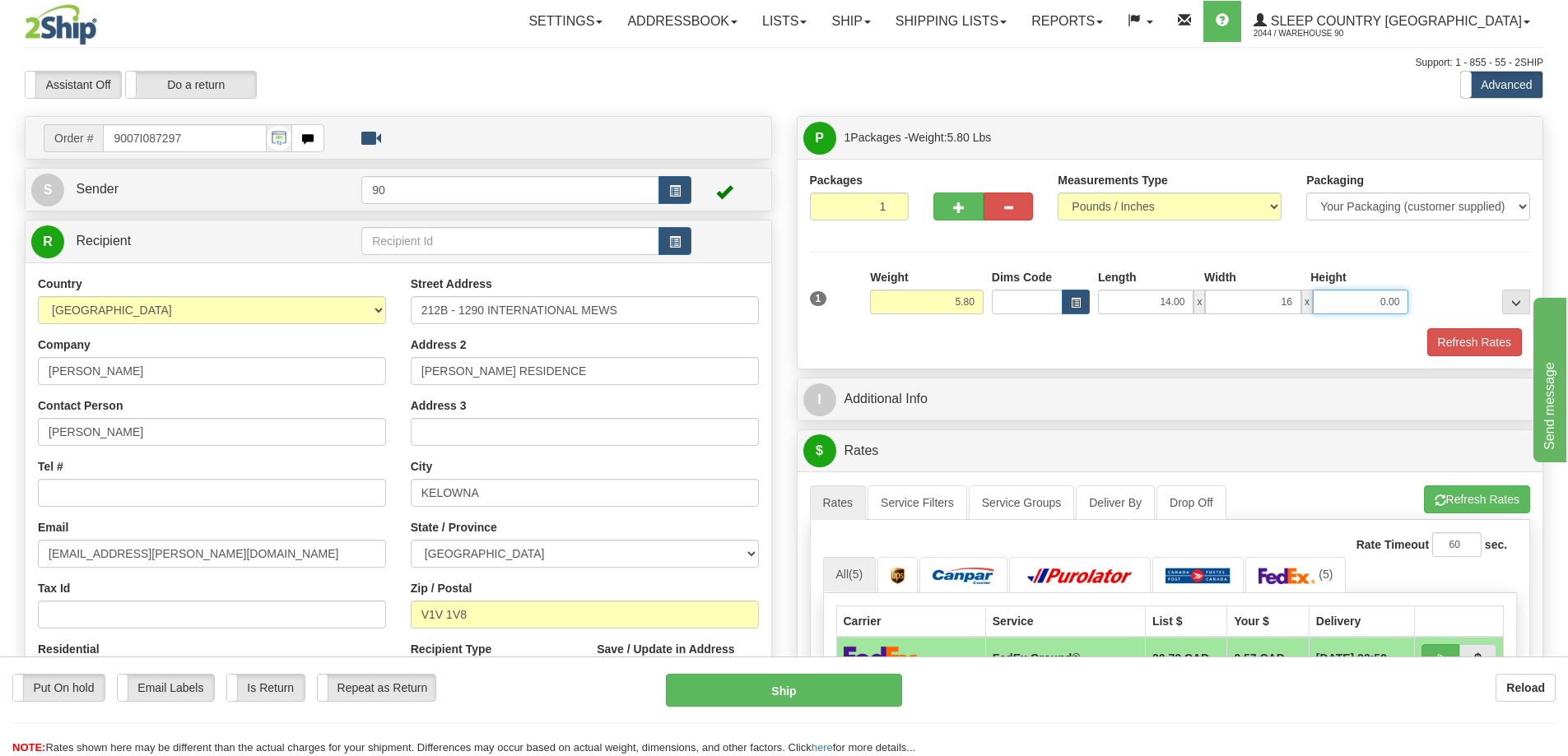
type input "16.00"
drag, startPoint x: 1397, startPoint y: 304, endPoint x: 1432, endPoint y: 294, distance: 36.4
click at [1428, 297] on div "1 Weight 5.80 Dims Code x x" at bounding box center [1169, 298] width 729 height 59
type input "8.00"
click at [1469, 352] on button "Refresh Rates" at bounding box center [1475, 343] width 95 height 28
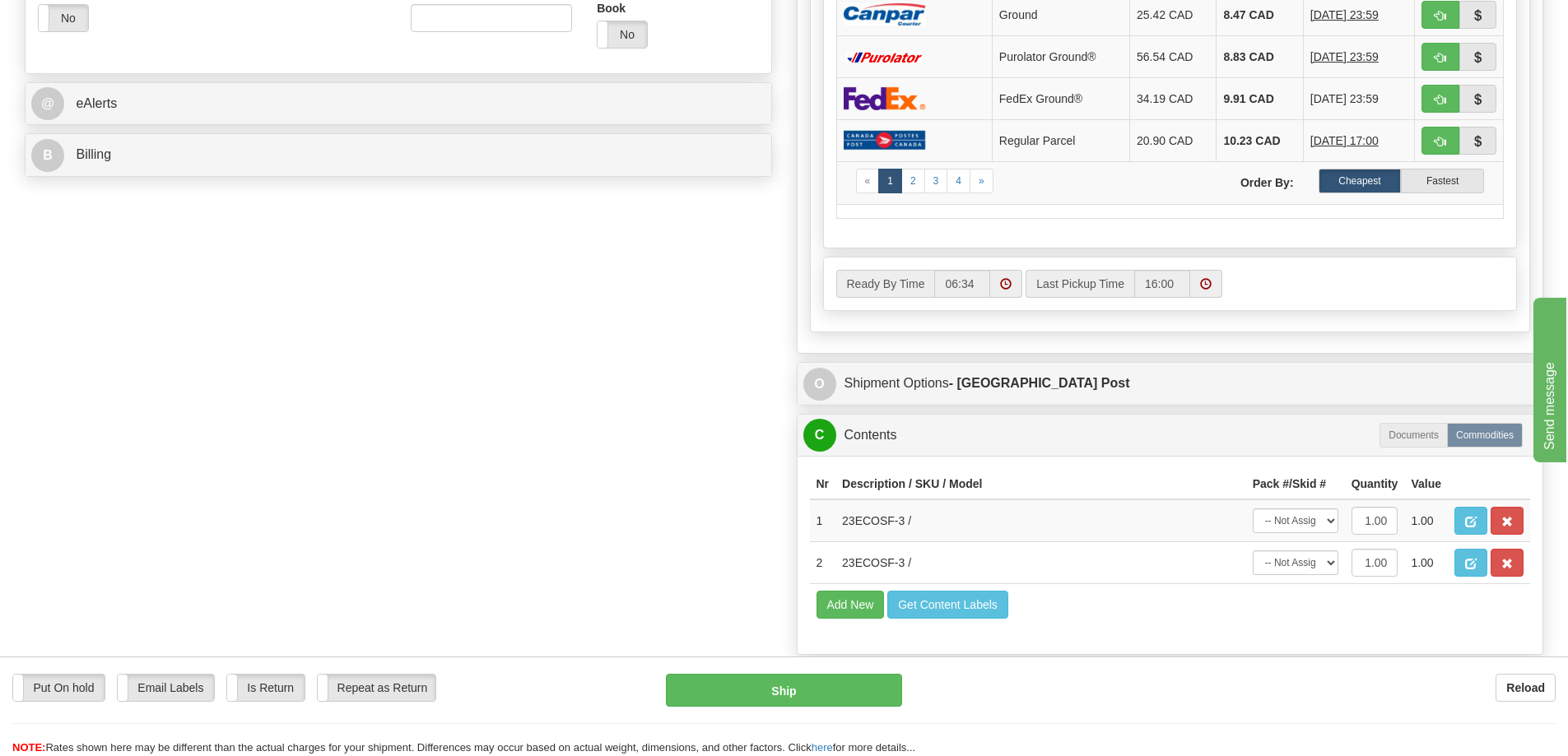
scroll to position [658, 0]
click at [1300, 521] on select "-- Not Assigned -- Package 1" at bounding box center [1295, 520] width 86 height 25
select select "0"
click at [1252, 507] on select "-- Not Assigned -- Package 1" at bounding box center [1295, 520] width 86 height 25
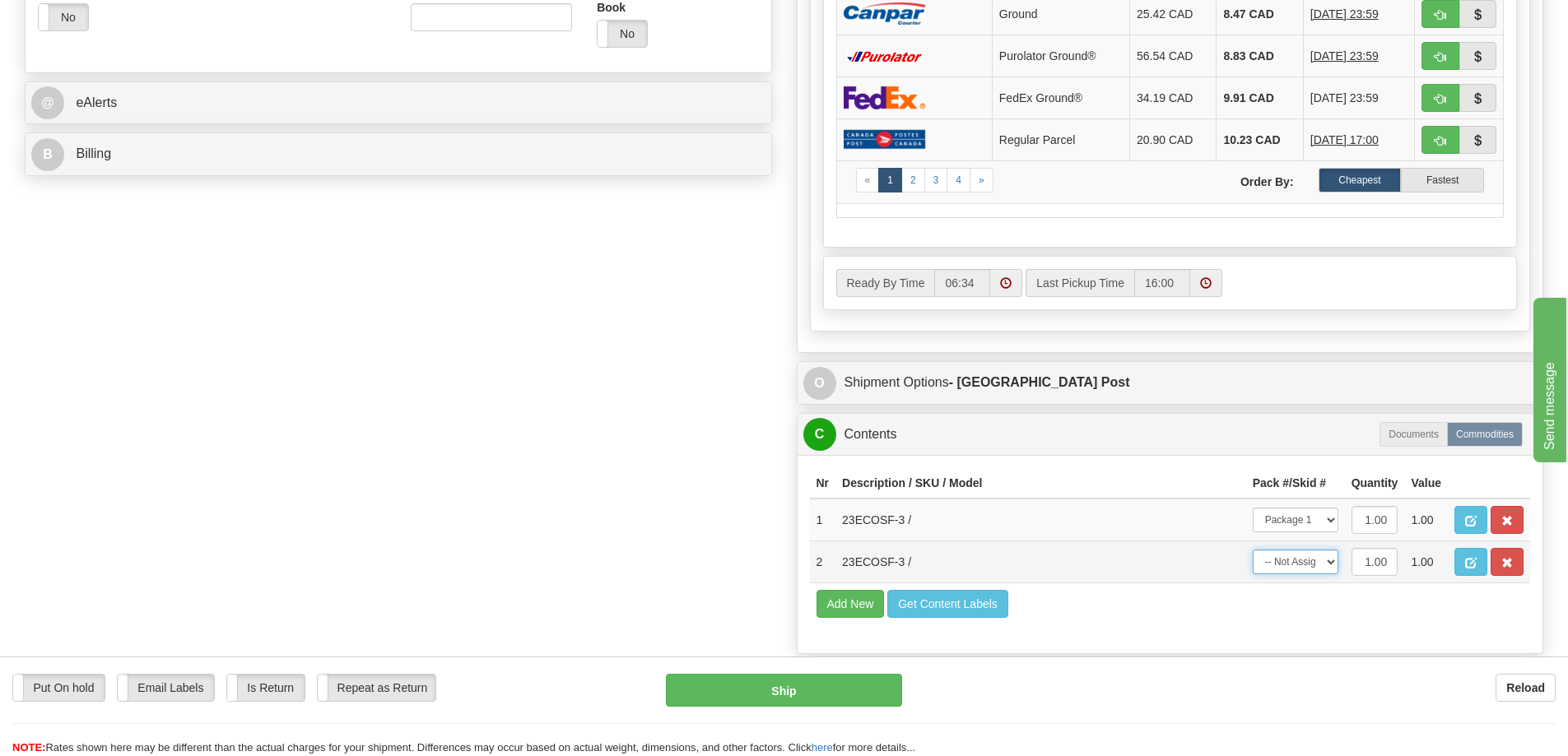
click at [1299, 567] on select "-- Not Assigned -- Package 1" at bounding box center [1295, 561] width 86 height 25
select select "0"
click at [1252, 549] on select "-- Not Assigned -- Package 1" at bounding box center [1295, 561] width 86 height 25
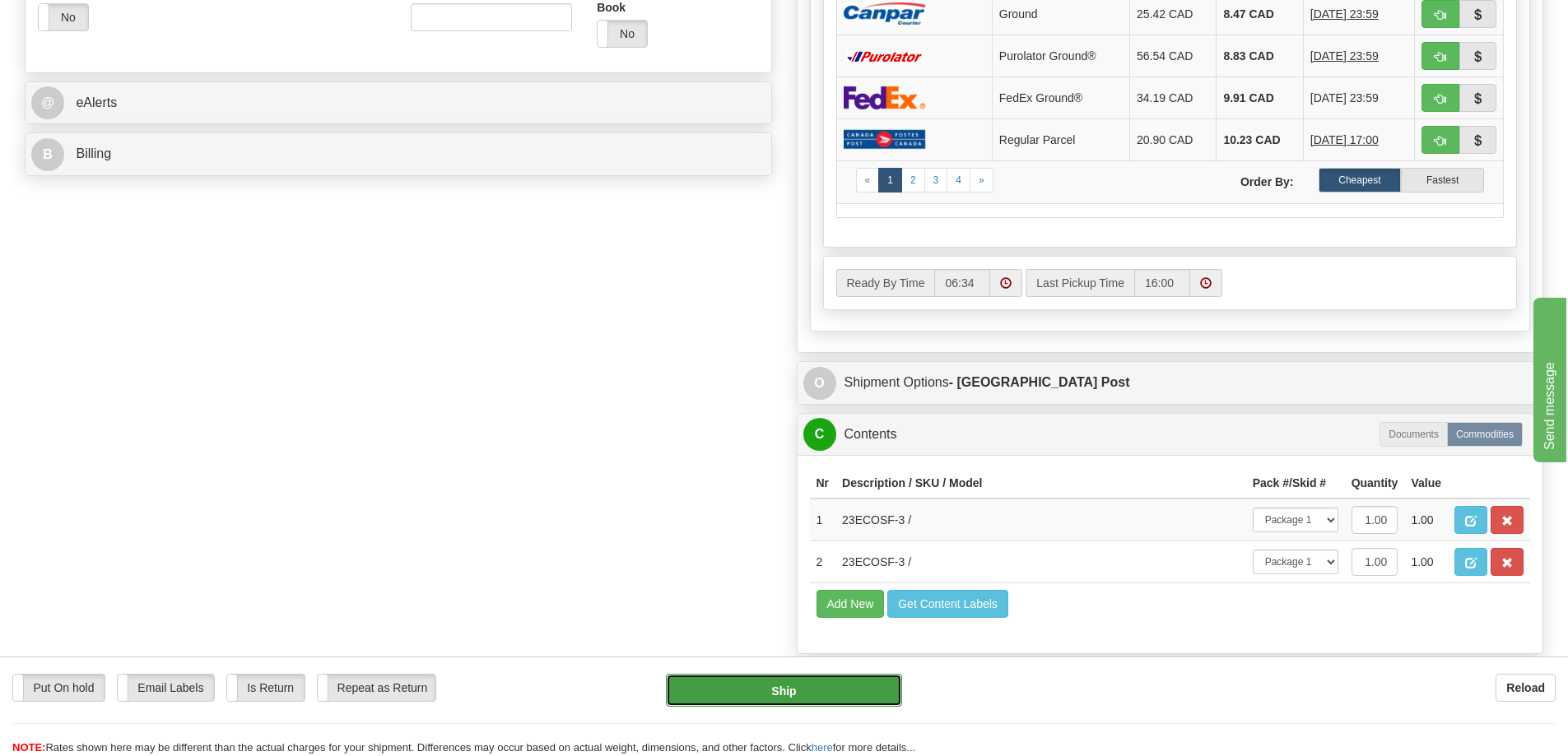
click at [778, 698] on button "Ship" at bounding box center [784, 690] width 237 height 33
type input "DOM.EP"
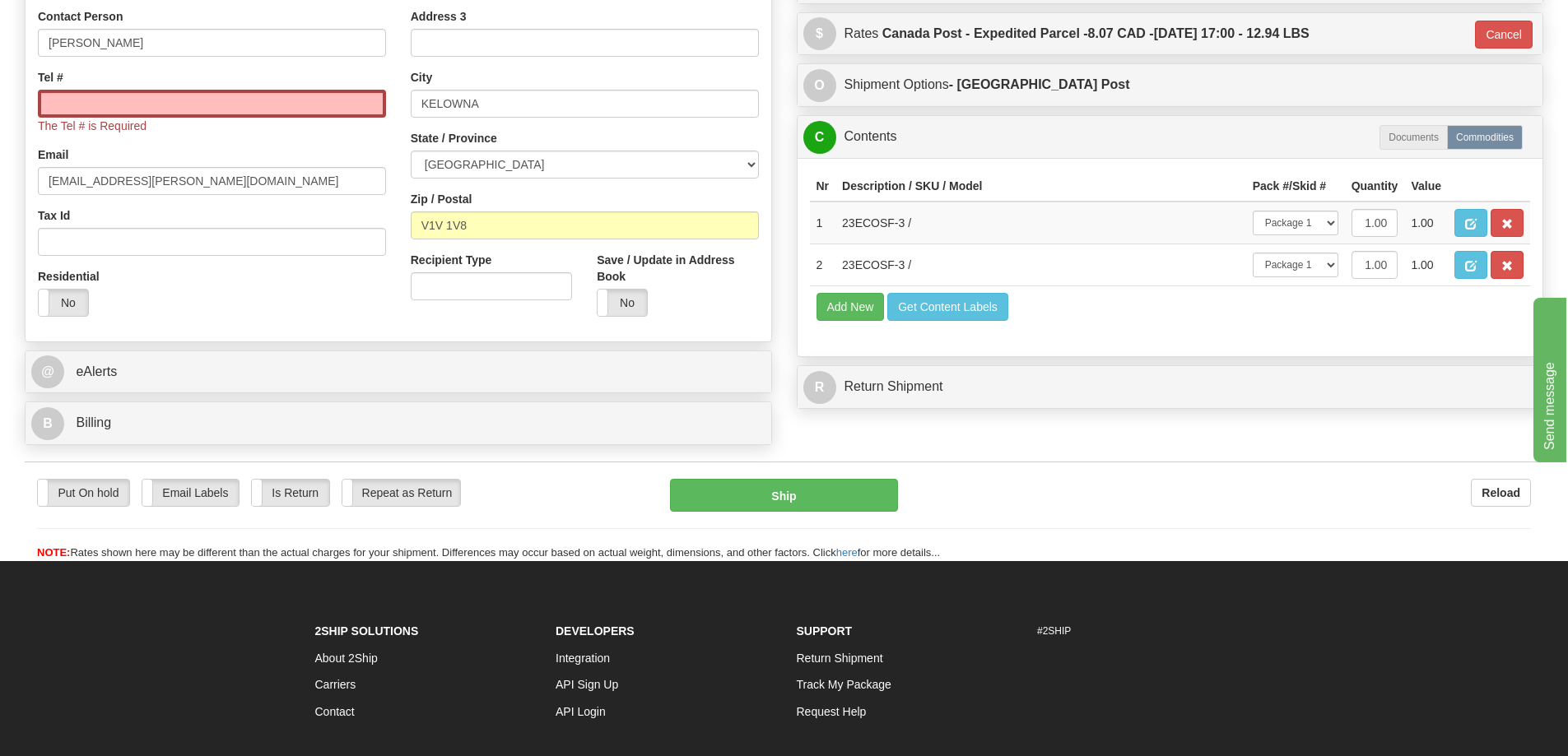
scroll to position [207, 0]
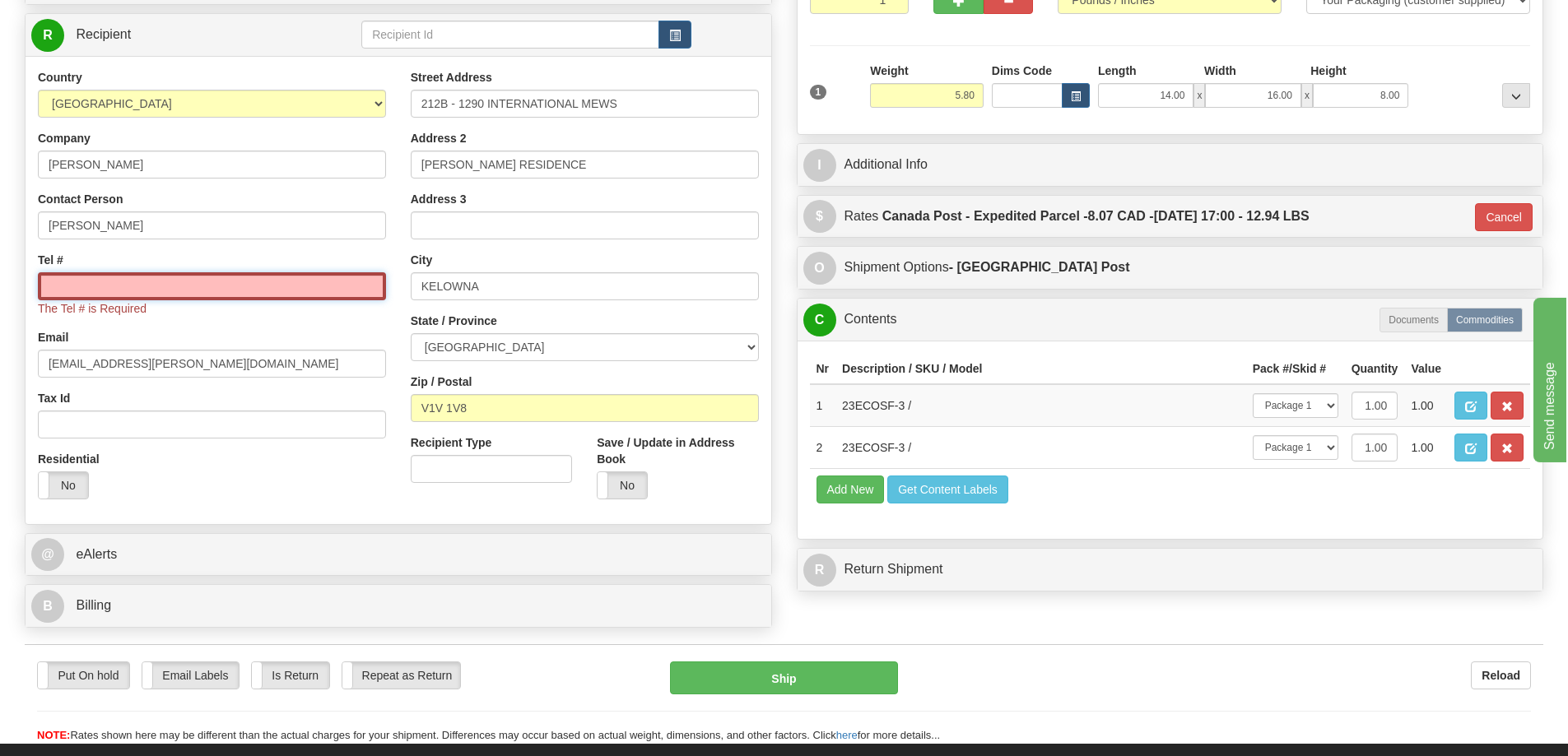
drag, startPoint x: 268, startPoint y: 283, endPoint x: 277, endPoint y: 296, distance: 15.8
click at [268, 283] on input "Tel #" at bounding box center [212, 287] width 348 height 28
type input "250-491-4487"
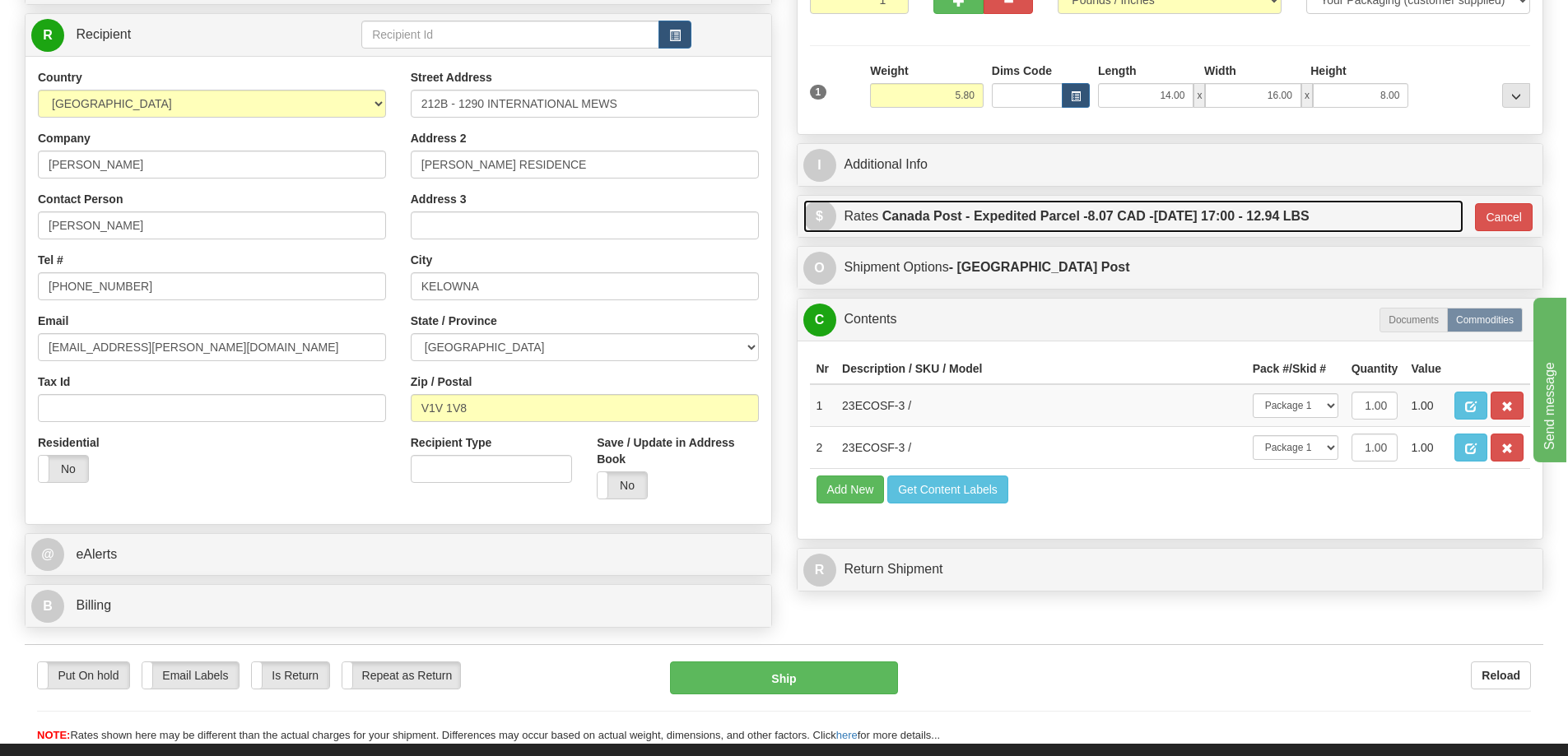
click at [1366, 216] on link "$ Rates Canada Post - Expedited Parcel - 8.07 CAD - 09/16/2025 17:00 - 12.94 LBS" at bounding box center [1133, 217] width 660 height 34
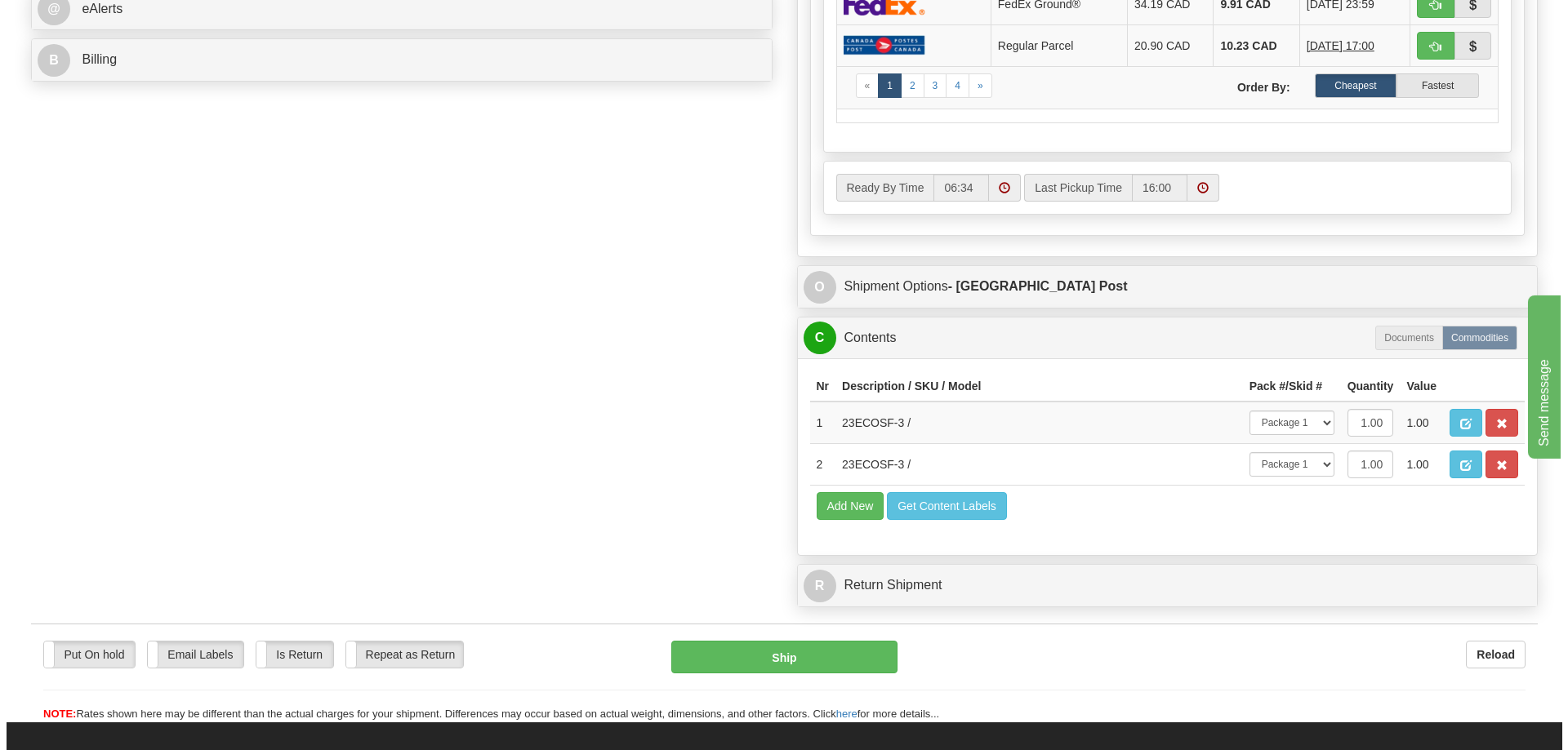
scroll to position [777, 0]
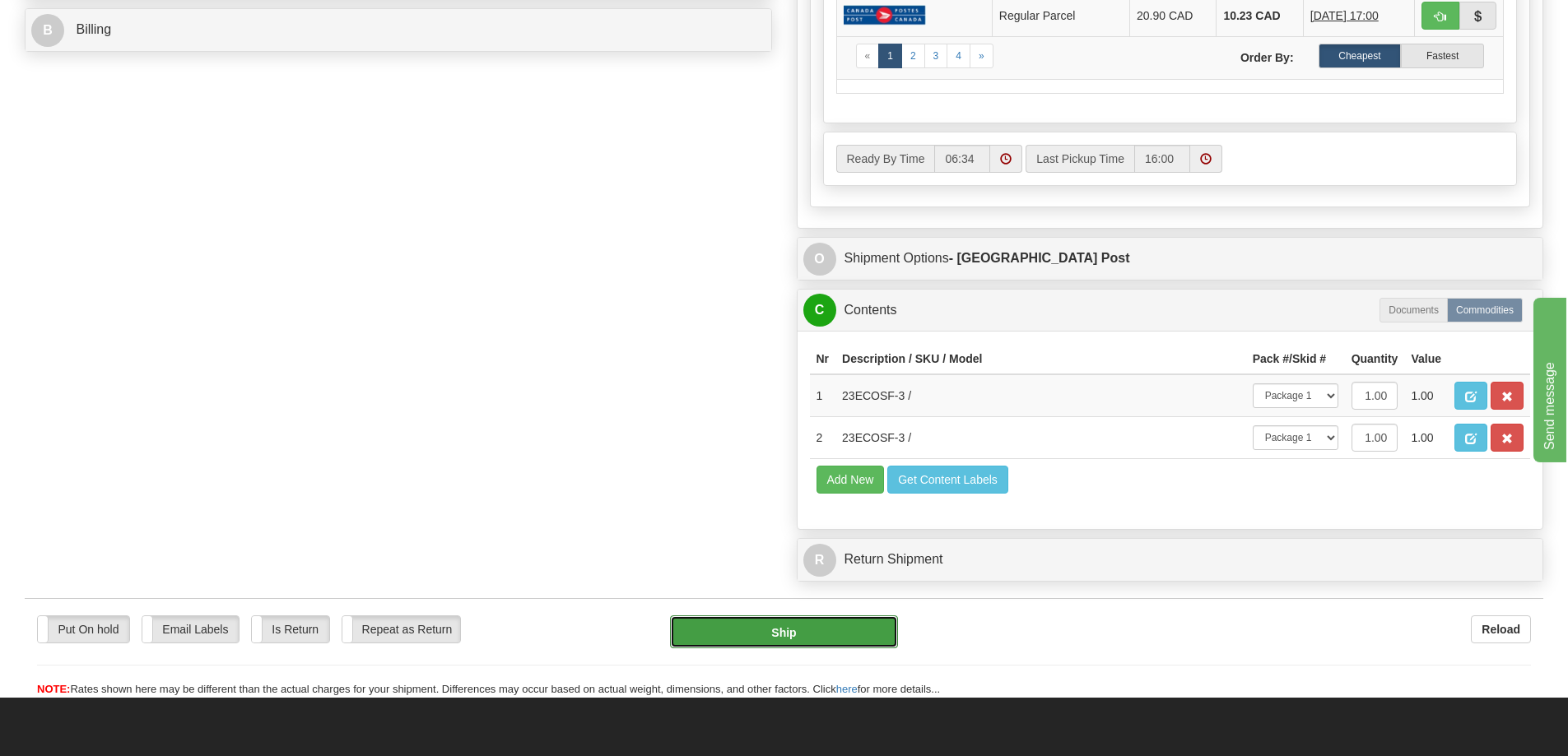
click at [818, 628] on button "Ship" at bounding box center [784, 631] width 228 height 33
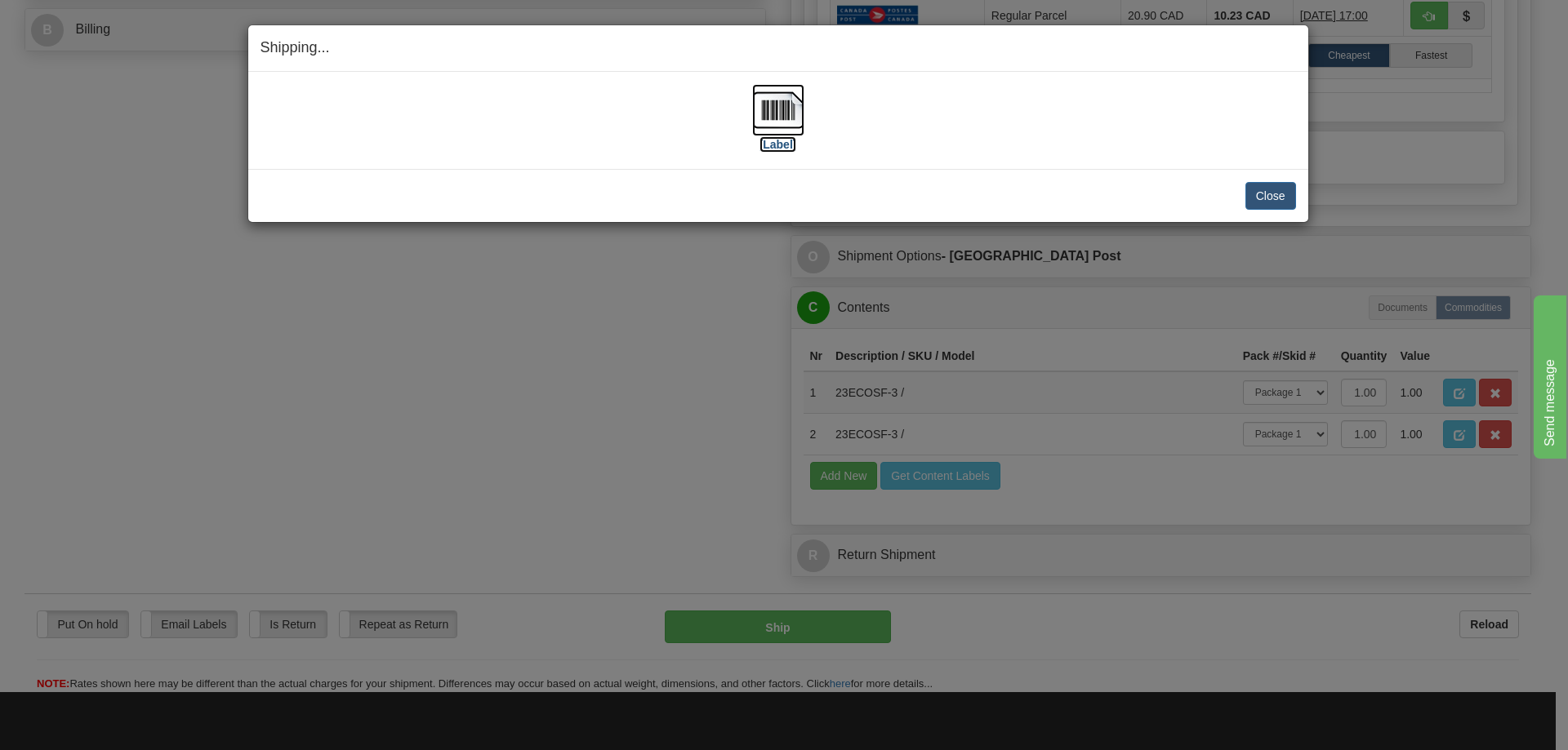
click at [778, 140] on label "[Label]" at bounding box center [778, 145] width 38 height 17
click at [1277, 203] on button "Close" at bounding box center [1270, 196] width 51 height 28
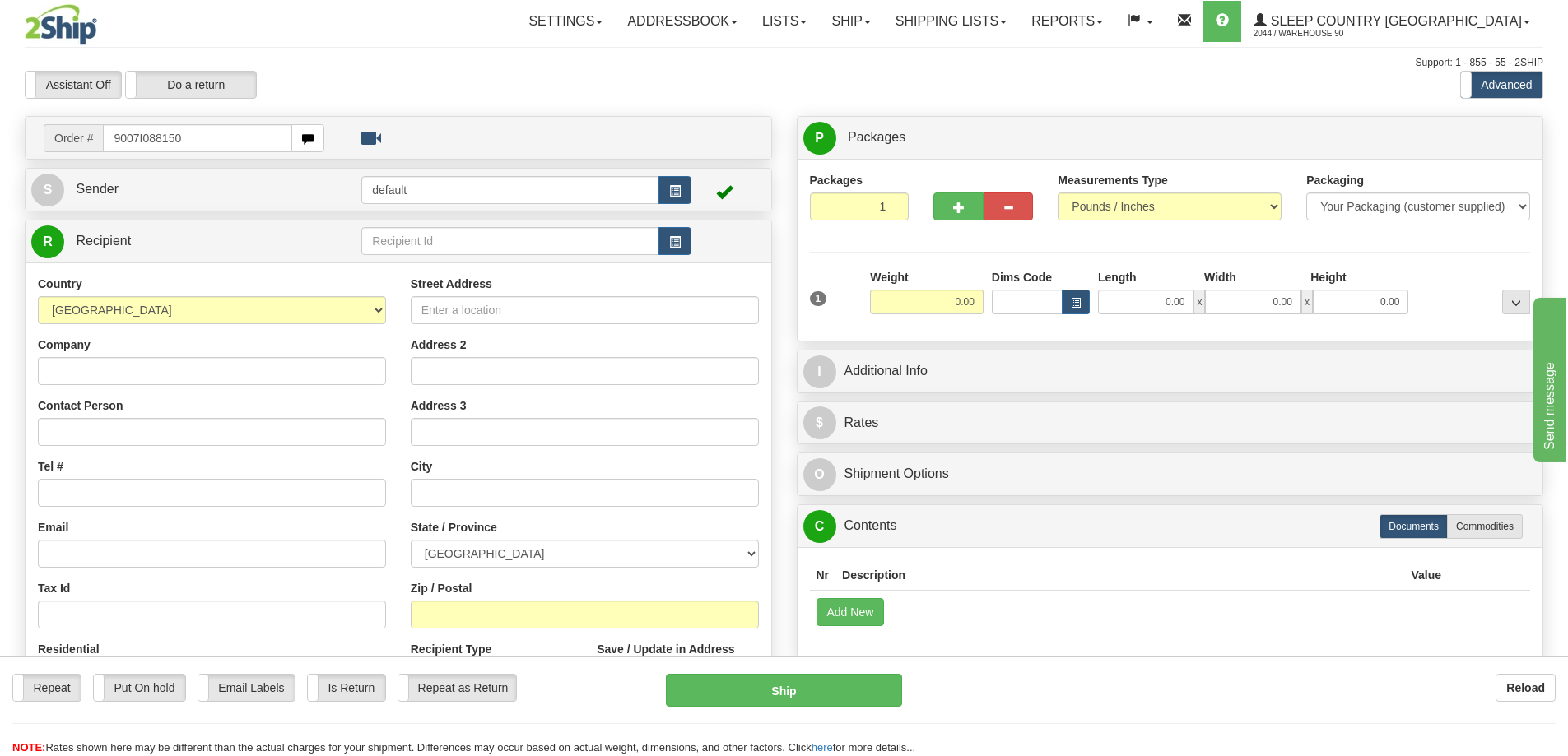
type input "9007I088150"
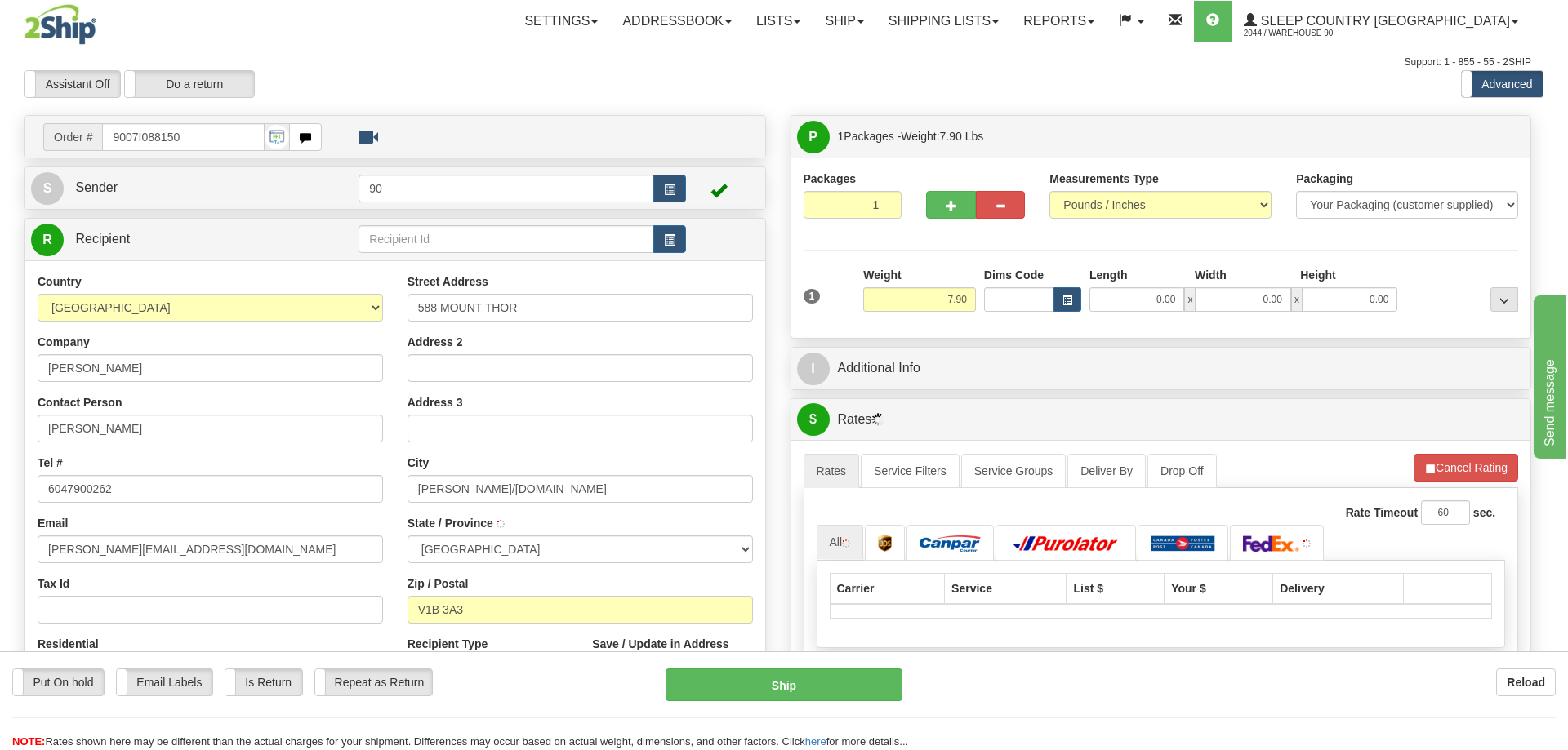
type input "COLDSTREAM"
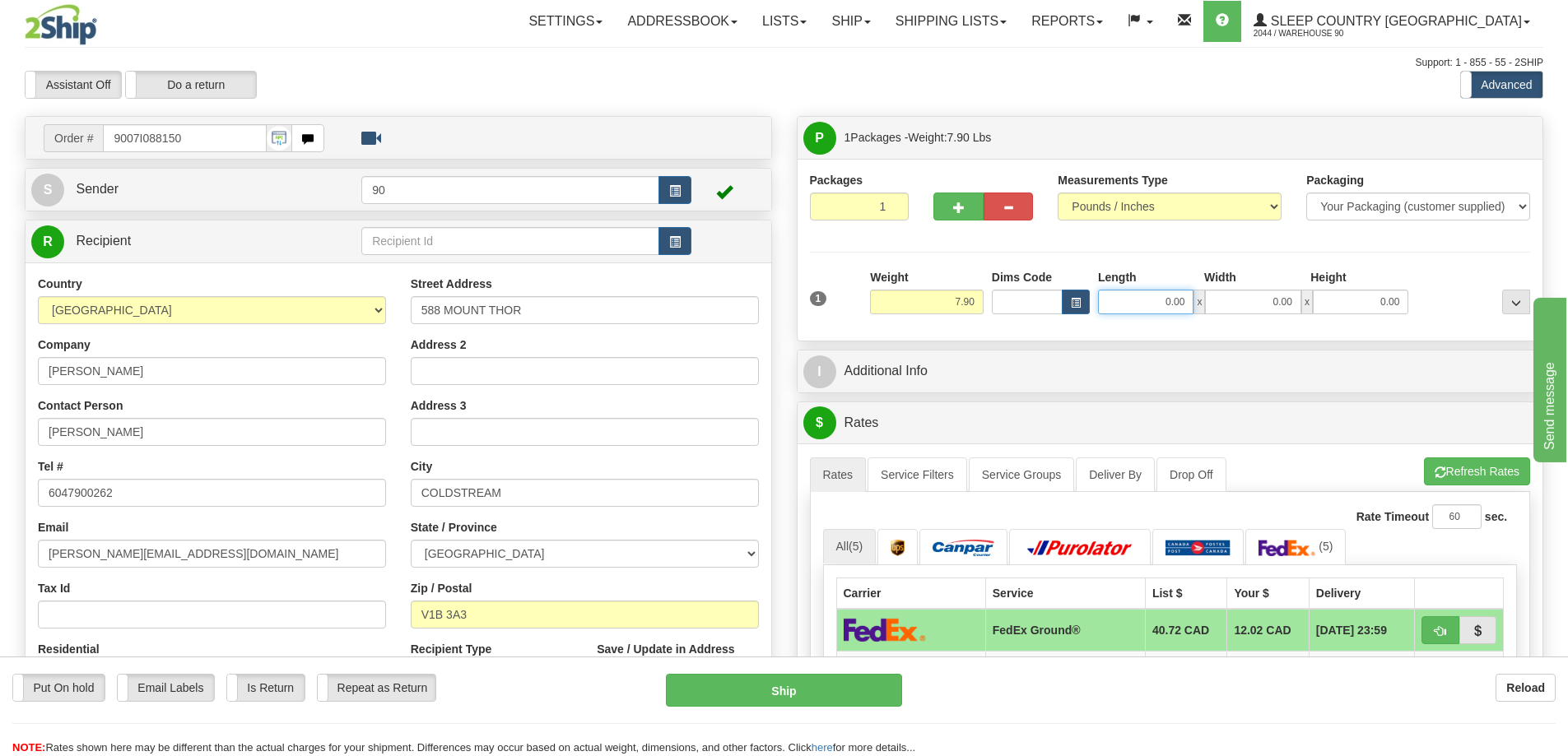
drag, startPoint x: 1157, startPoint y: 313, endPoint x: 1251, endPoint y: 314, distance: 94.0
click at [1250, 314] on div "0.00 x 0.00 x 0.00" at bounding box center [1252, 302] width 310 height 25
type input "22.00"
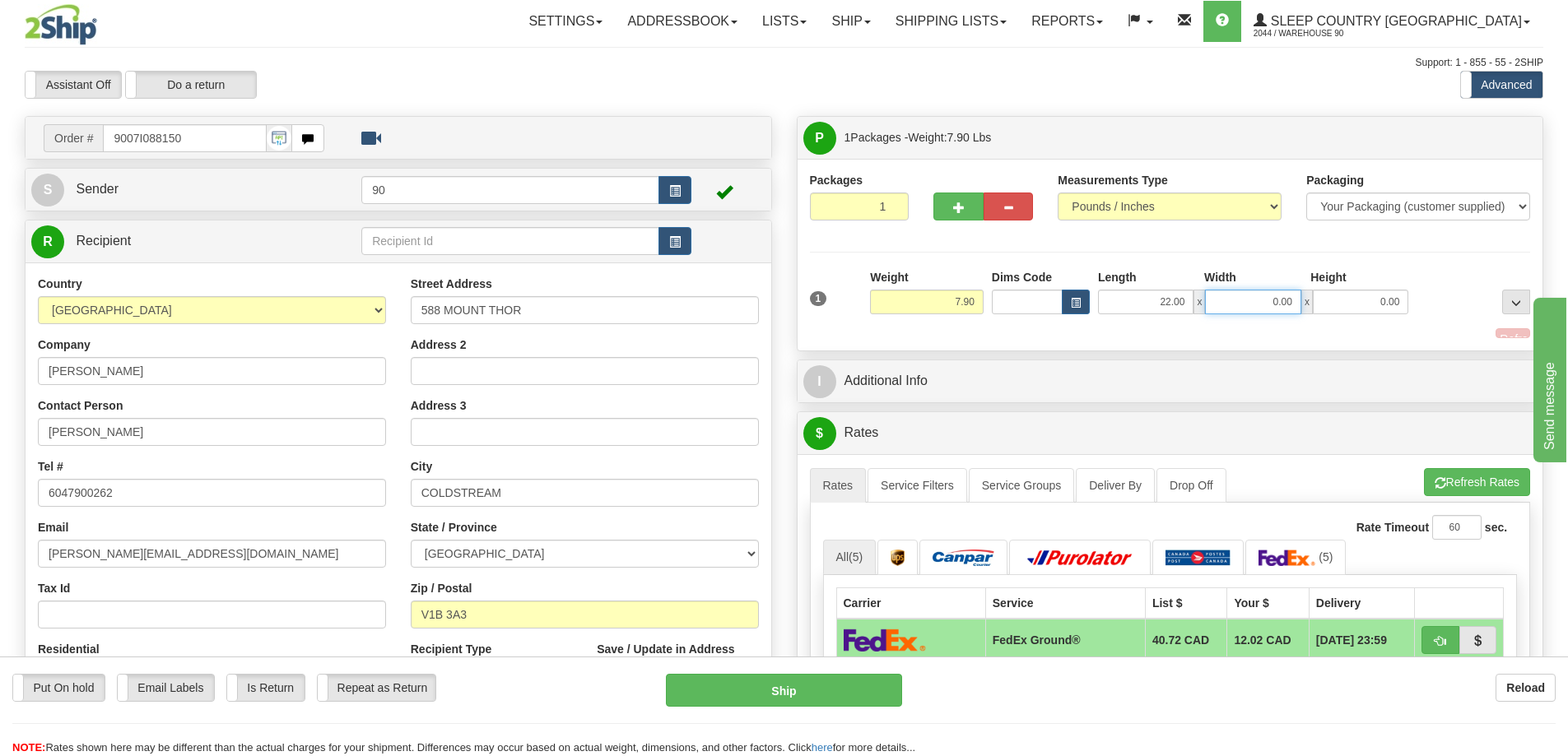
drag, startPoint x: 1250, startPoint y: 302, endPoint x: 1362, endPoint y: 307, distance: 112.1
click at [1362, 308] on div "22.00 x 0.00 x 0.00" at bounding box center [1252, 302] width 310 height 25
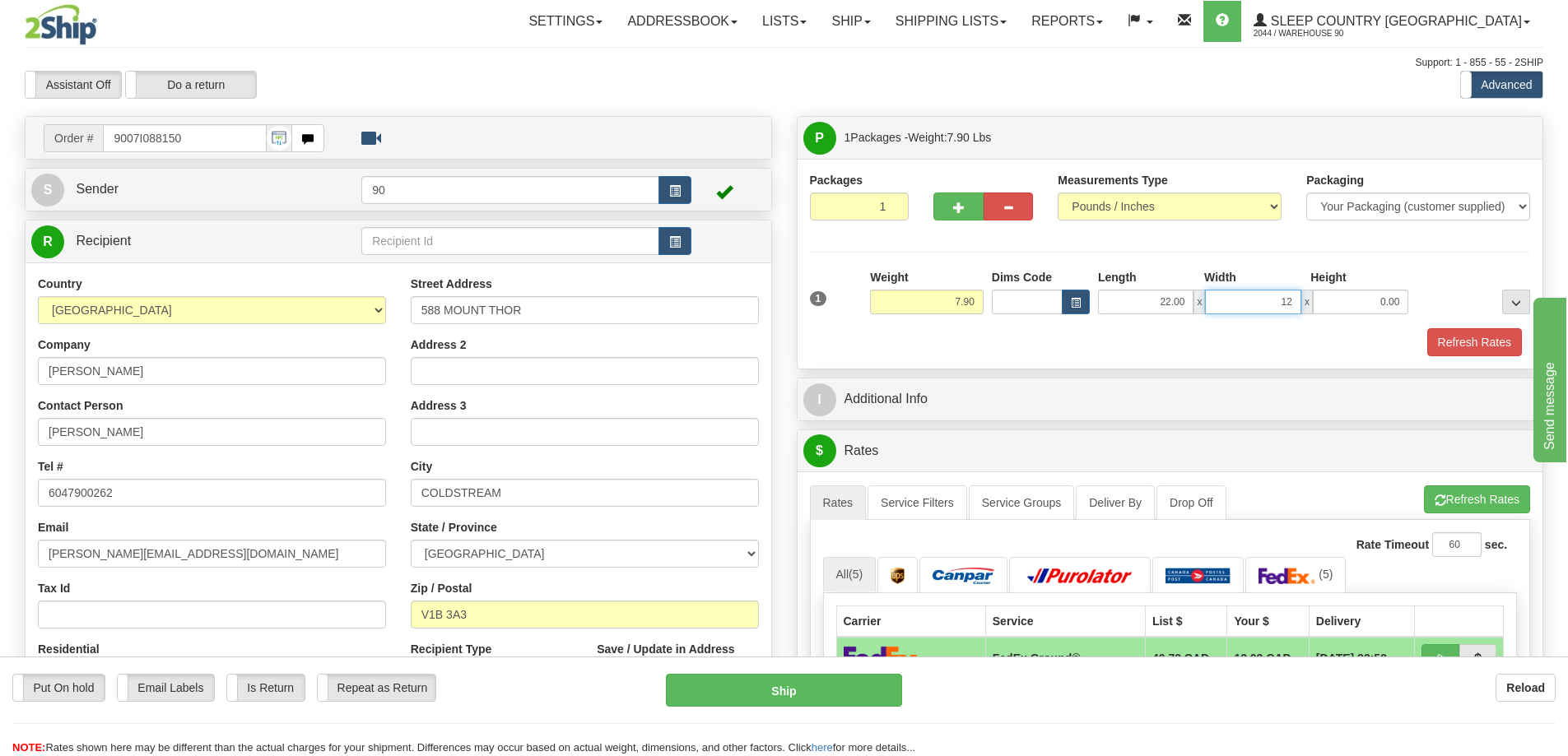
type input "1"
type input "21.00"
drag, startPoint x: 1383, startPoint y: 308, endPoint x: 1426, endPoint y: 317, distance: 43.9
click at [1426, 317] on div "1 Weight 7.90 Dims Code x x" at bounding box center [1169, 298] width 729 height 59
type input "7.00"
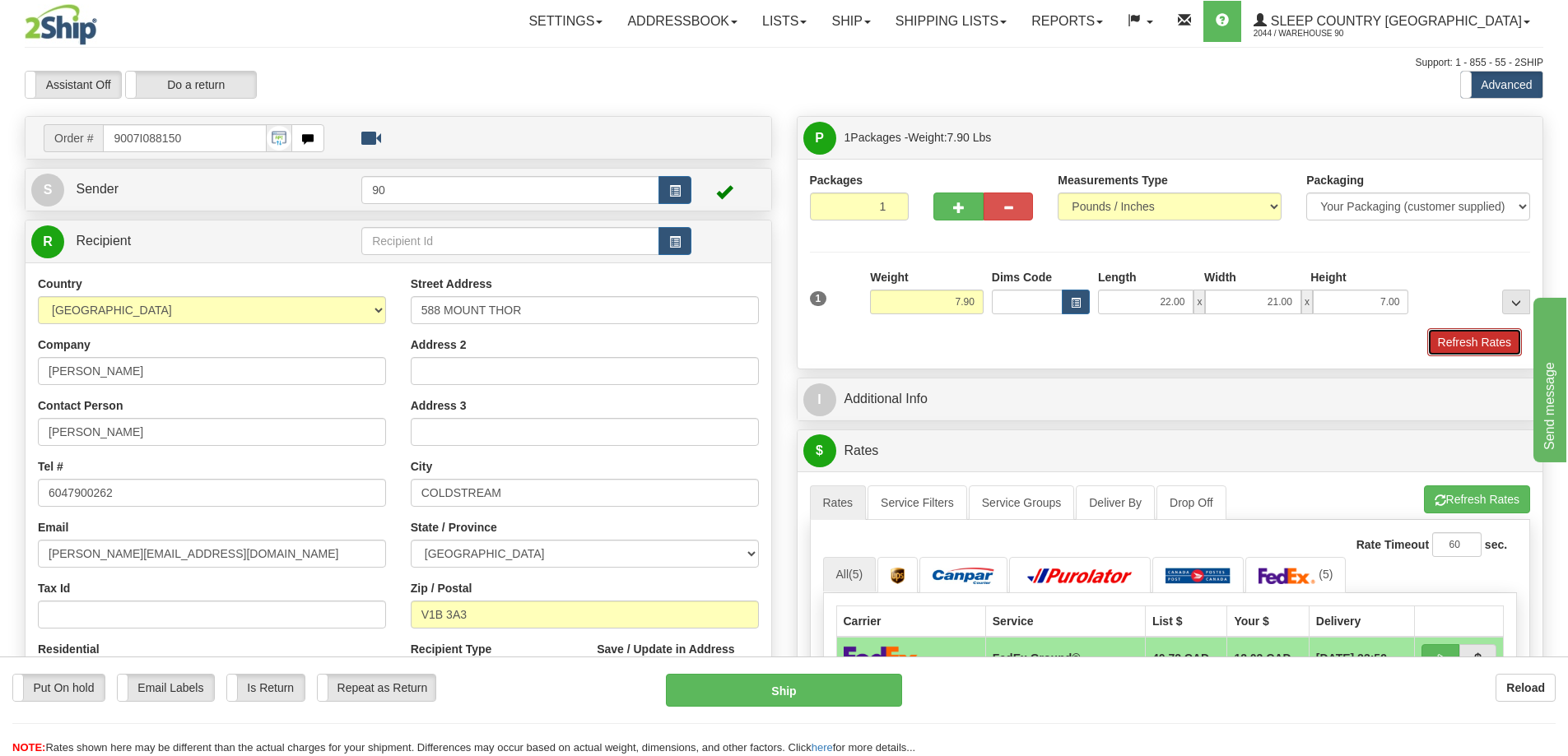
click at [1478, 340] on button "Refresh Rates" at bounding box center [1475, 343] width 95 height 28
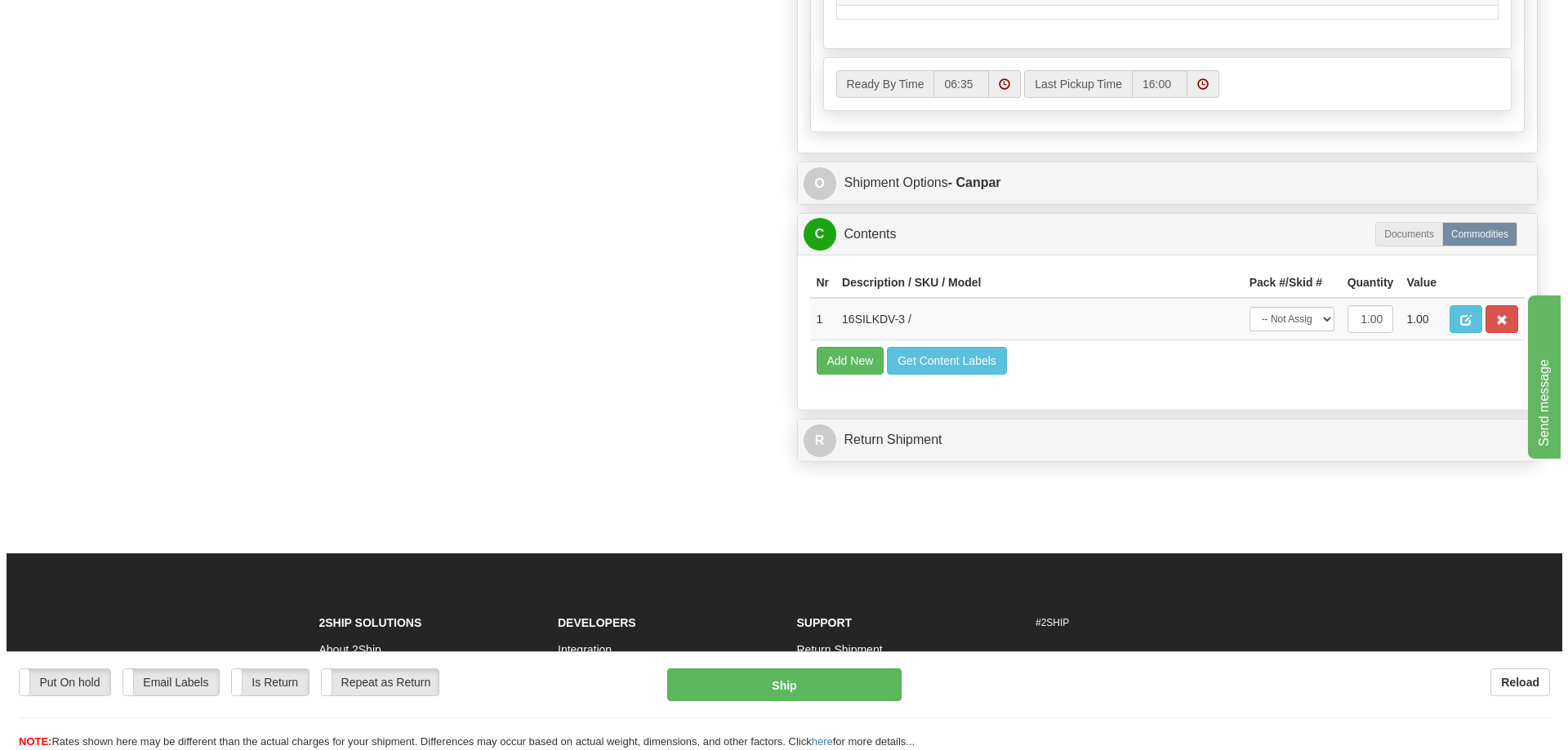
scroll to position [898, 0]
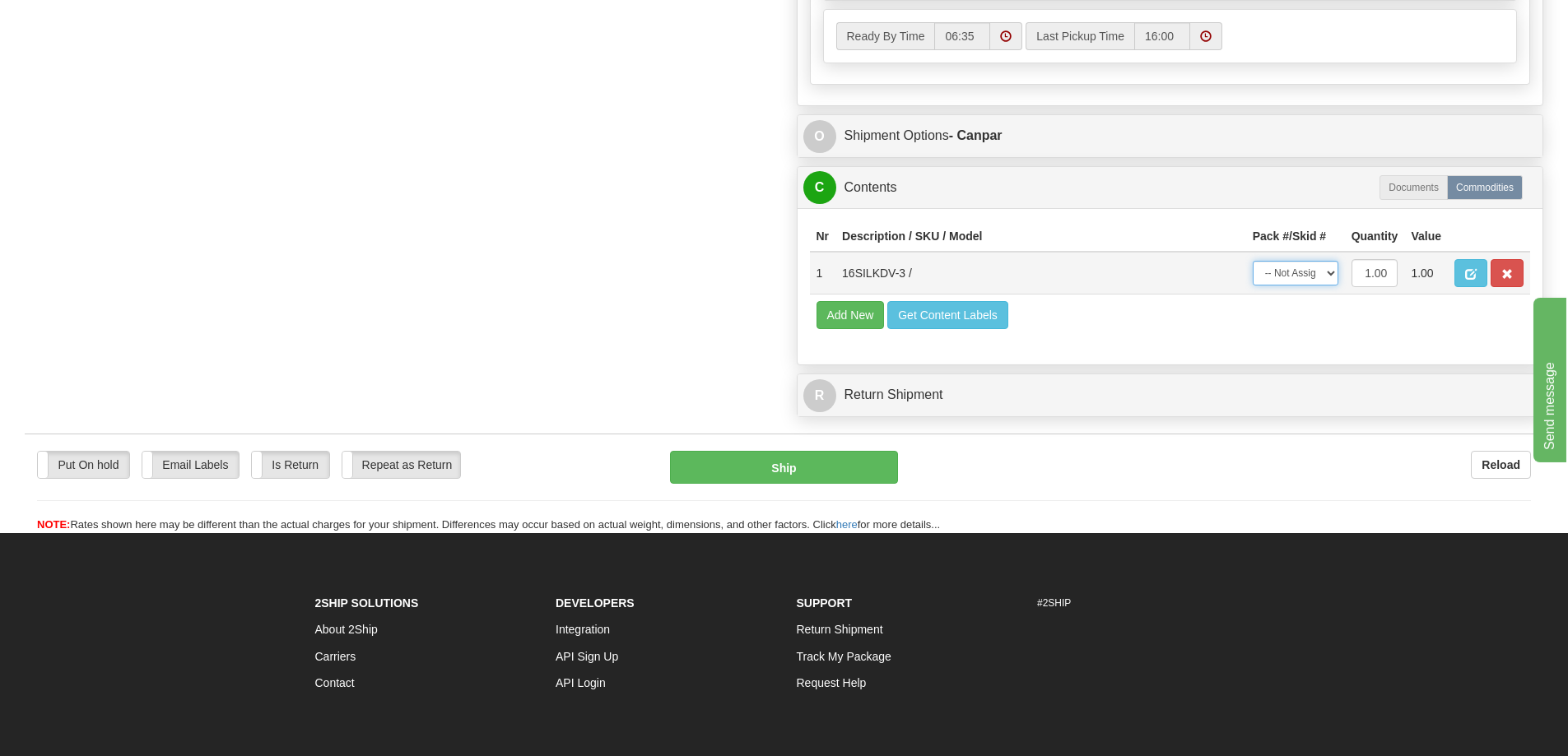
click at [1303, 271] on select "-- Not Assigned -- Package 1" at bounding box center [1295, 273] width 86 height 25
select select "0"
click at [1252, 261] on select "-- Not Assigned -- Package 1" at bounding box center [1295, 273] width 86 height 25
click at [747, 468] on button "Ship" at bounding box center [784, 466] width 228 height 33
type input "1"
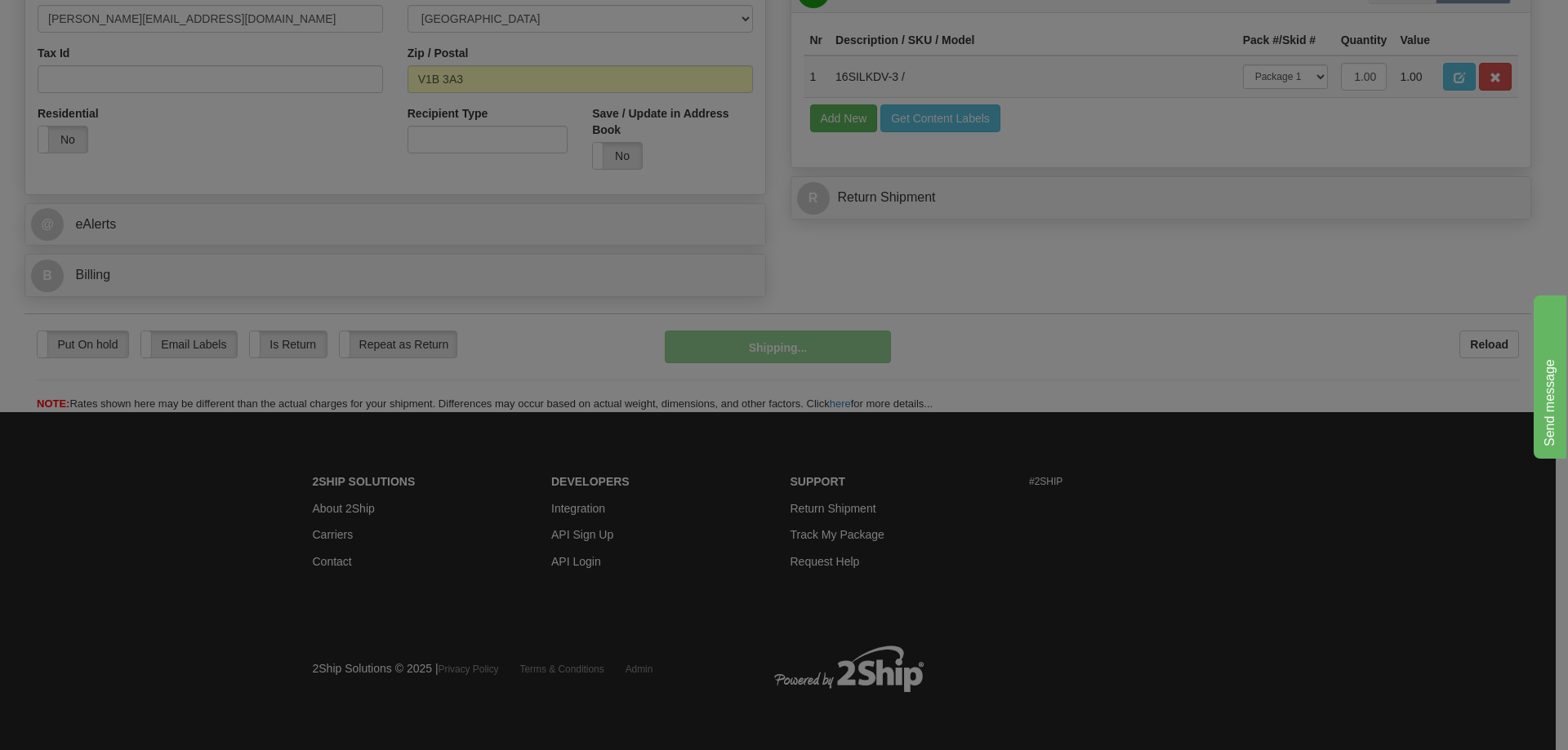
scroll to position [454, 0]
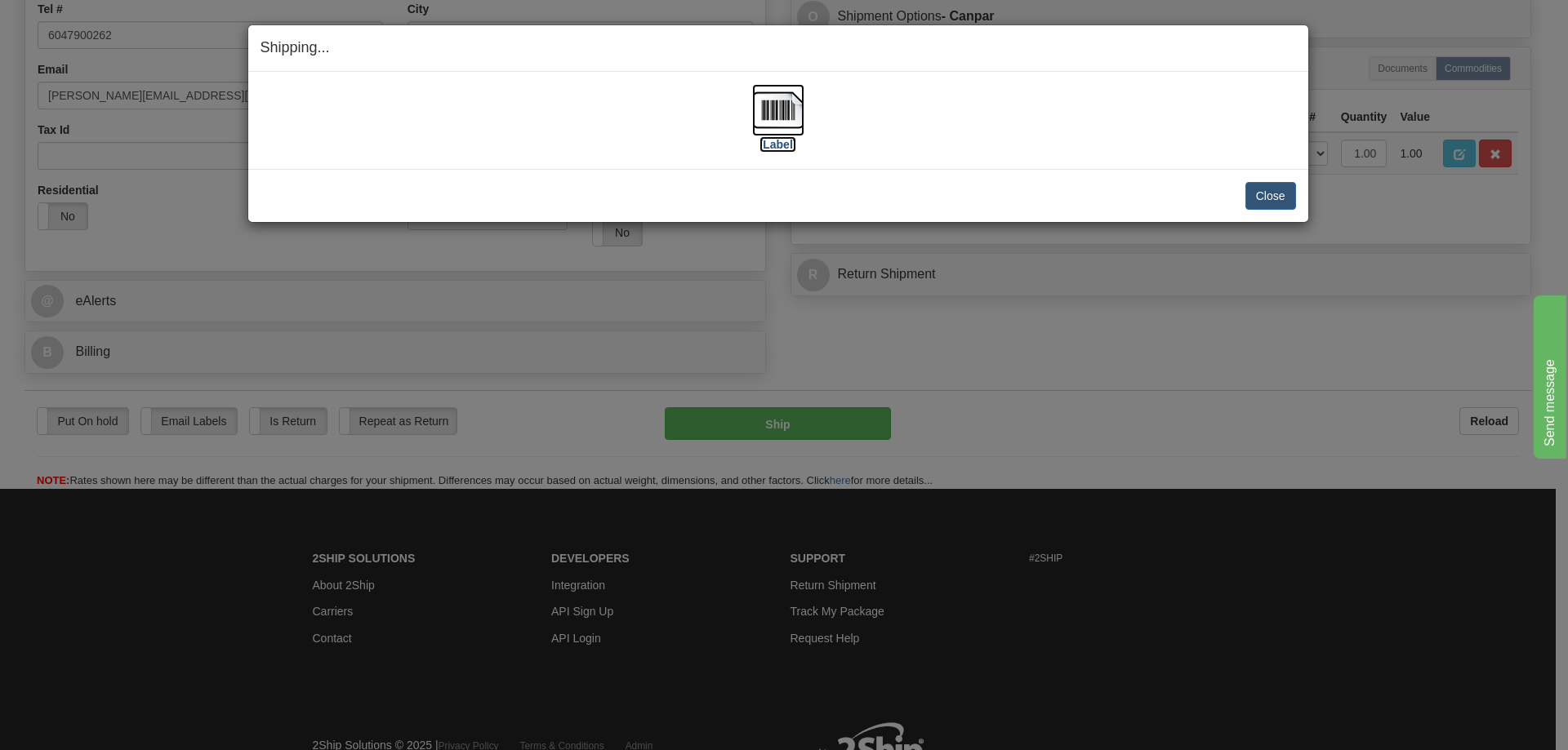
click at [786, 141] on label "[Label]" at bounding box center [778, 145] width 38 height 17
click at [1261, 198] on button "Close" at bounding box center [1270, 196] width 51 height 28
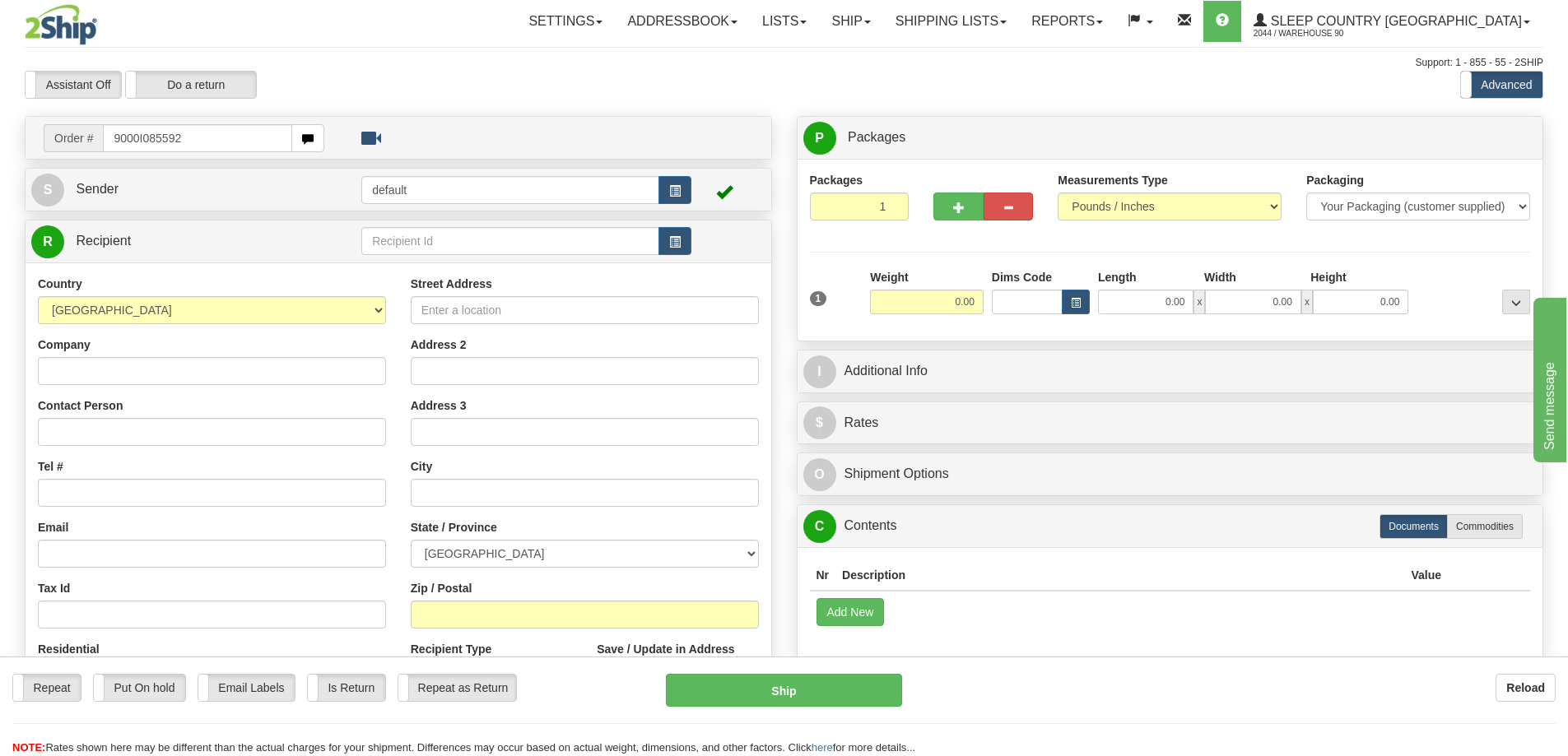
type input "9000I085592"
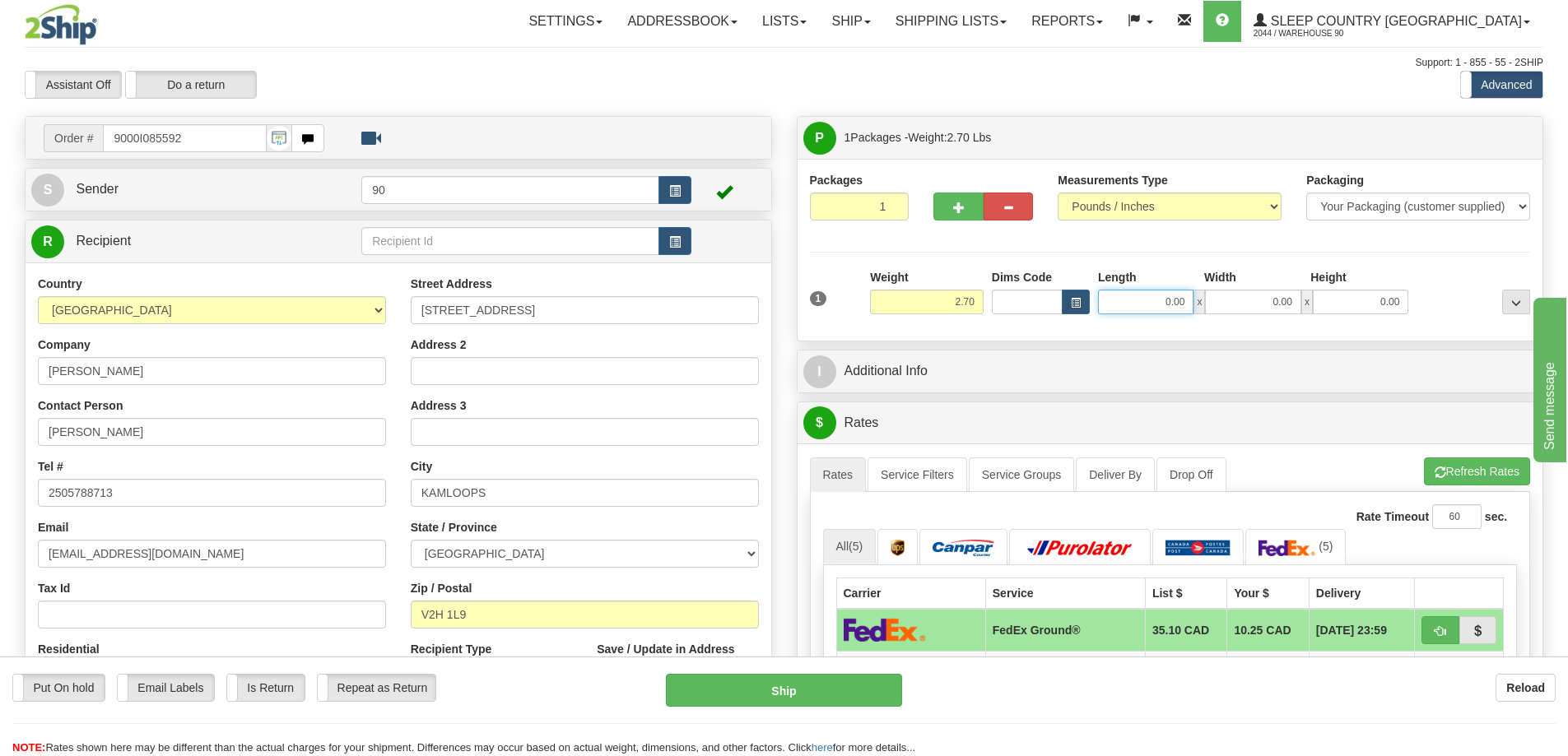
drag, startPoint x: 1148, startPoint y: 303, endPoint x: 1238, endPoint y: 303, distance: 90.0
click at [1237, 304] on div "0.00 x 0.00 x 0.00" at bounding box center [1252, 302] width 310 height 25
type input "14.00"
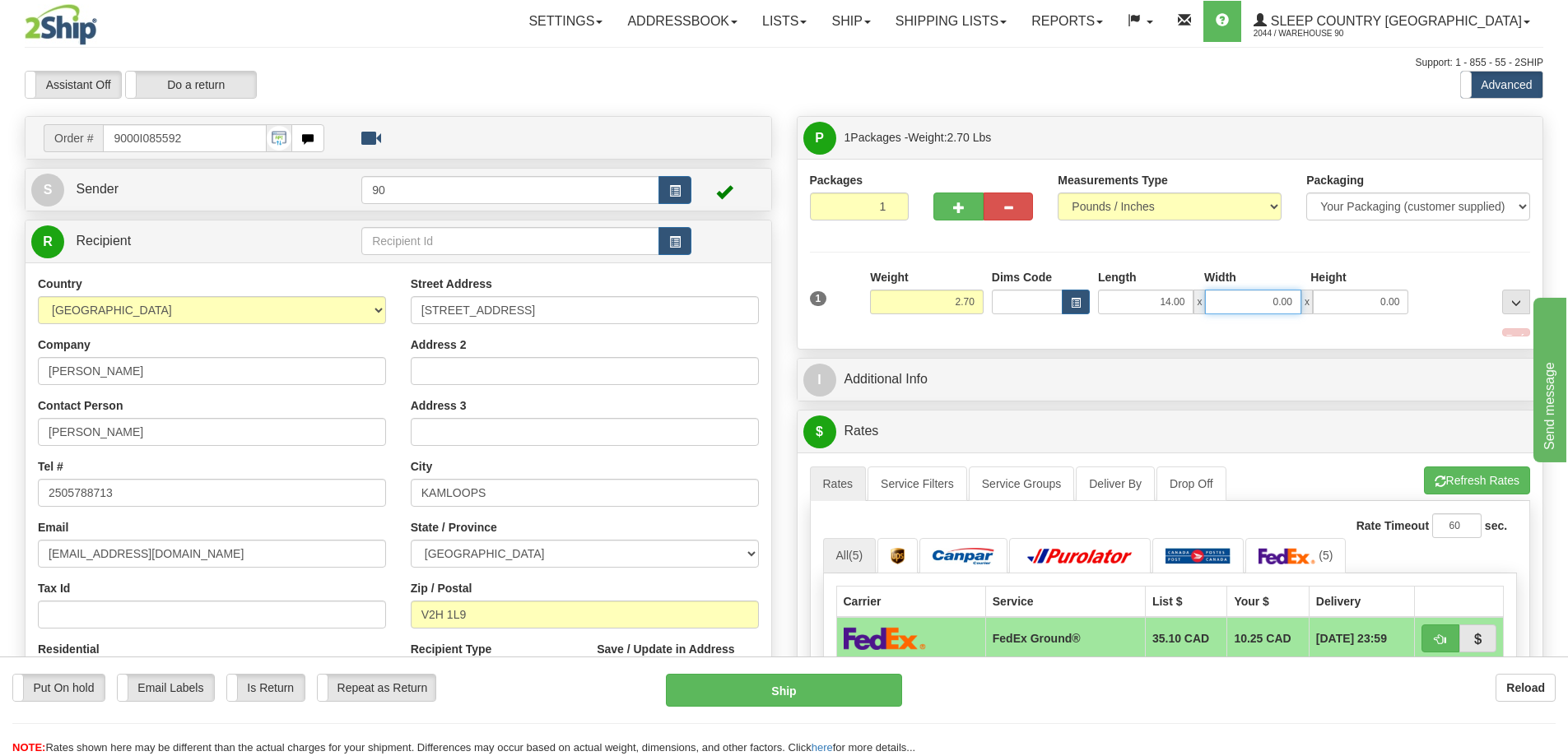
drag, startPoint x: 1250, startPoint y: 308, endPoint x: 1341, endPoint y: 301, distance: 91.3
click at [1316, 302] on div "14.00 x 0.00 x 0.00" at bounding box center [1252, 302] width 310 height 25
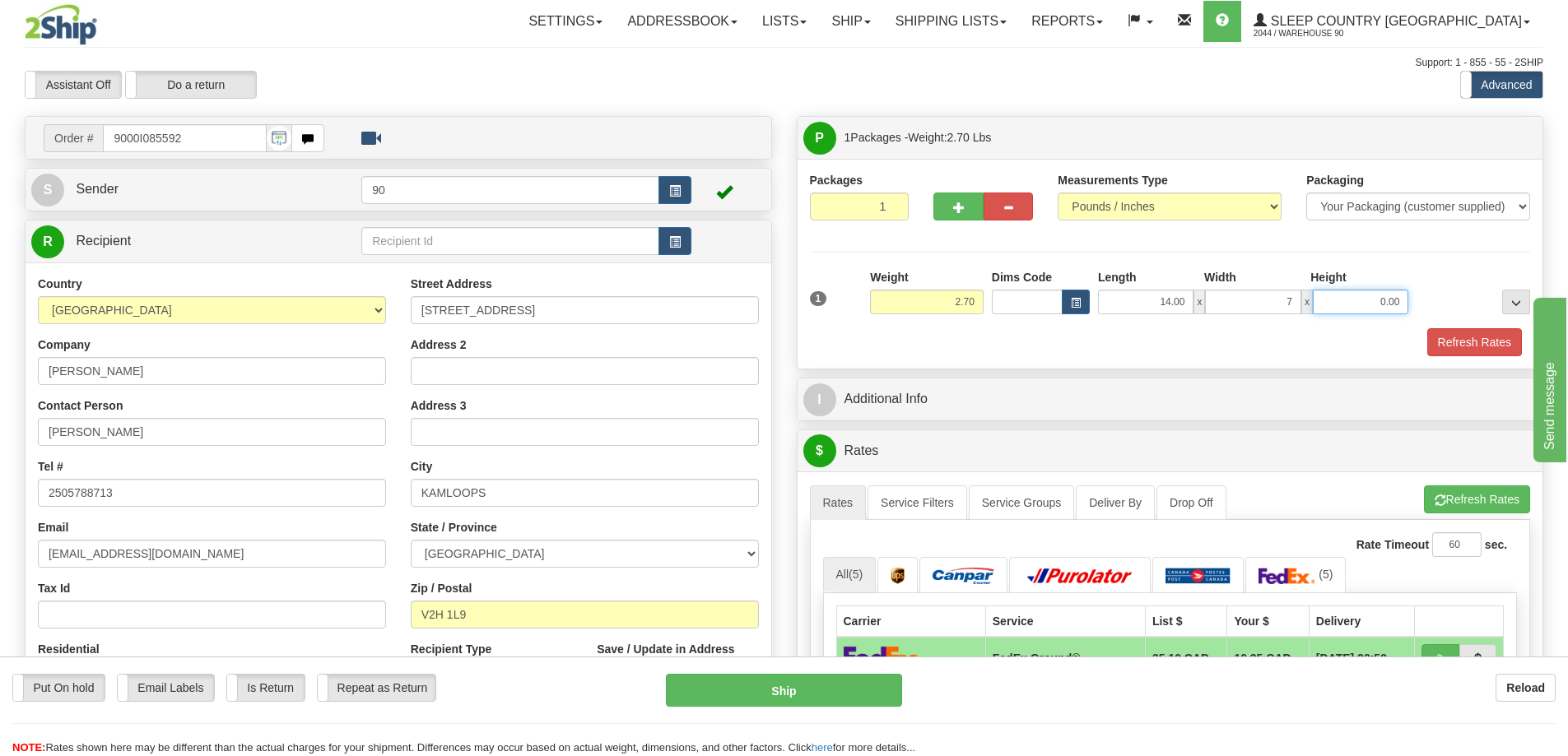
type input "7.00"
drag, startPoint x: 1381, startPoint y: 303, endPoint x: 1452, endPoint y: 303, distance: 71.0
click at [1452, 303] on div "1 Weight 2.70 Dims Code x x" at bounding box center [1169, 298] width 729 height 59
type input "7.00"
drag, startPoint x: 1465, startPoint y: 337, endPoint x: 1494, endPoint y: 338, distance: 29.0
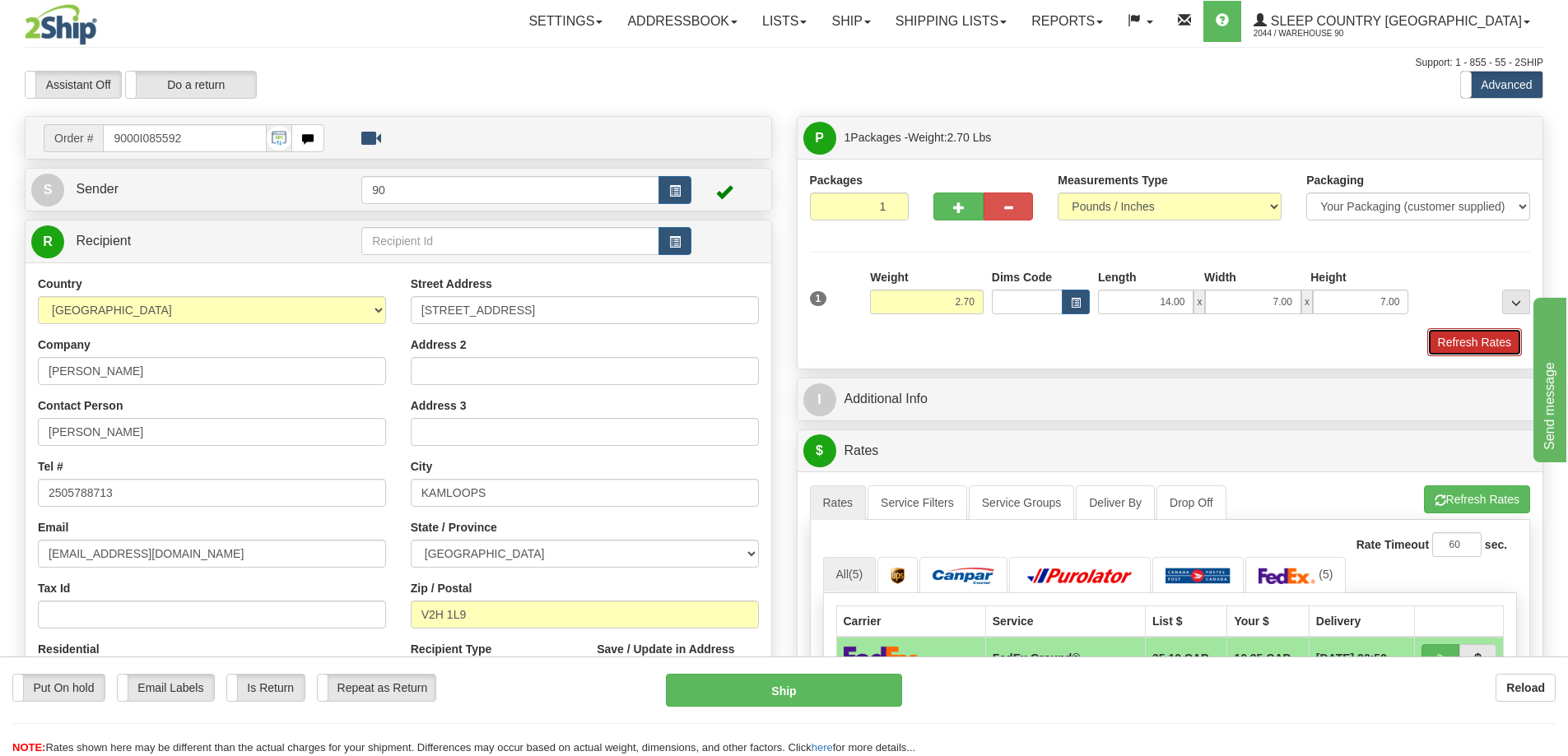
click at [1466, 337] on button "Refresh Rates" at bounding box center [1475, 343] width 95 height 28
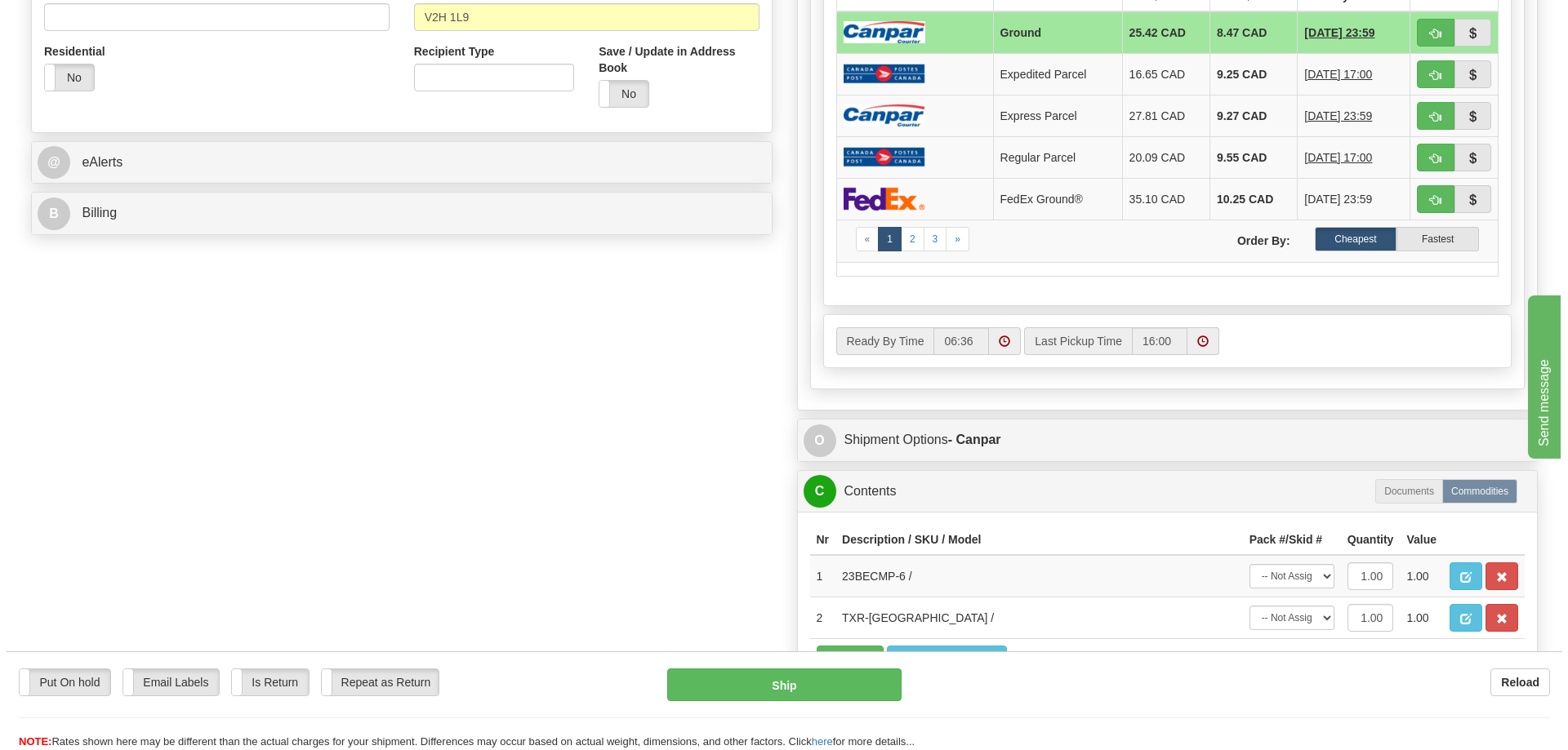
scroll to position [653, 0]
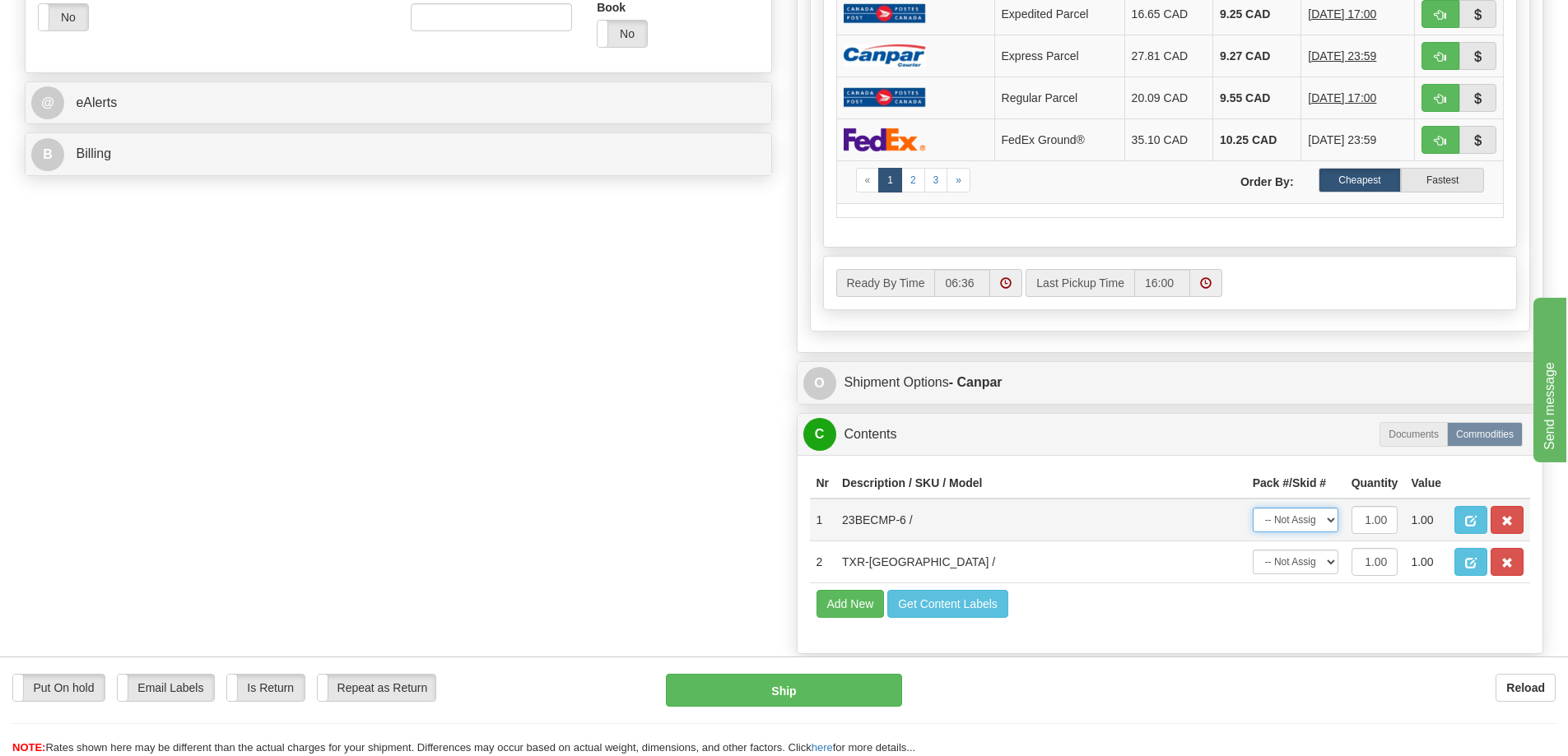
click at [1323, 522] on select "-- Not Assigned -- Package 1" at bounding box center [1295, 520] width 86 height 25
select select "0"
click at [1252, 507] on select "-- Not Assigned -- Package 1" at bounding box center [1295, 520] width 86 height 25
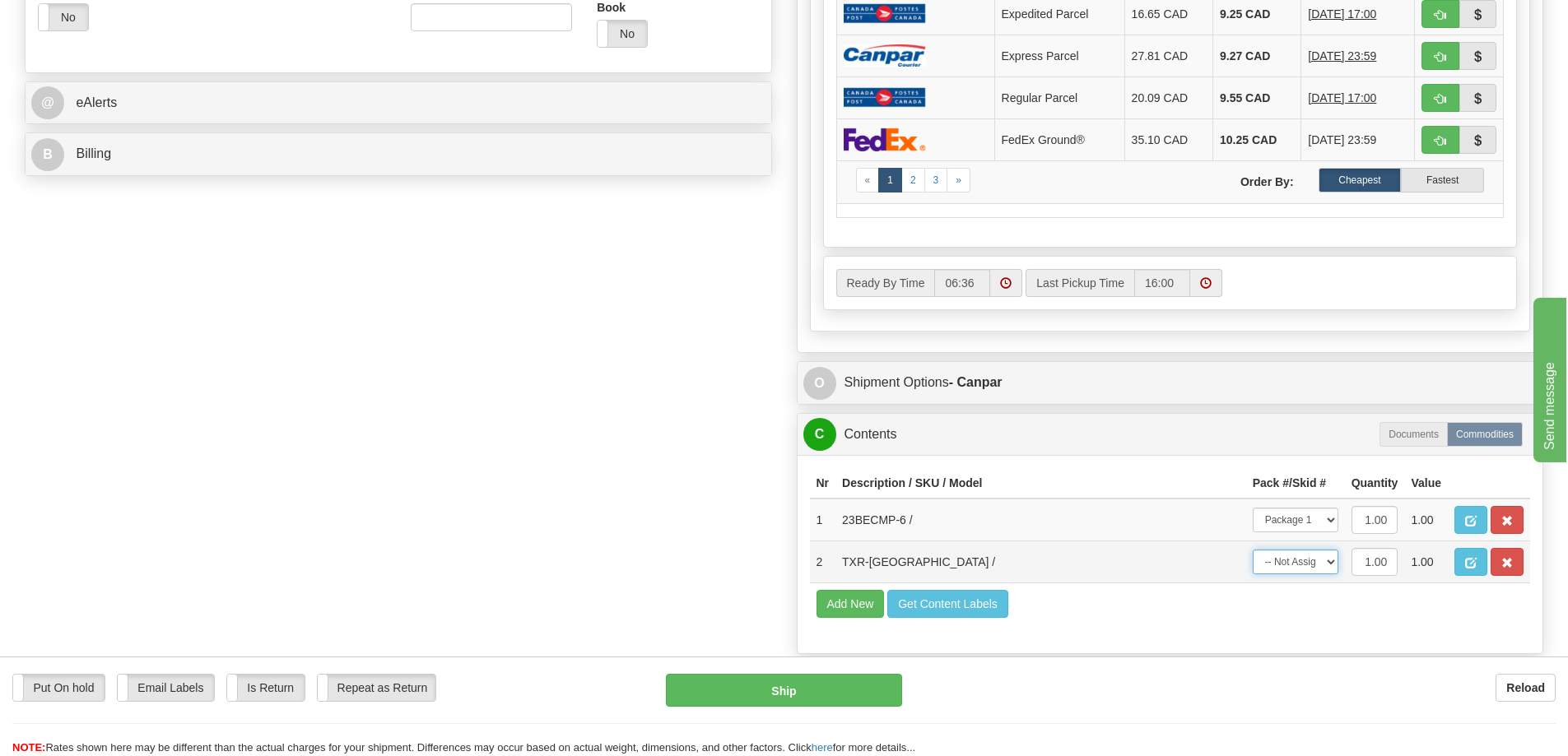
click at [1309, 565] on select "-- Not Assigned -- Package 1" at bounding box center [1295, 561] width 86 height 25
select select "0"
click at [1252, 549] on select "-- Not Assigned -- Package 1" at bounding box center [1295, 561] width 86 height 25
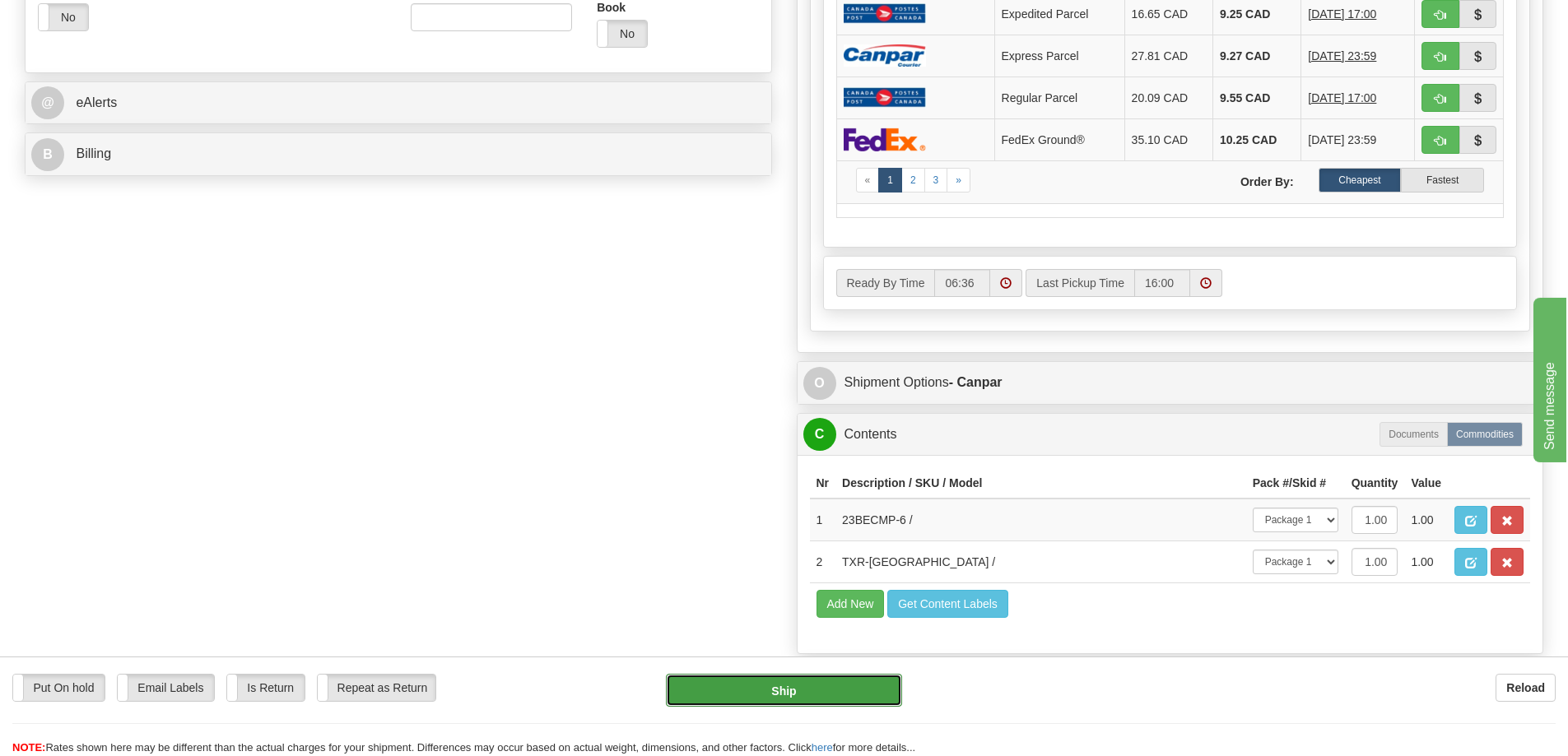
click at [758, 694] on button "Ship" at bounding box center [784, 690] width 237 height 33
type input "1"
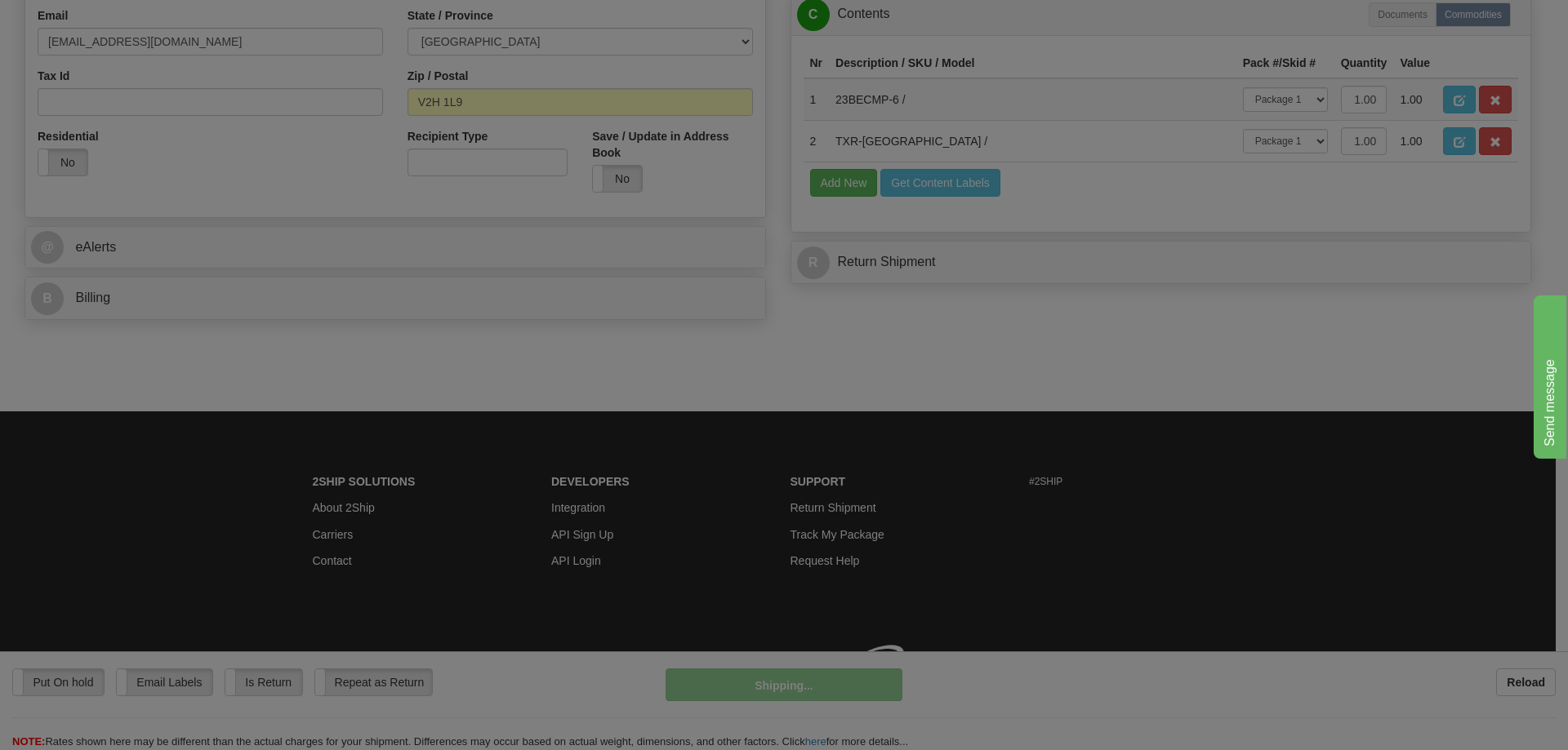
scroll to position [531, 0]
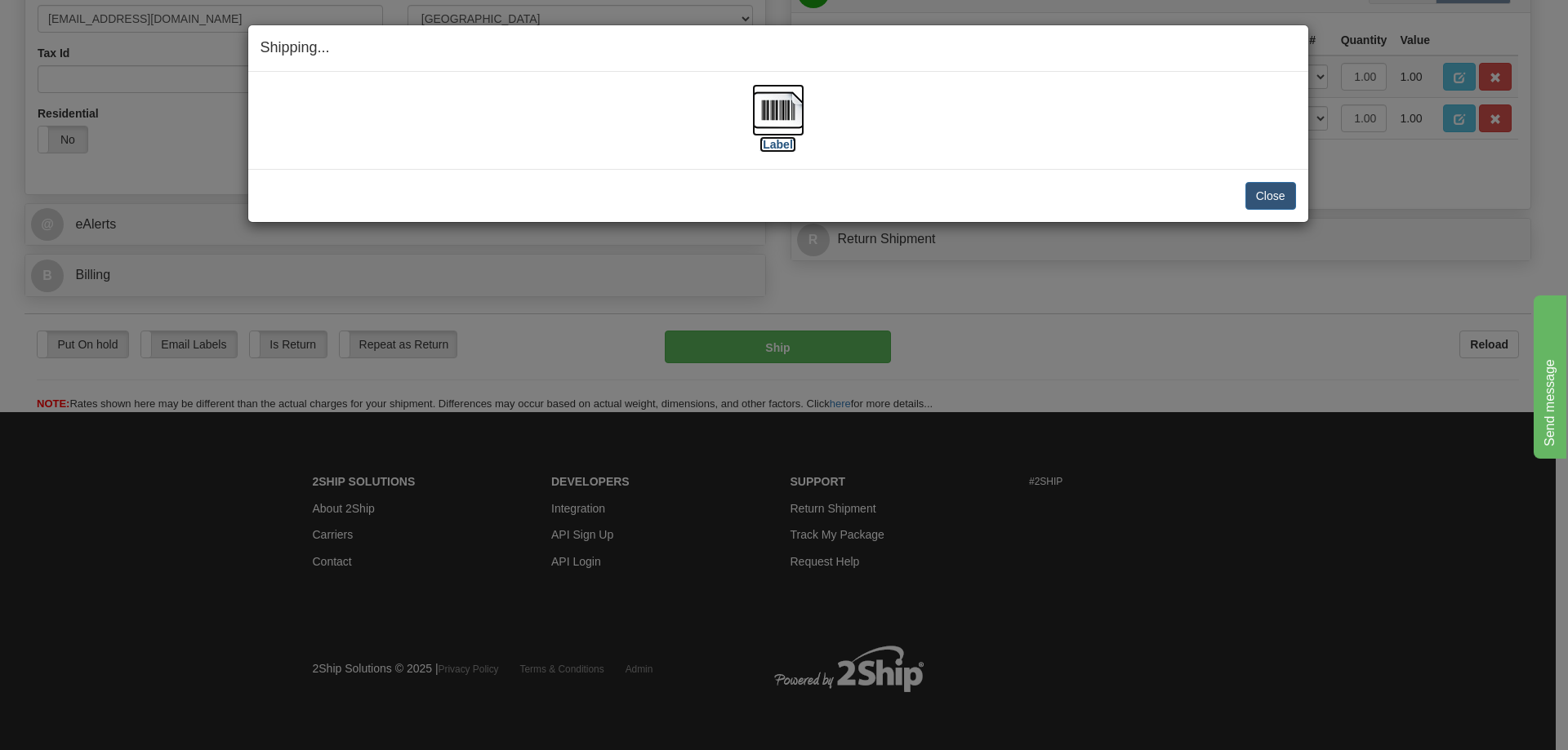
click at [780, 145] on label "[Label]" at bounding box center [778, 145] width 38 height 17
click at [1264, 198] on button "Close" at bounding box center [1270, 196] width 51 height 28
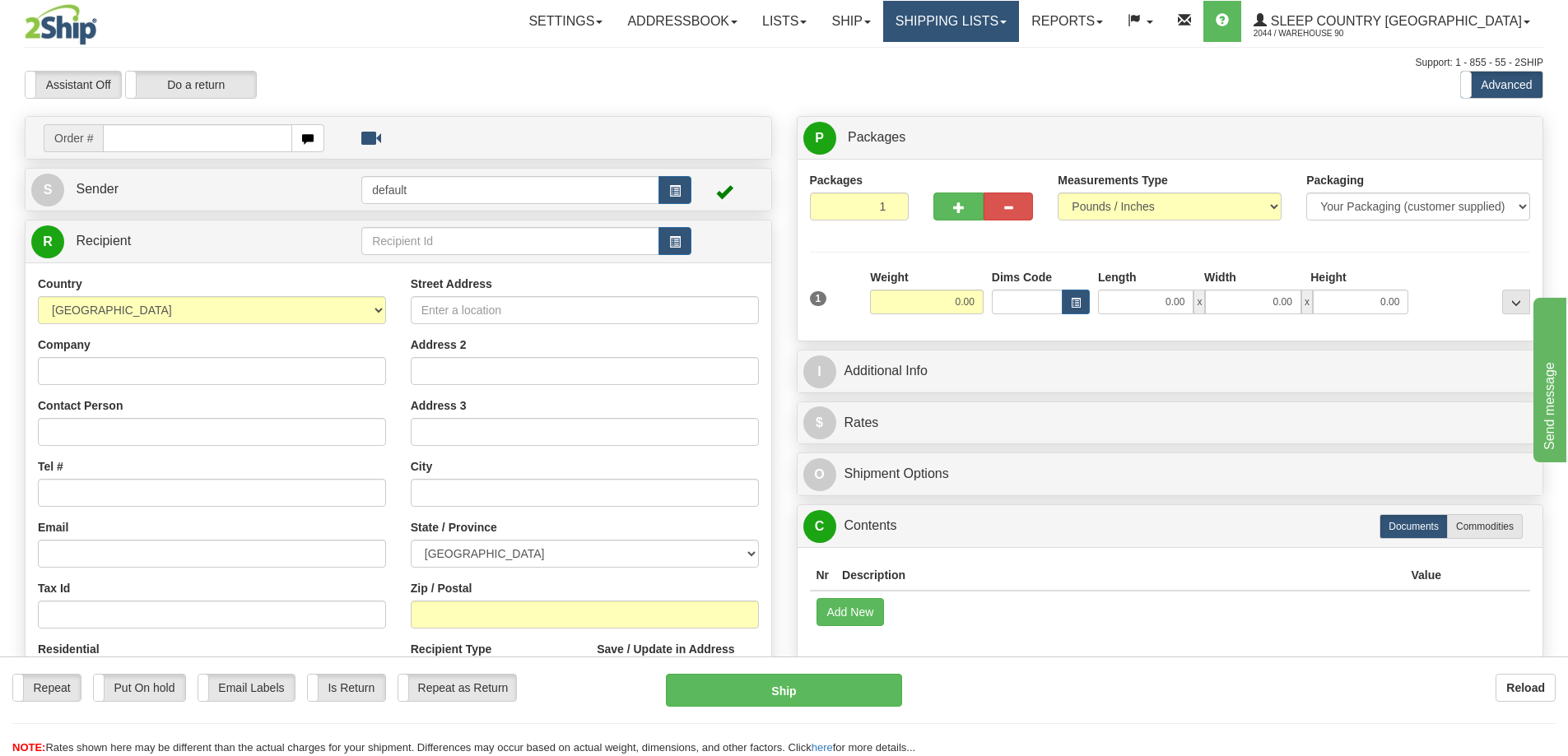
click at [1019, 15] on link "Shipping lists" at bounding box center [951, 21] width 136 height 41
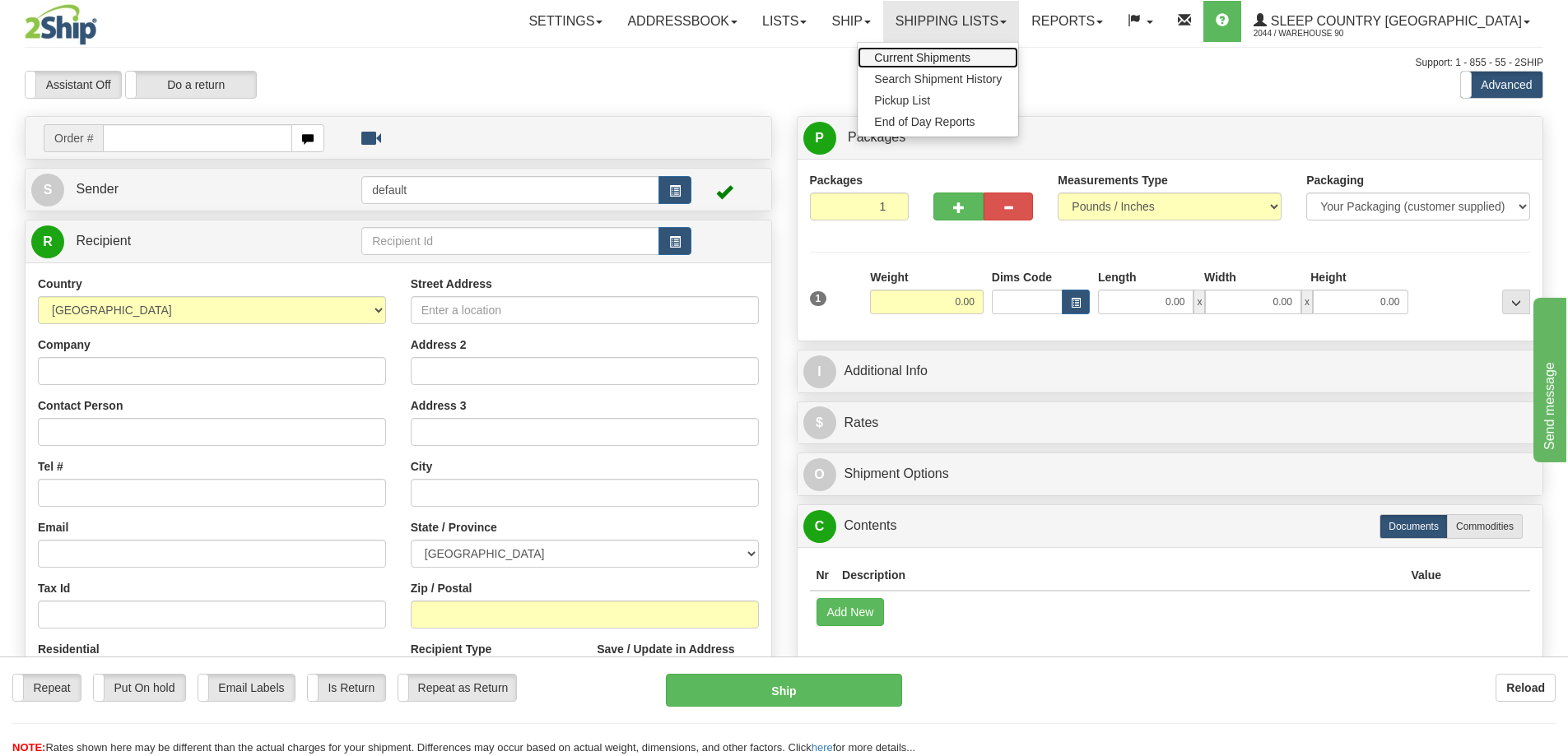
click at [970, 53] on span "Current Shipments" at bounding box center [922, 58] width 96 height 13
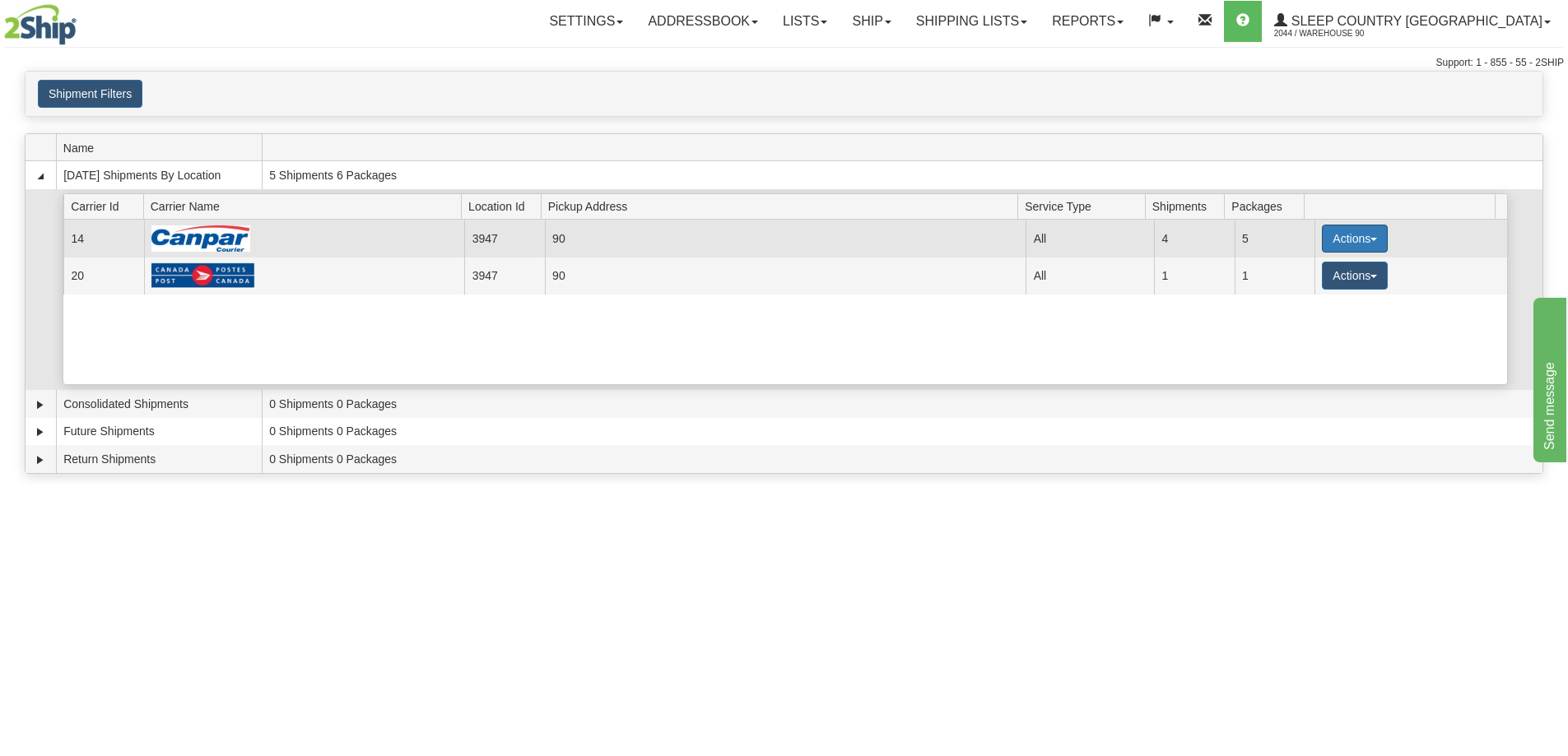
click at [1362, 233] on button "Actions" at bounding box center [1355, 238] width 66 height 28
click at [1309, 289] on span "Close" at bounding box center [1291, 290] width 38 height 11
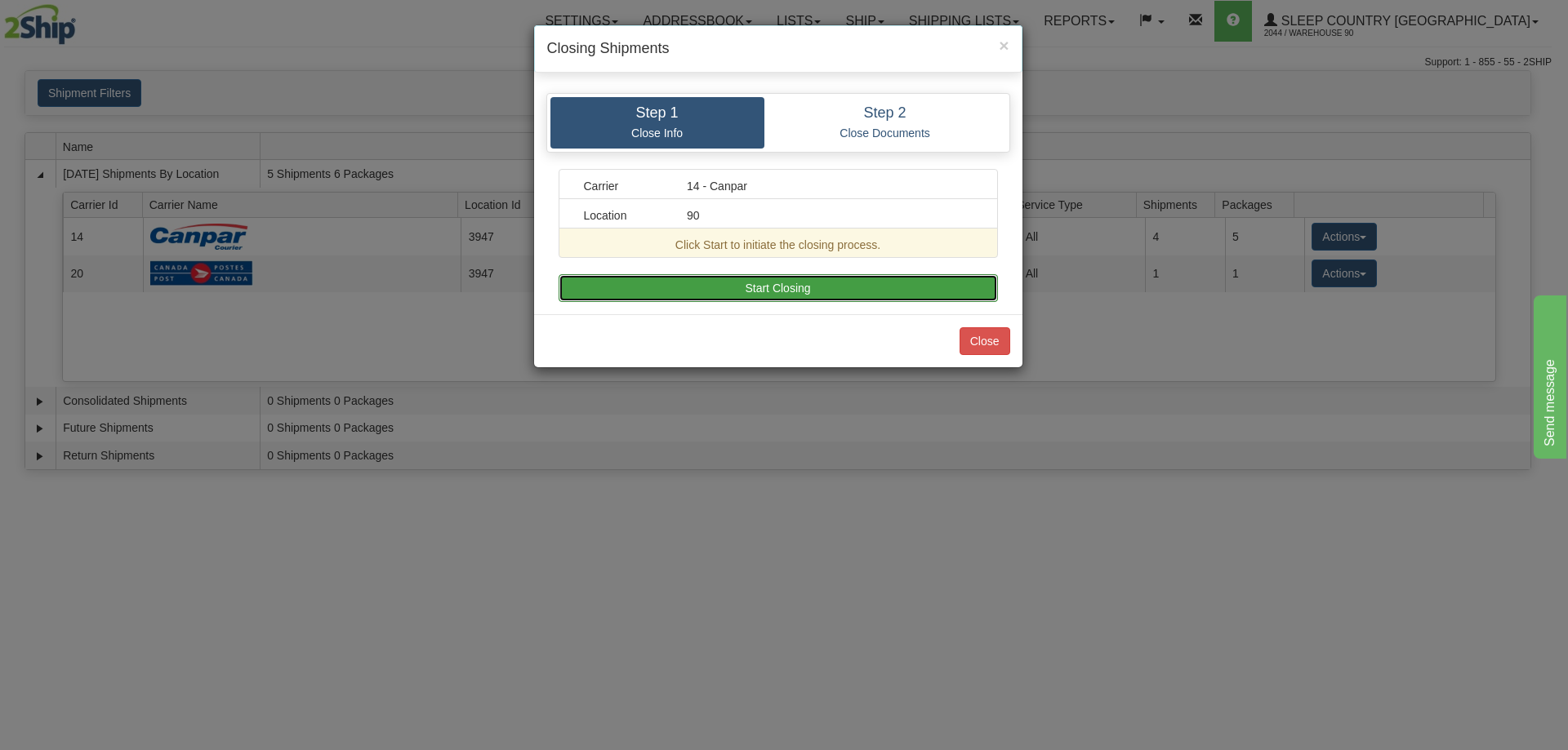
click at [764, 284] on button "Start Closing" at bounding box center [779, 288] width 440 height 28
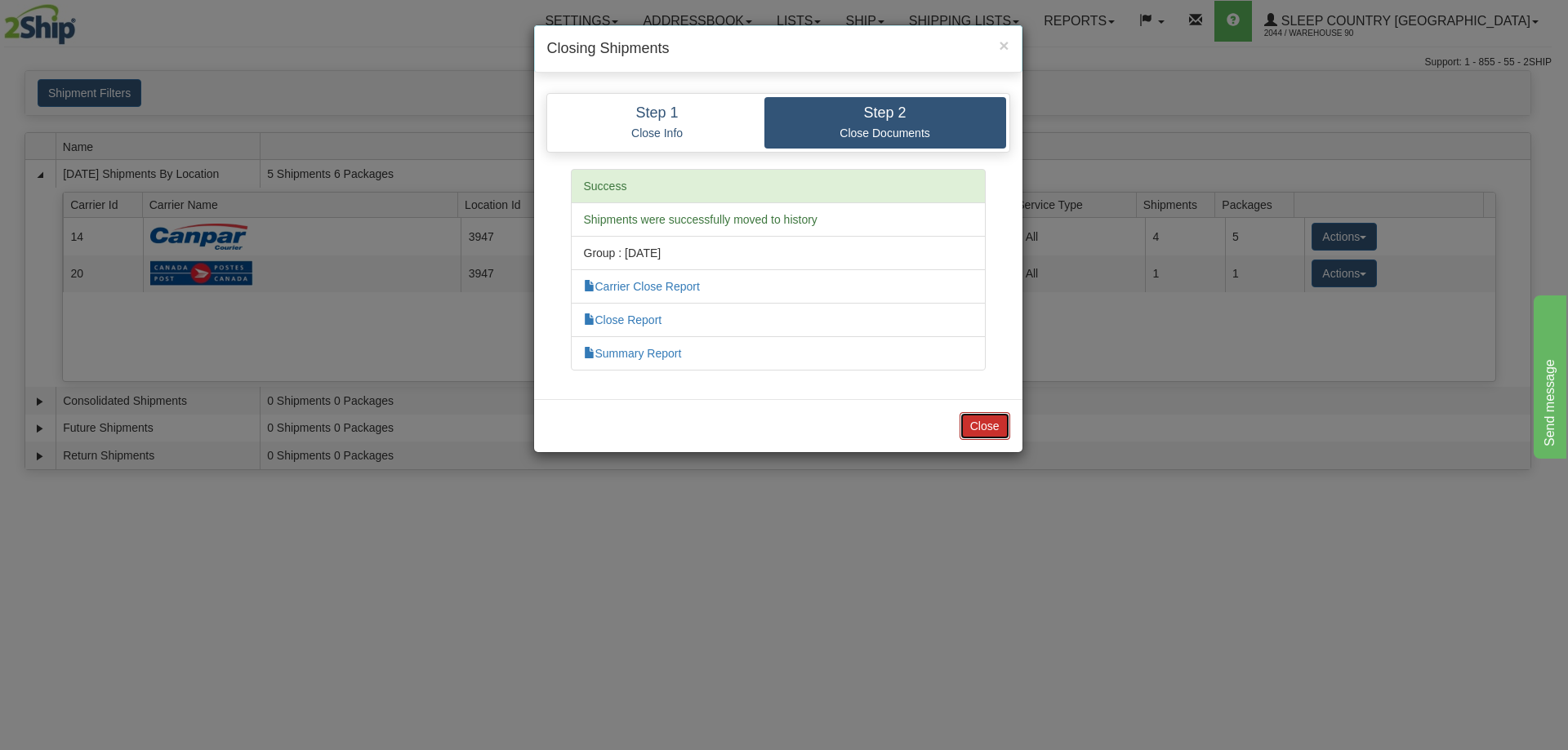
click at [990, 426] on button "Close" at bounding box center [985, 426] width 51 height 28
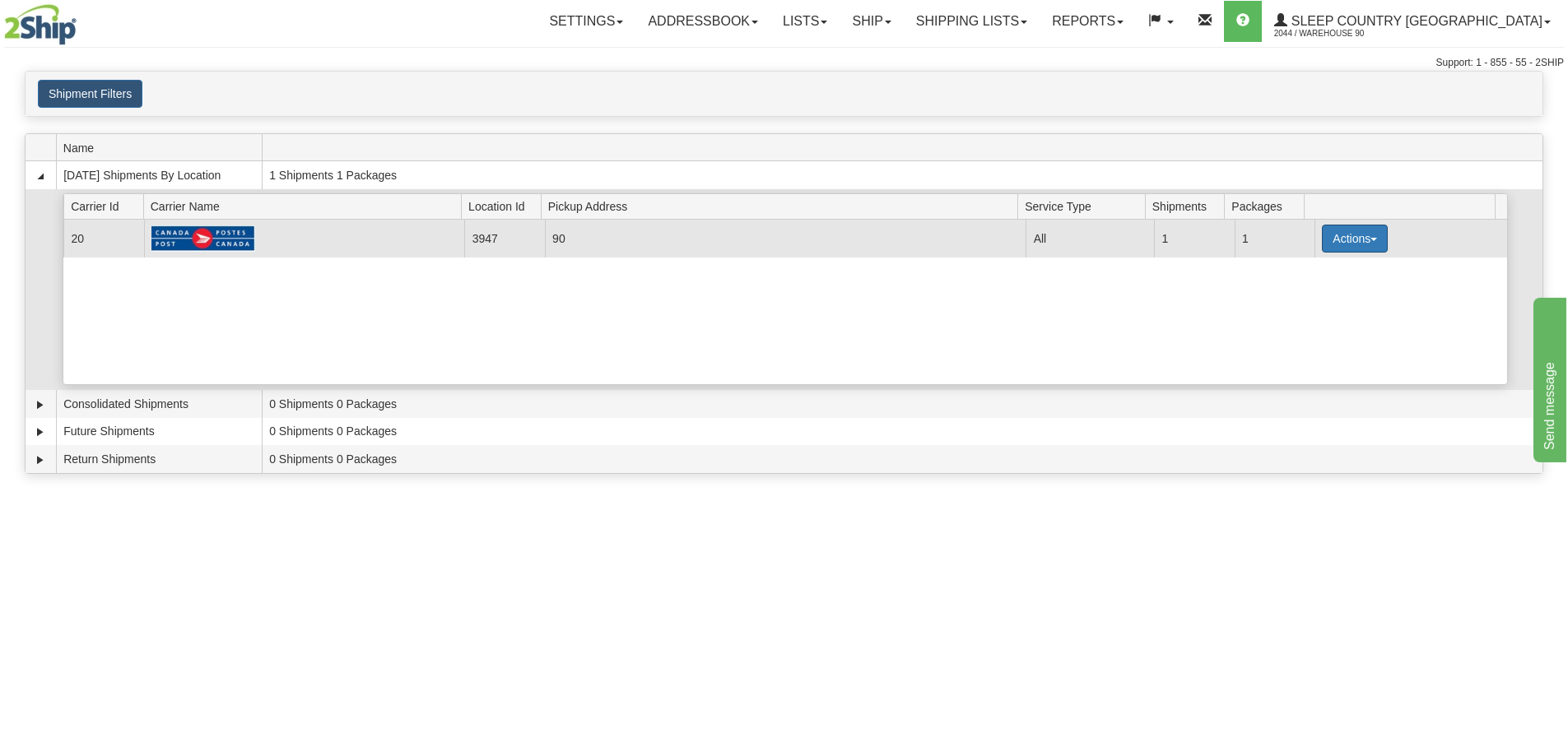
click at [1344, 240] on button "Actions" at bounding box center [1355, 238] width 66 height 28
click at [1308, 294] on span "Close" at bounding box center [1291, 290] width 38 height 11
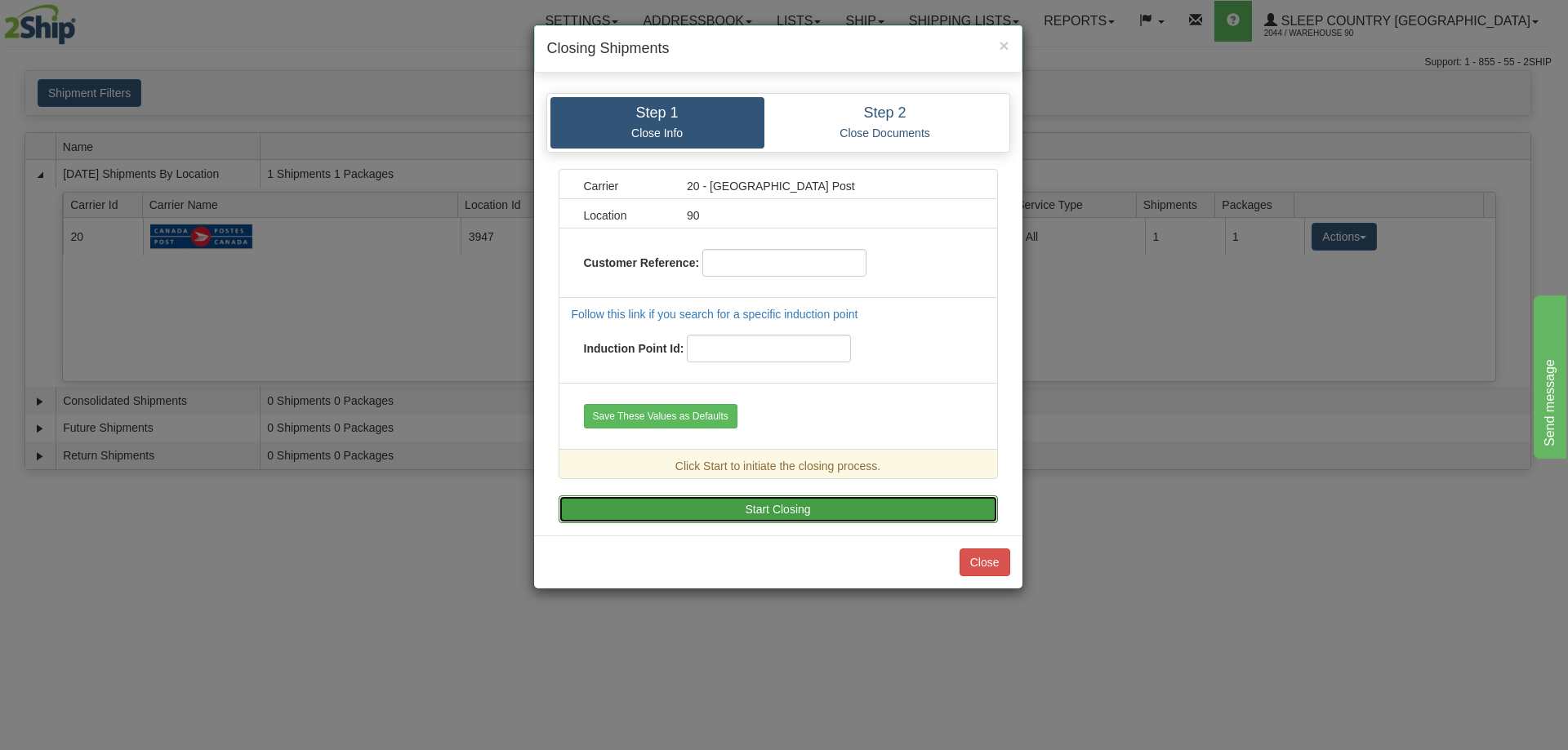
click at [813, 504] on button "Start Closing" at bounding box center [779, 510] width 440 height 28
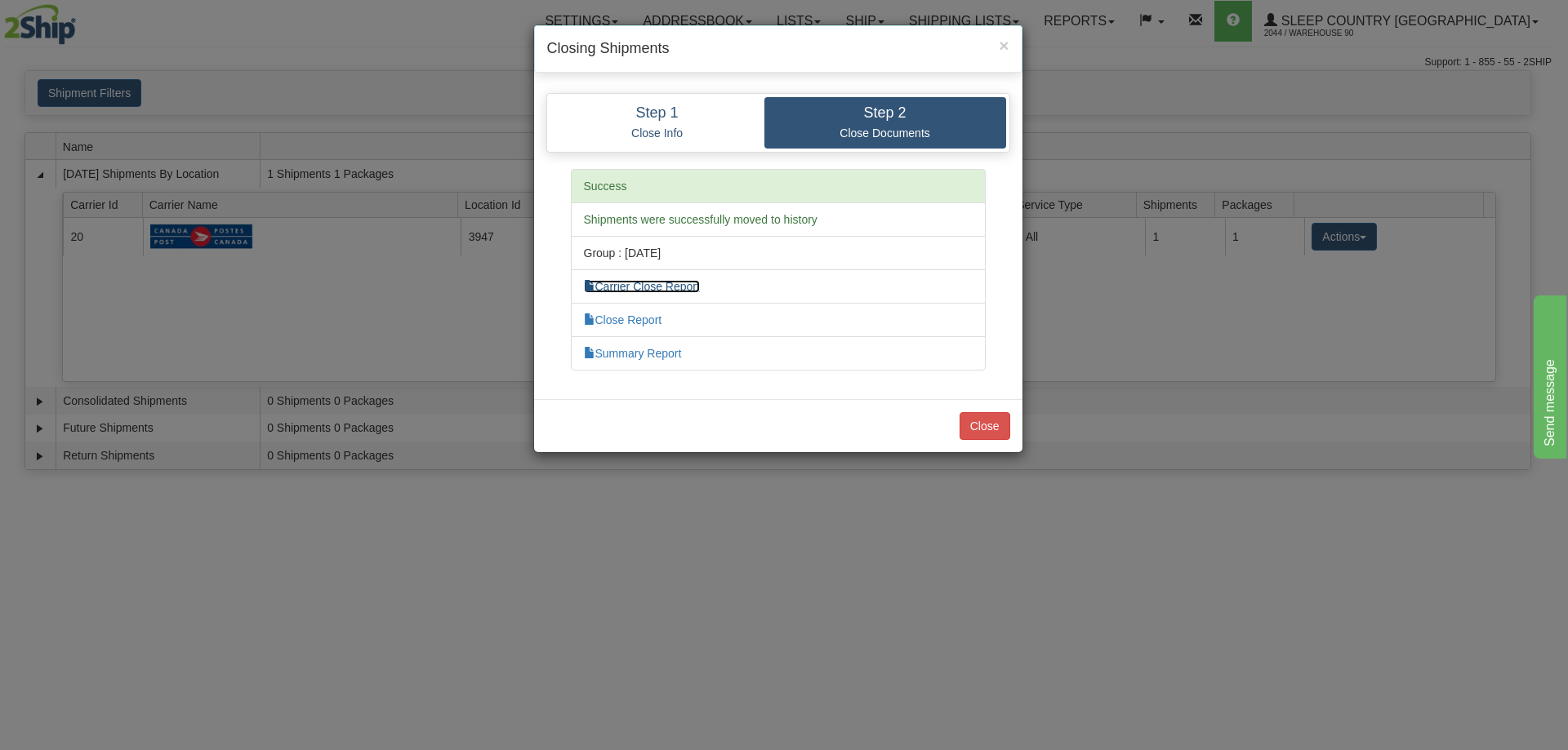
click at [679, 285] on link "Carrier Close Report" at bounding box center [642, 286] width 116 height 13
click at [1001, 428] on button "Close" at bounding box center [985, 426] width 51 height 28
